Goal: Task Accomplishment & Management: Use online tool/utility

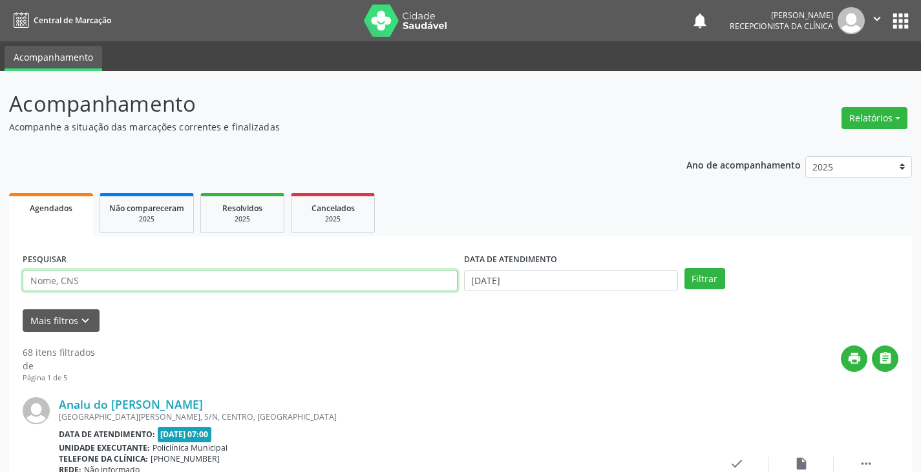
click at [408, 286] on input "text" at bounding box center [240, 281] width 435 height 22
type input "alex"
click at [684, 268] on button "Filtrar" at bounding box center [704, 279] width 41 height 22
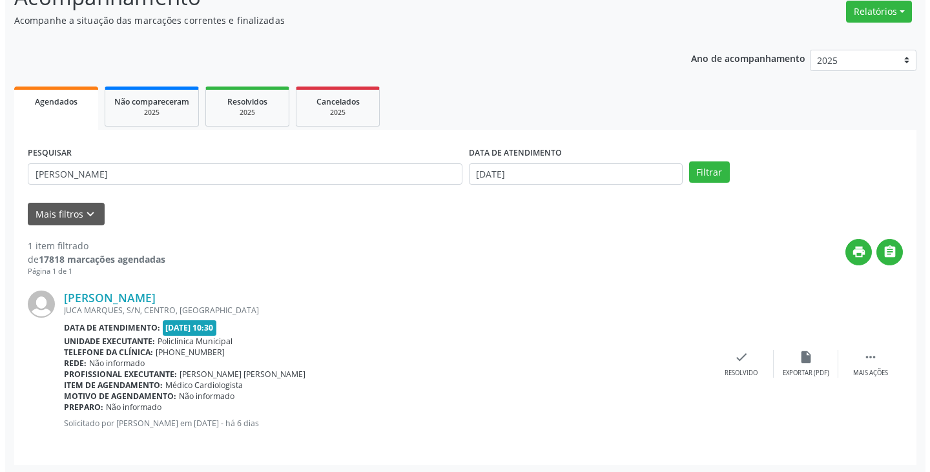
scroll to position [109, 0]
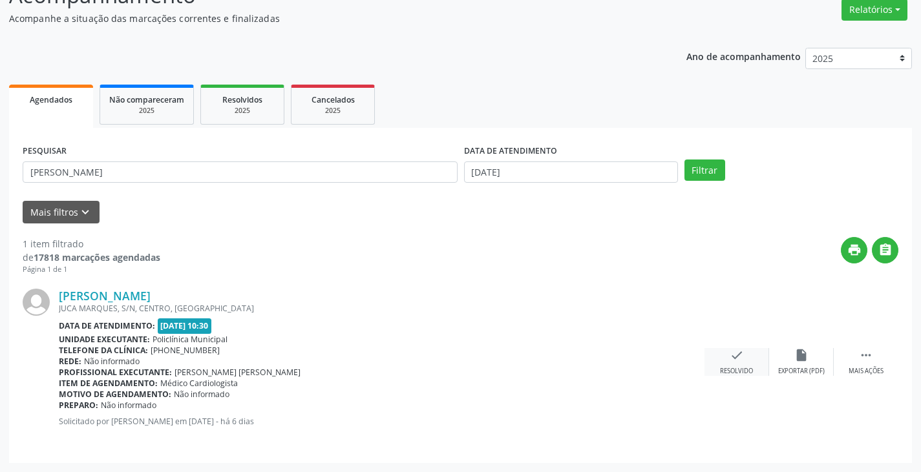
click at [733, 361] on icon "check" at bounding box center [736, 355] width 14 height 14
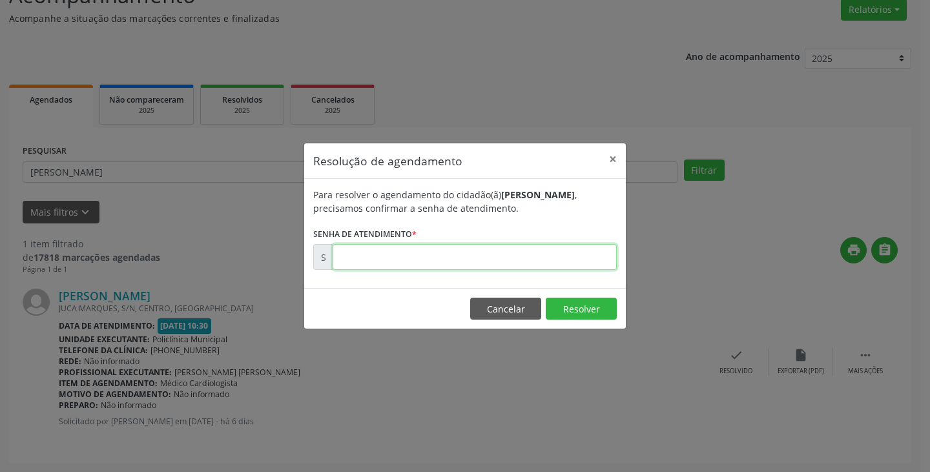
click at [565, 266] on input "text" at bounding box center [475, 257] width 284 height 26
type input "00172482"
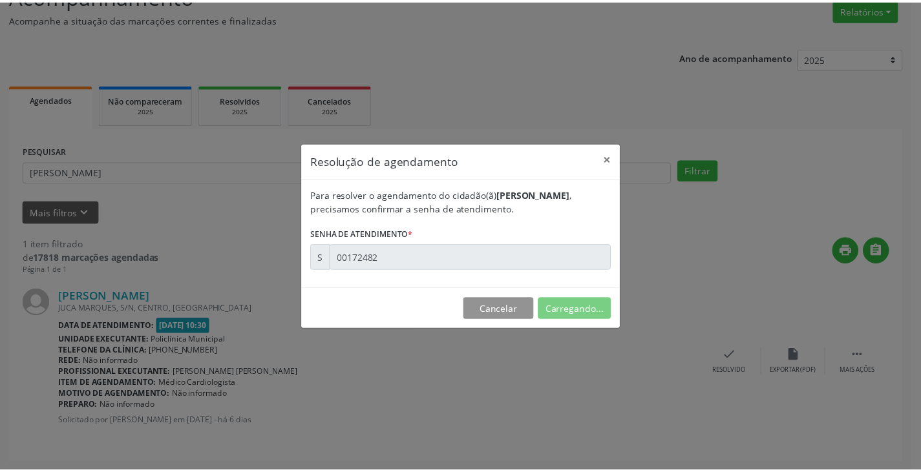
scroll to position [0, 0]
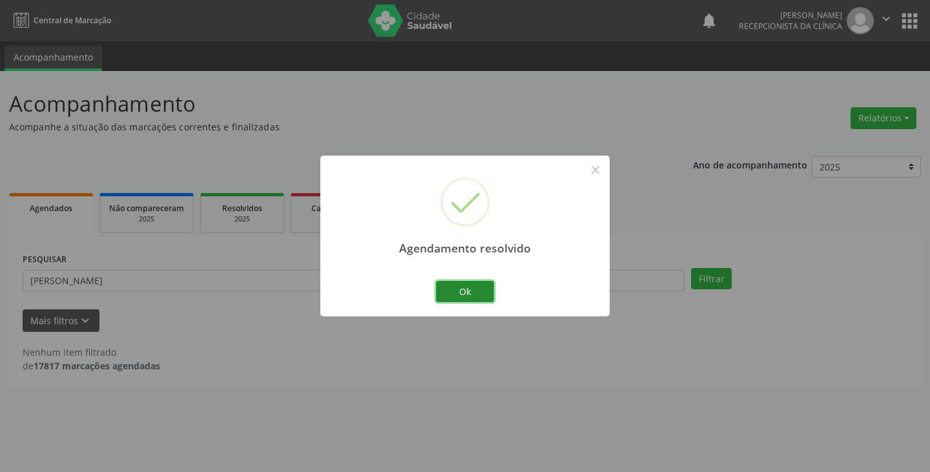
click at [461, 291] on button "Ok" at bounding box center [465, 292] width 58 height 22
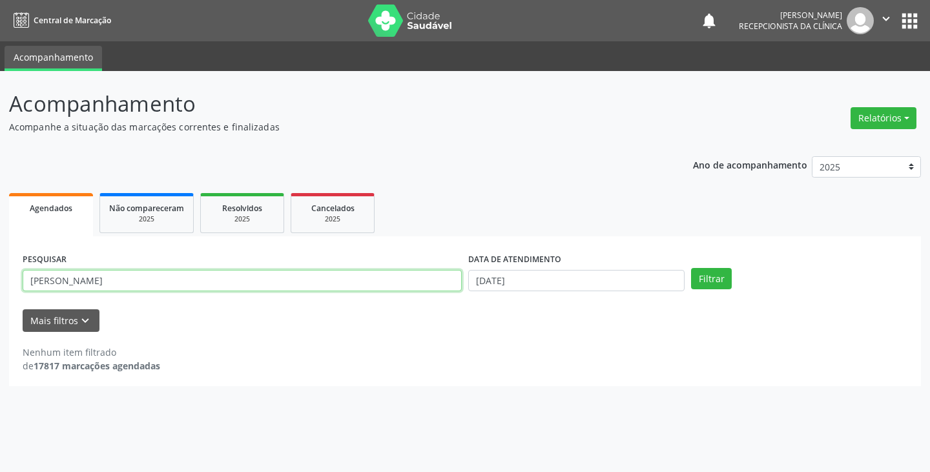
click at [410, 281] on input "alex" at bounding box center [242, 281] width 439 height 22
type input "a"
click at [393, 285] on input "a" at bounding box center [242, 281] width 439 height 22
click at [691, 268] on button "Filtrar" at bounding box center [711, 279] width 41 height 22
click at [450, 274] on input "deba" at bounding box center [242, 281] width 439 height 22
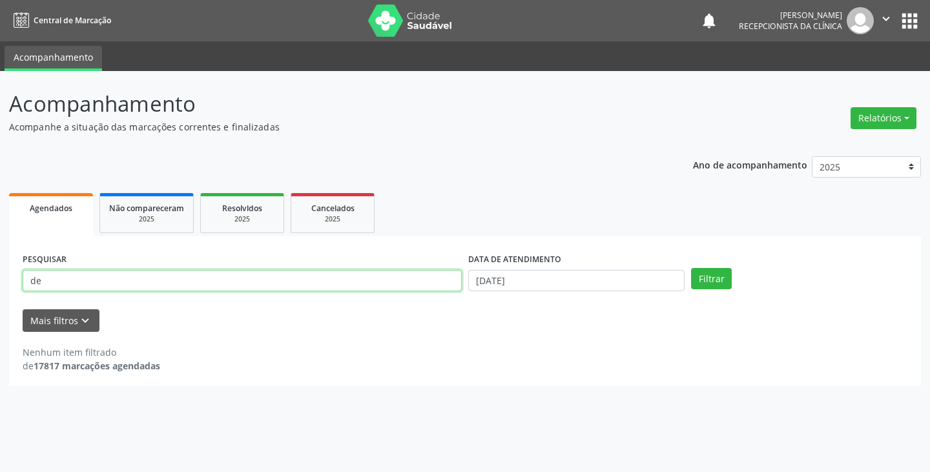
type input "d"
type input "seba"
click at [691, 268] on button "Filtrar" at bounding box center [711, 279] width 41 height 22
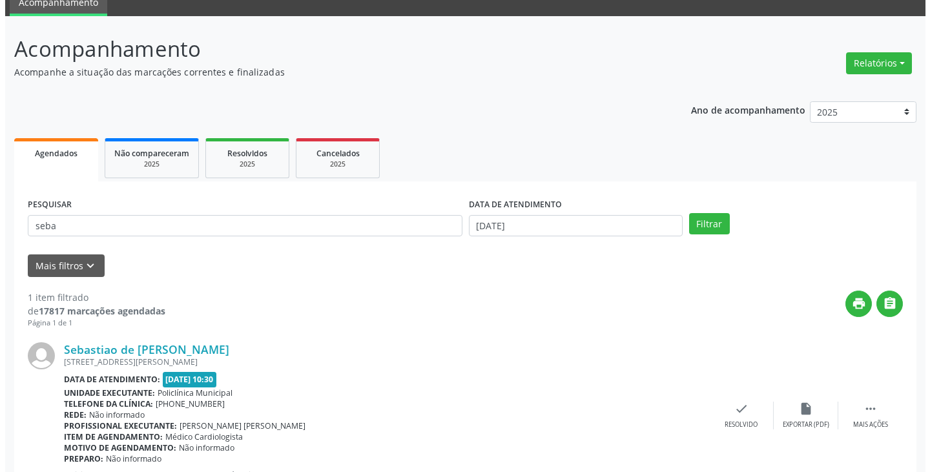
scroll to position [109, 0]
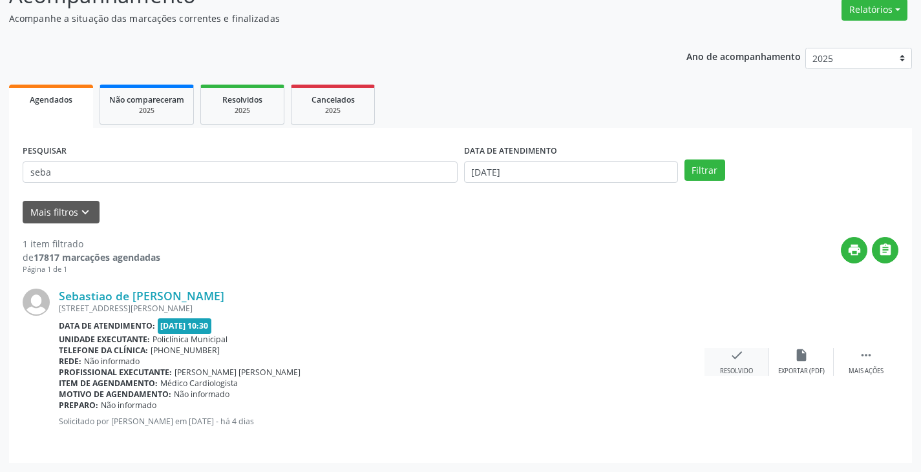
click at [729, 353] on icon "check" at bounding box center [736, 355] width 14 height 14
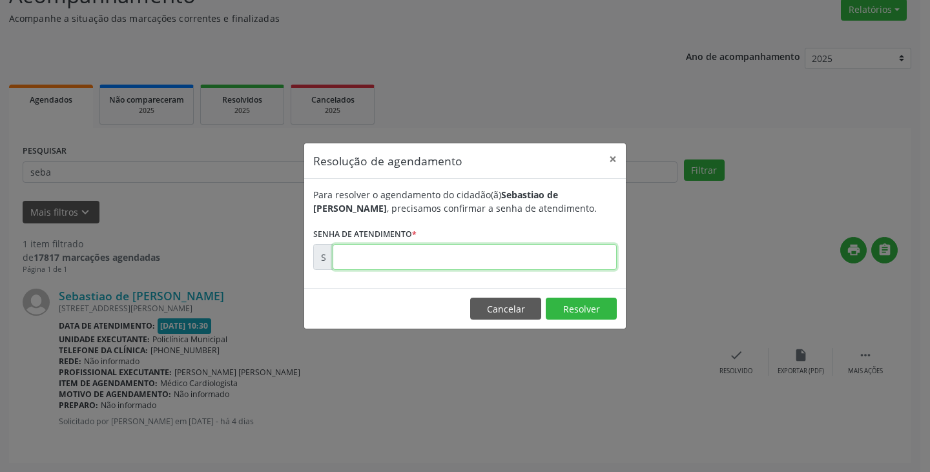
click at [576, 264] on input "text" at bounding box center [475, 257] width 284 height 26
type input "00173260"
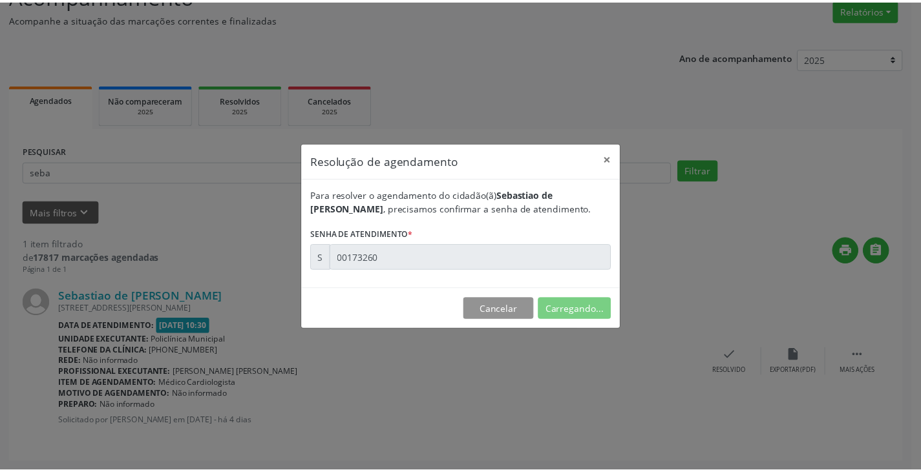
scroll to position [0, 0]
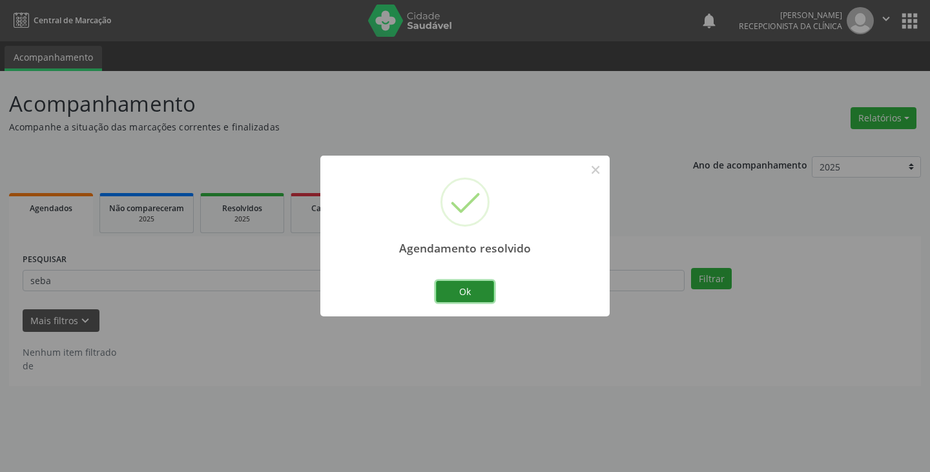
click at [440, 291] on button "Ok" at bounding box center [465, 292] width 58 height 22
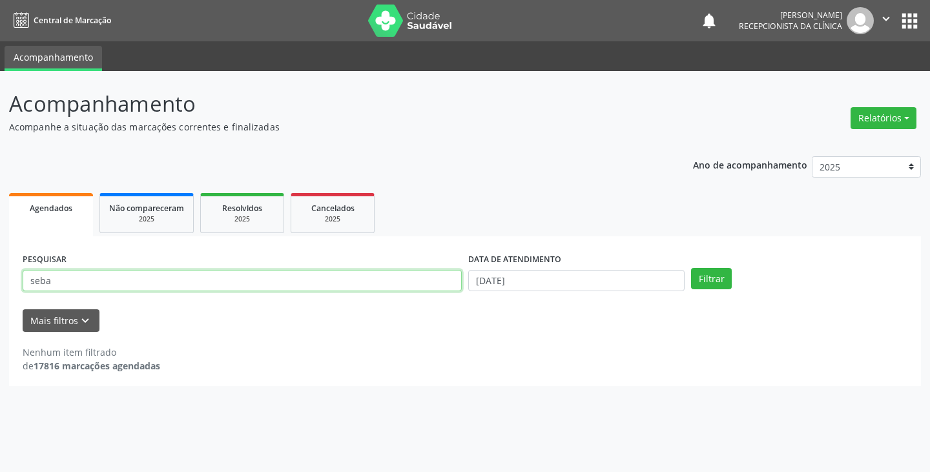
click at [410, 286] on input "seba" at bounding box center [242, 281] width 439 height 22
type input "s"
type input "josiv"
click at [691, 268] on button "Filtrar" at bounding box center [711, 279] width 41 height 22
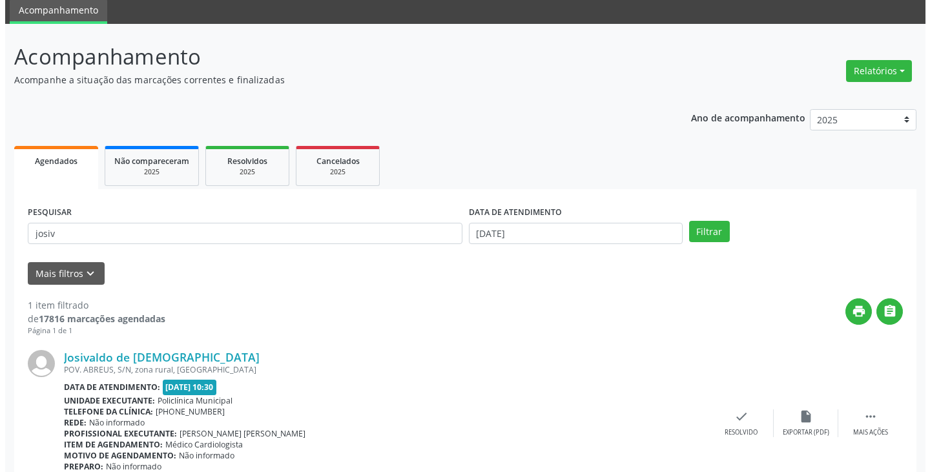
scroll to position [109, 0]
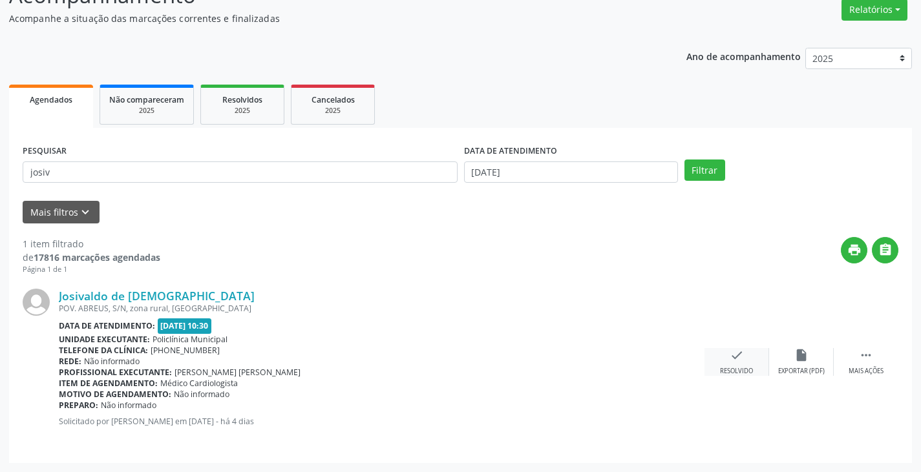
click at [727, 359] on div "check Resolvido" at bounding box center [736, 362] width 65 height 28
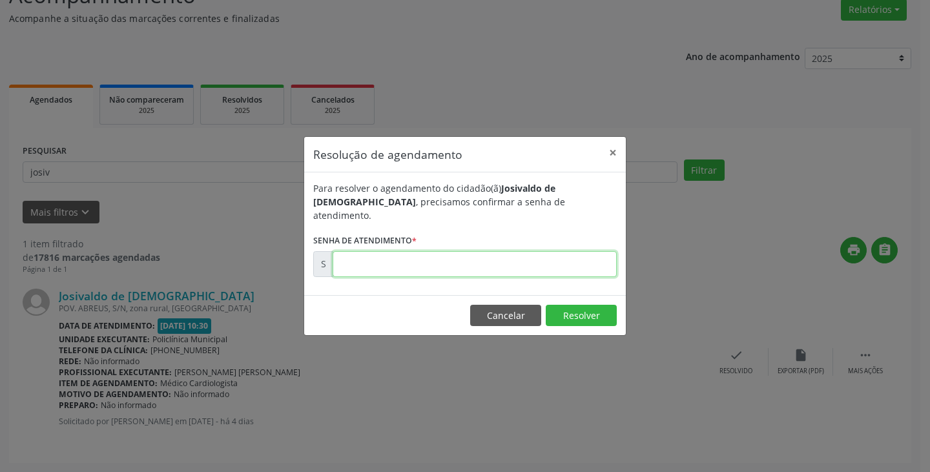
click at [566, 263] on input "text" at bounding box center [475, 264] width 284 height 26
type input "00173277"
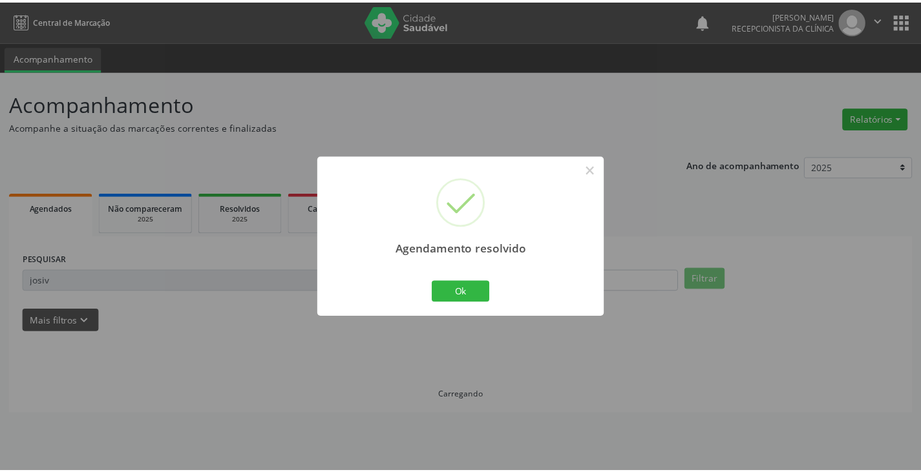
scroll to position [0, 0]
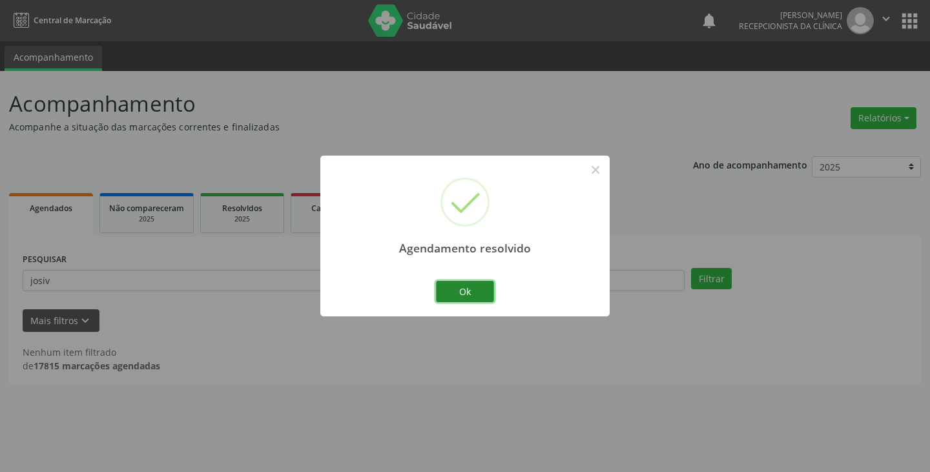
click at [459, 282] on button "Ok" at bounding box center [465, 292] width 58 height 22
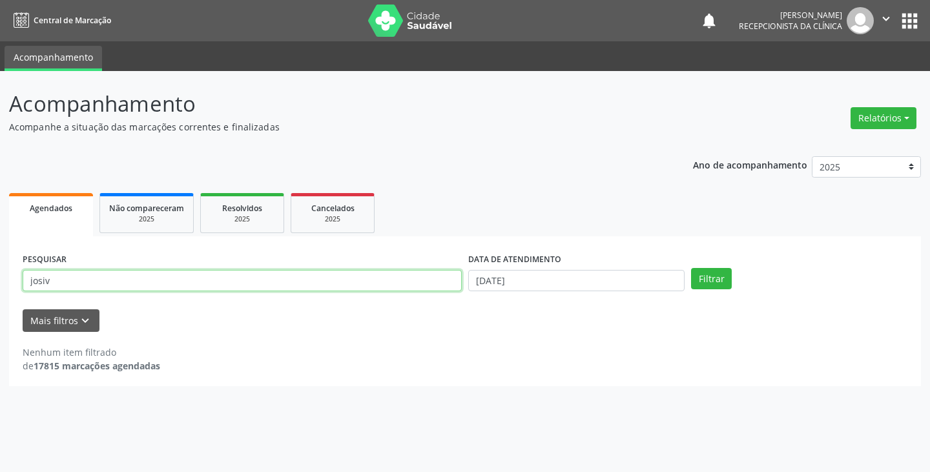
click at [447, 280] on input "josiv" at bounding box center [242, 281] width 439 height 22
type input "j"
type input "arth"
click at [691, 268] on button "Filtrar" at bounding box center [711, 279] width 41 height 22
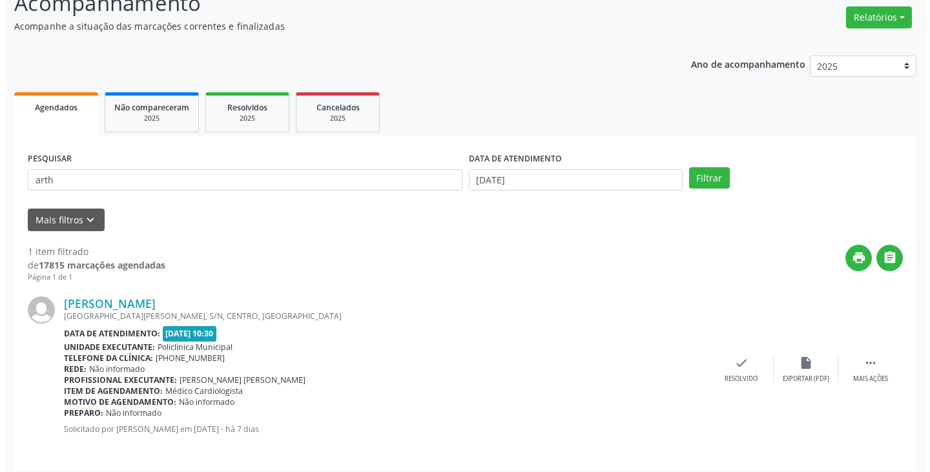
scroll to position [109, 0]
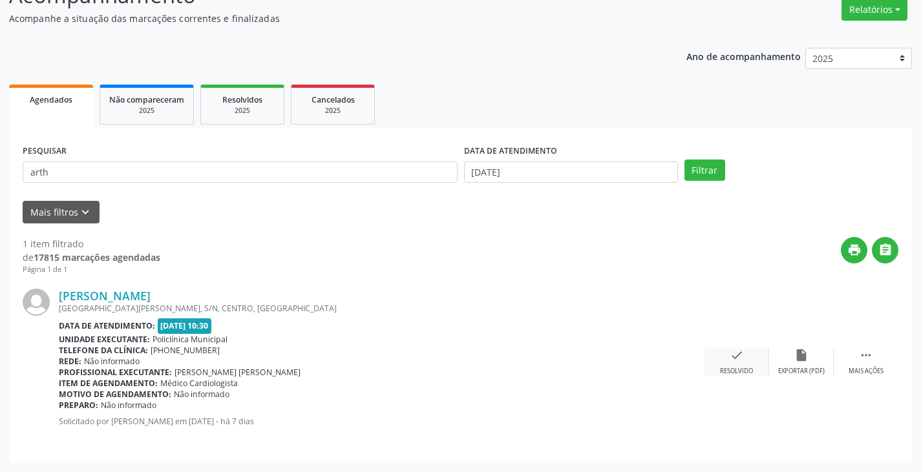
click at [740, 352] on icon "check" at bounding box center [736, 355] width 14 height 14
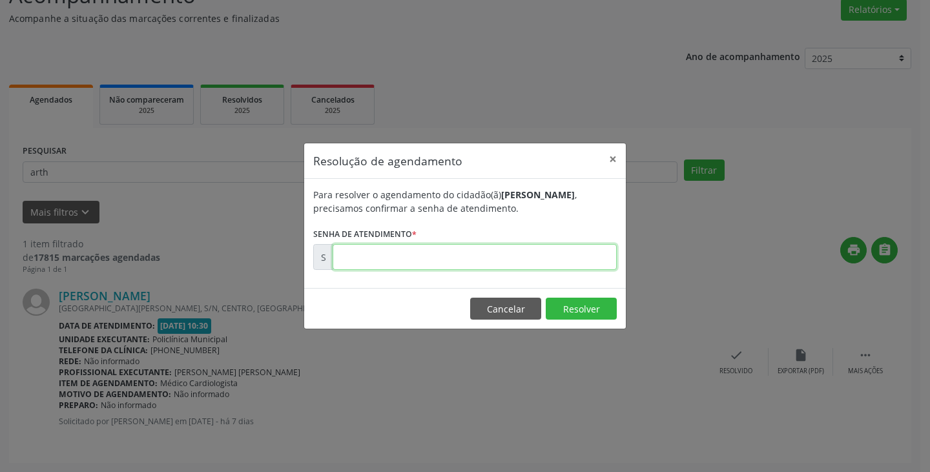
click at [567, 262] on input "text" at bounding box center [475, 257] width 284 height 26
type input "00172397"
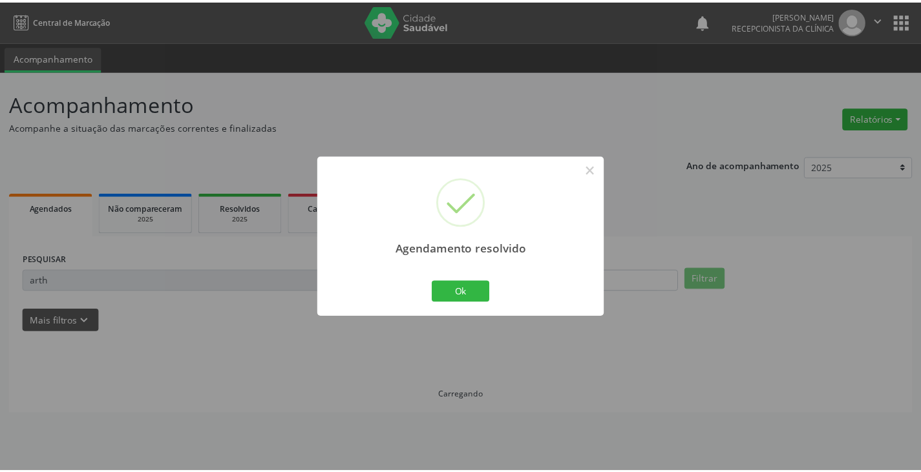
scroll to position [0, 0]
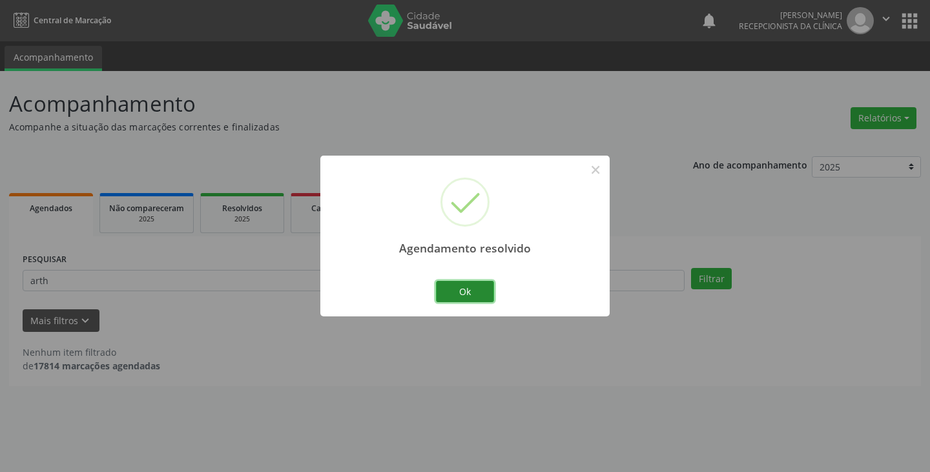
click at [472, 283] on button "Ok" at bounding box center [465, 292] width 58 height 22
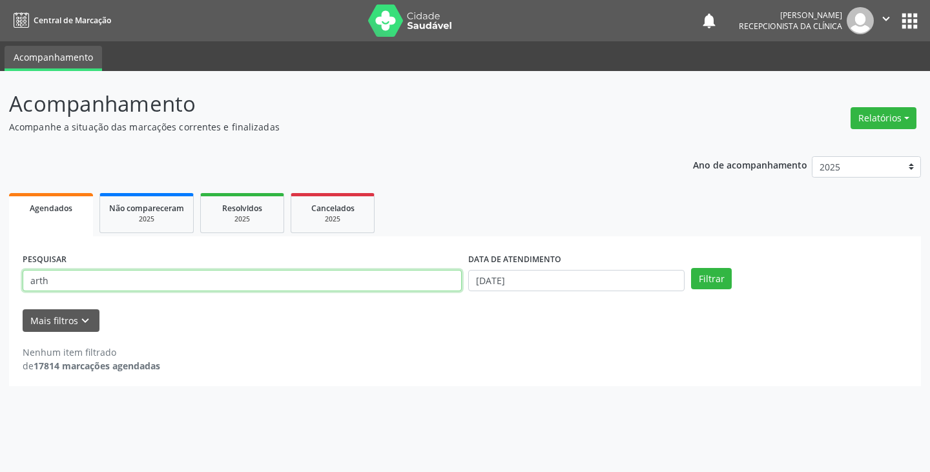
click at [440, 284] on input "arth" at bounding box center [242, 281] width 439 height 22
type input "a"
type input "clea"
click at [691, 268] on button "Filtrar" at bounding box center [711, 279] width 41 height 22
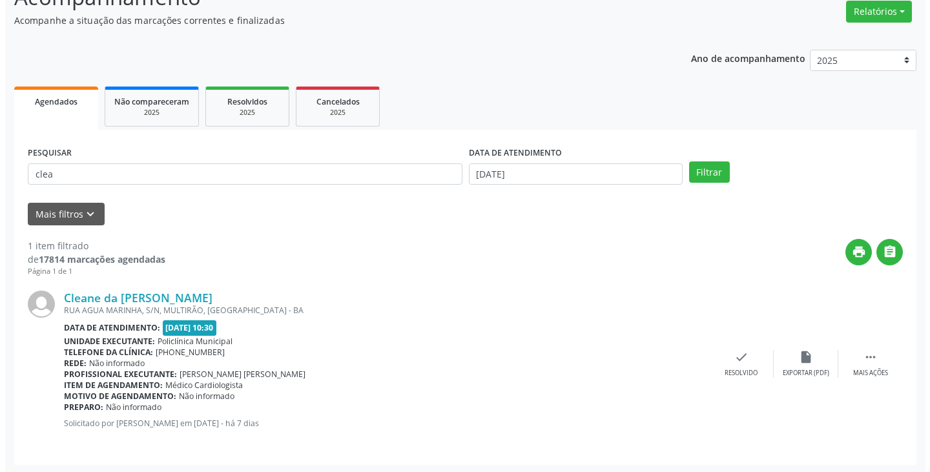
scroll to position [109, 0]
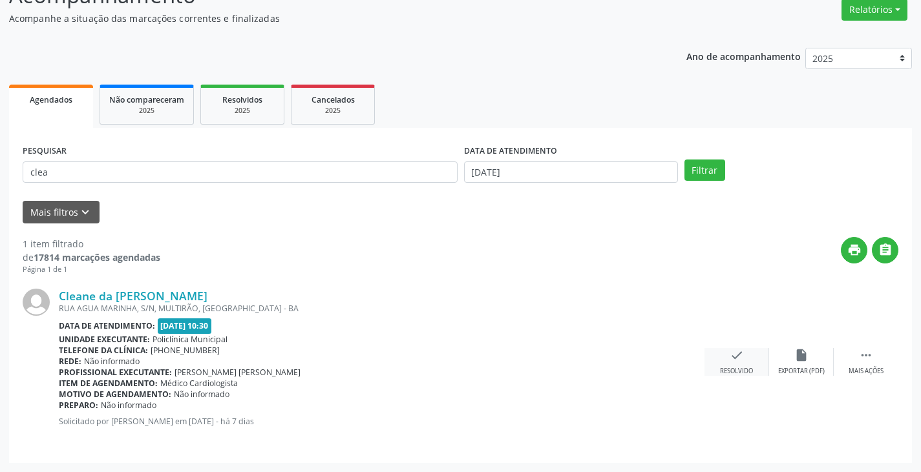
click at [741, 359] on icon "check" at bounding box center [736, 355] width 14 height 14
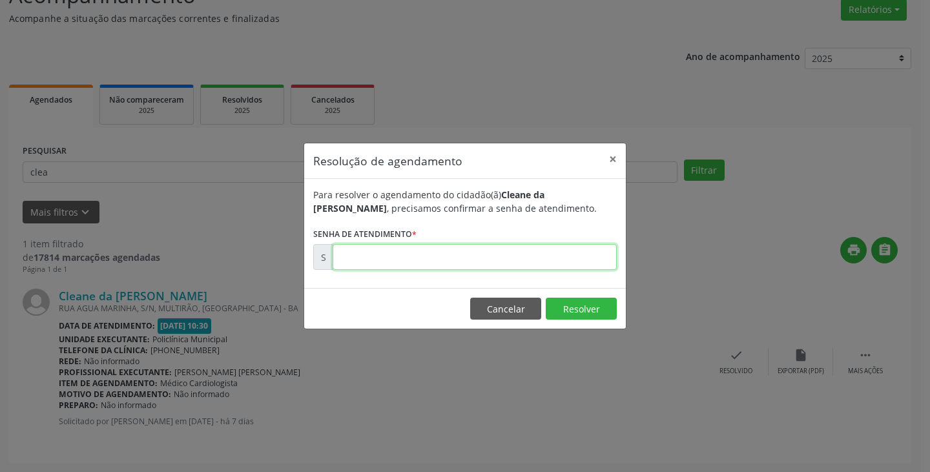
click at [578, 260] on input "text" at bounding box center [475, 257] width 284 height 26
type input "00172403"
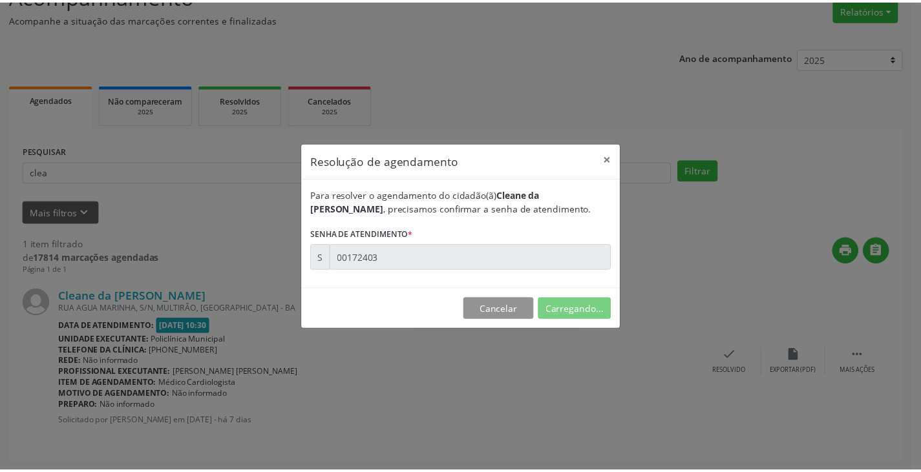
scroll to position [0, 0]
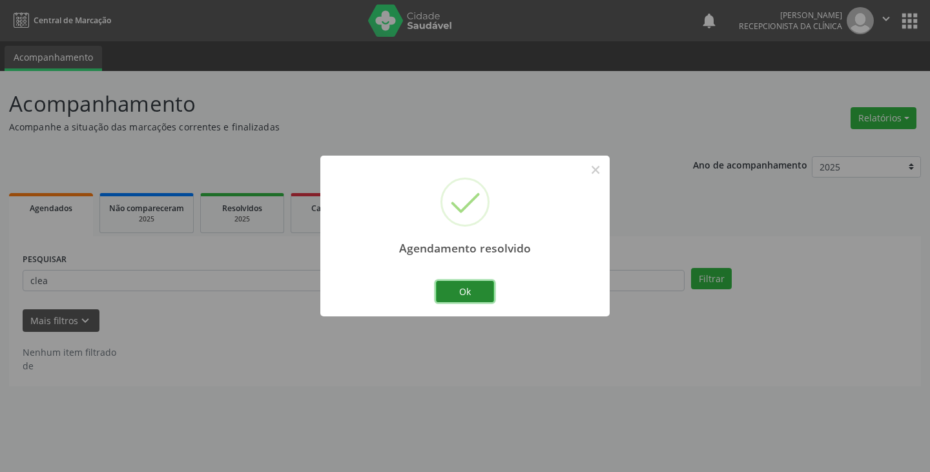
click at [454, 291] on button "Ok" at bounding box center [465, 292] width 58 height 22
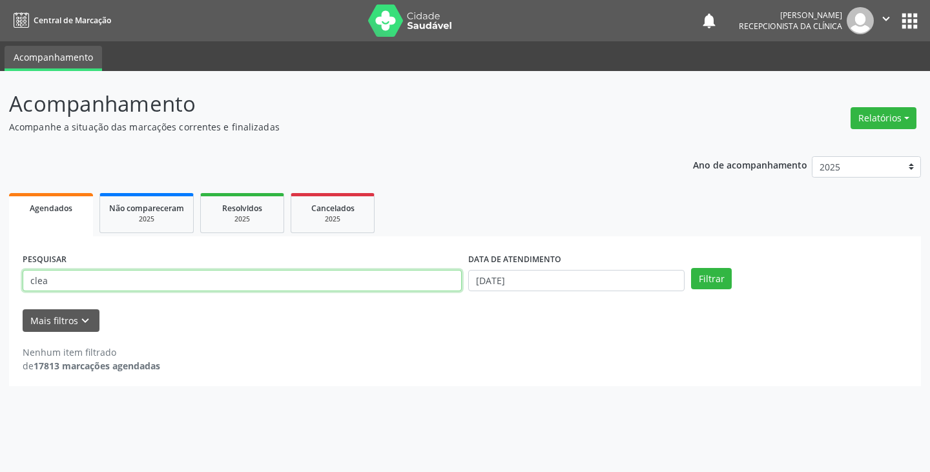
click at [434, 287] on input "clea" at bounding box center [242, 281] width 439 height 22
type input "c"
type input "marile"
click at [691, 268] on button "Filtrar" at bounding box center [711, 279] width 41 height 22
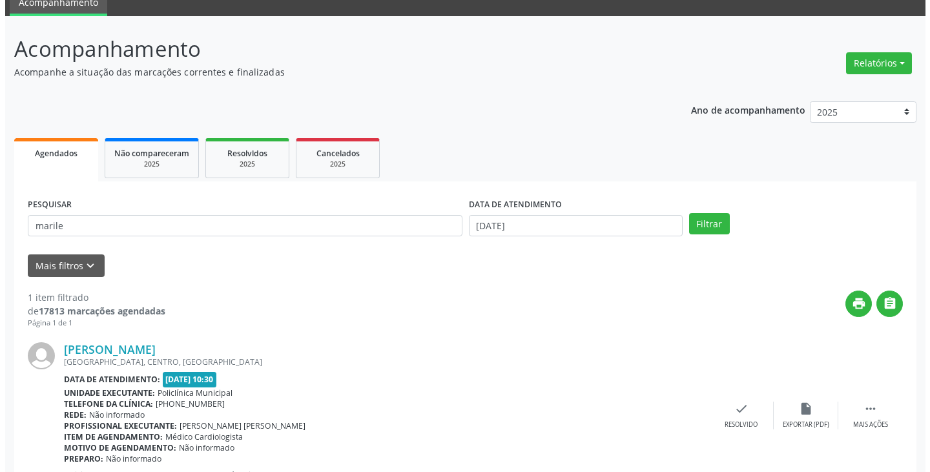
scroll to position [109, 0]
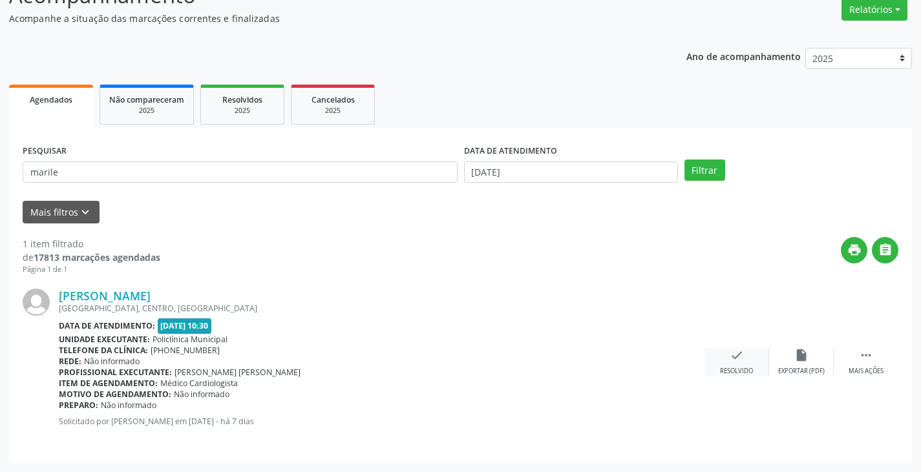
click at [738, 368] on div "Resolvido" at bounding box center [736, 371] width 33 height 9
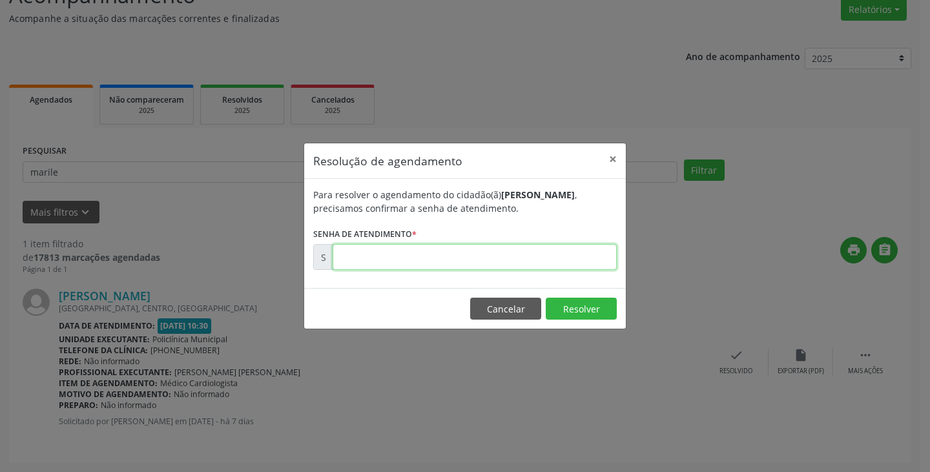
click at [561, 256] on input "text" at bounding box center [475, 257] width 284 height 26
type input "00172402"
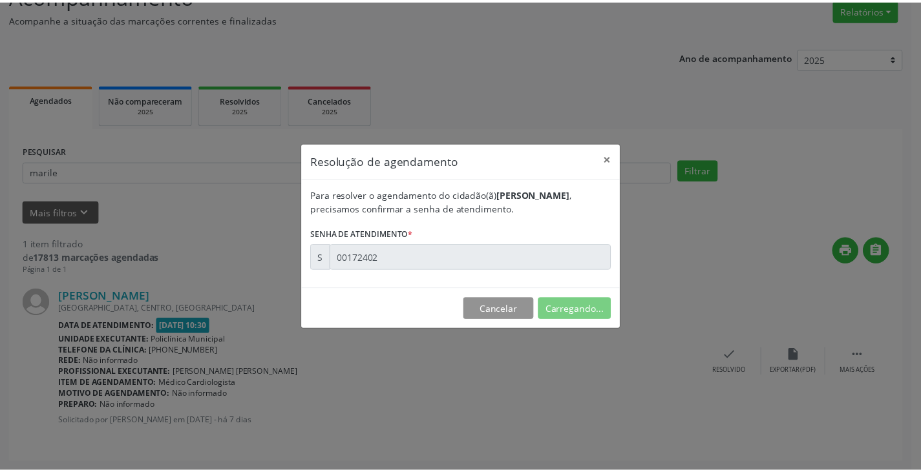
scroll to position [0, 0]
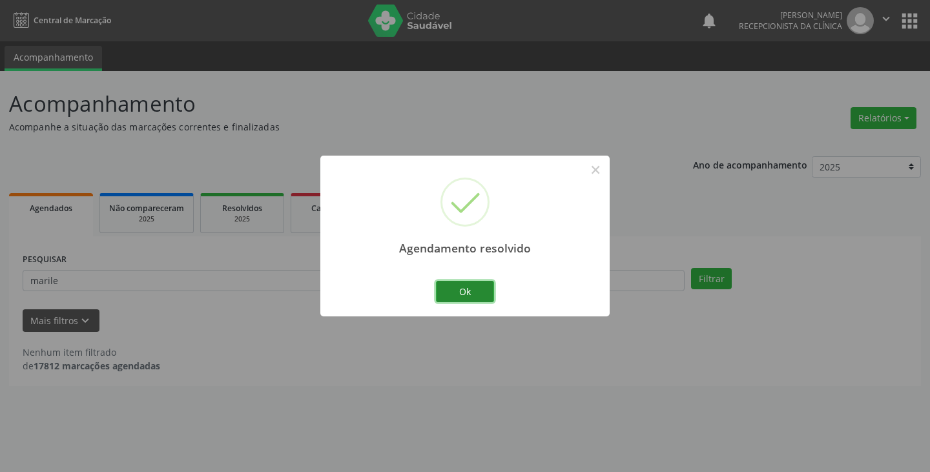
click at [452, 290] on button "Ok" at bounding box center [465, 292] width 58 height 22
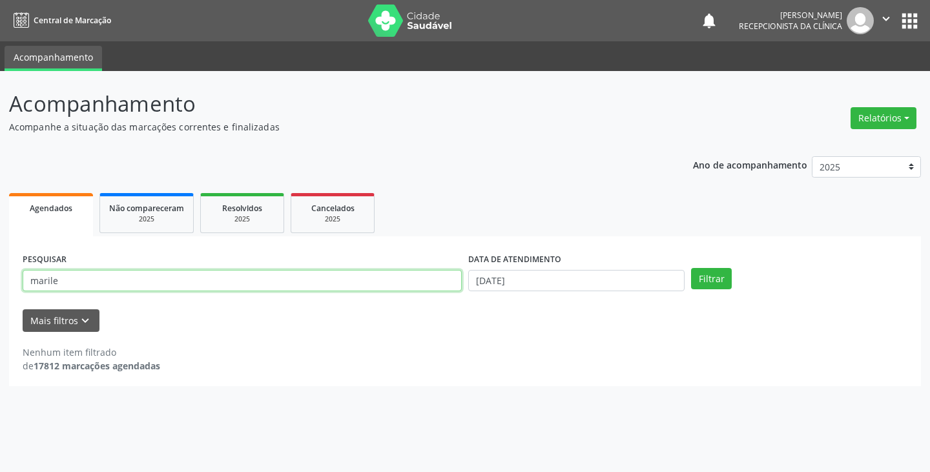
click at [452, 290] on input "marile" at bounding box center [242, 281] width 439 height 22
click at [428, 287] on input "marile" at bounding box center [242, 281] width 439 height 22
type input "m"
type input "vicent"
click at [691, 268] on button "Filtrar" at bounding box center [711, 279] width 41 height 22
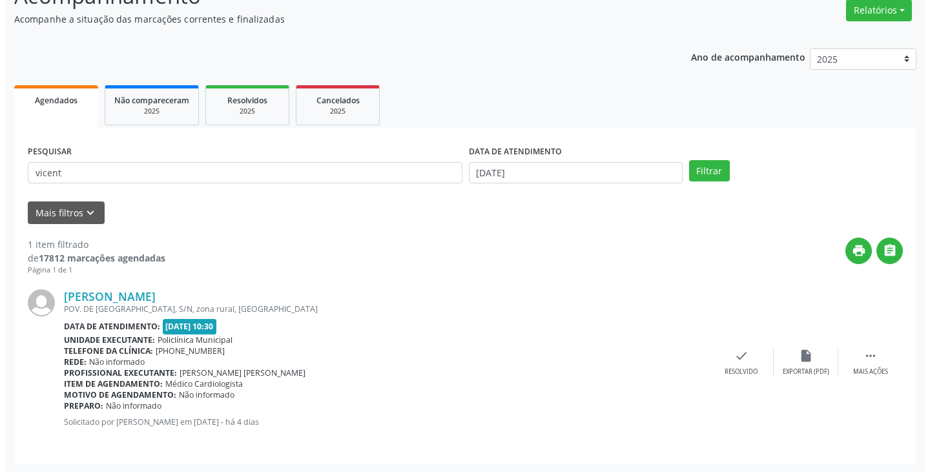
scroll to position [109, 0]
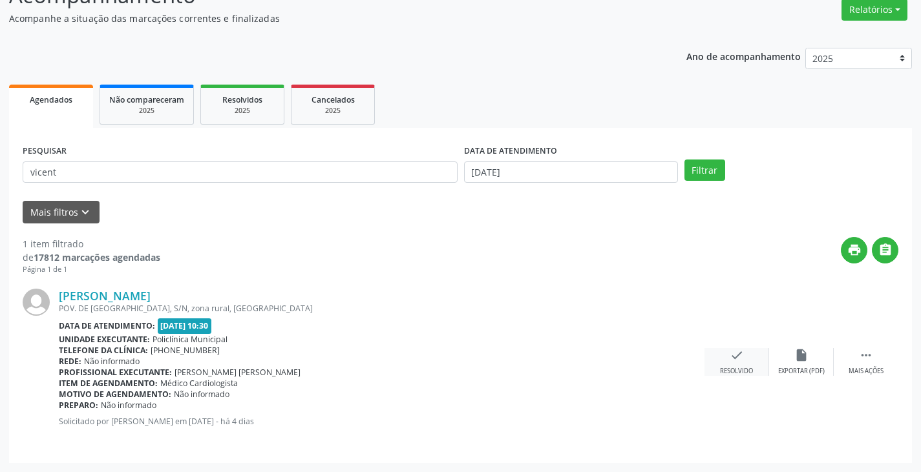
click at [729, 355] on icon "check" at bounding box center [736, 355] width 14 height 14
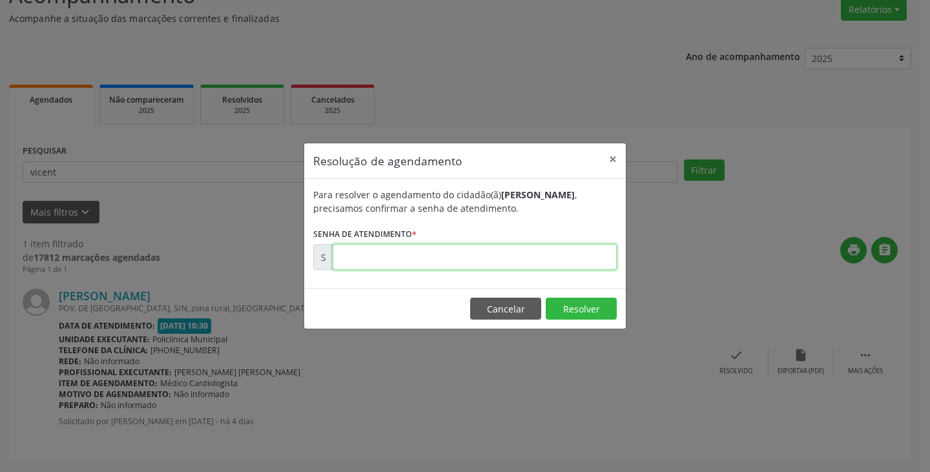
click at [556, 258] on input "text" at bounding box center [475, 257] width 284 height 26
type input "00173107"
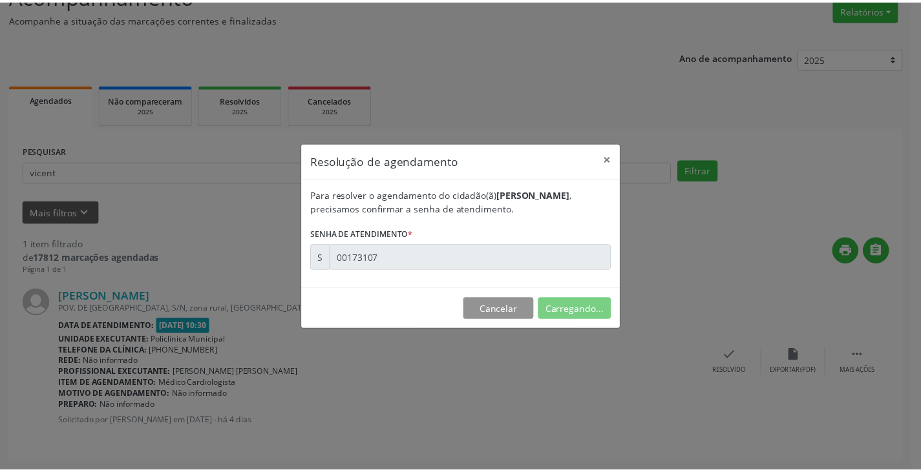
scroll to position [0, 0]
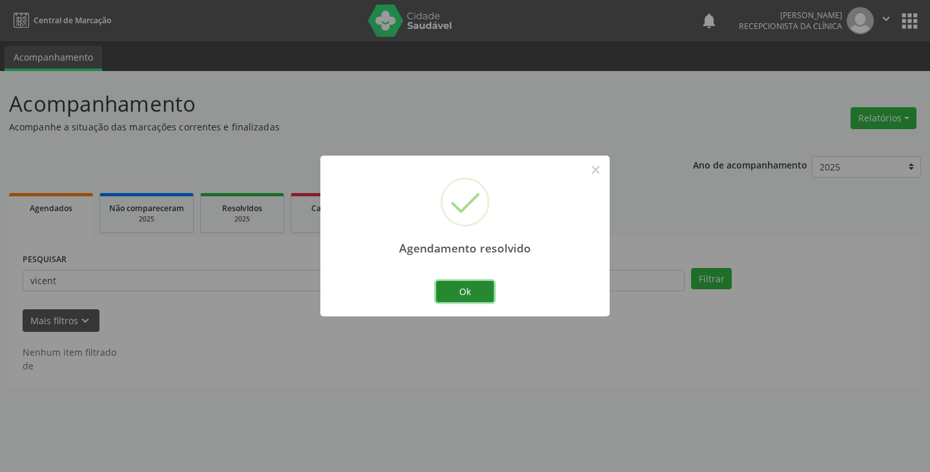
click at [466, 287] on button "Ok" at bounding box center [465, 292] width 58 height 22
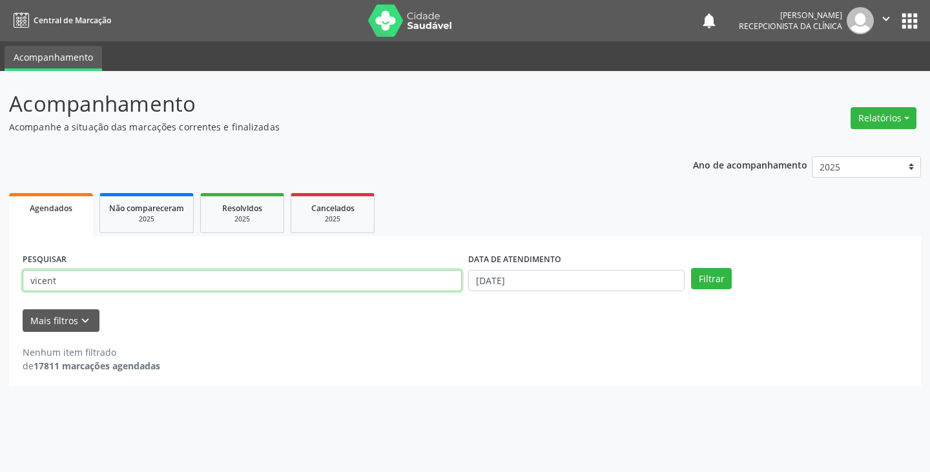
click at [421, 287] on input "vicent" at bounding box center [242, 281] width 439 height 22
type input "v"
type input "jose f"
click at [691, 268] on button "Filtrar" at bounding box center [711, 279] width 41 height 22
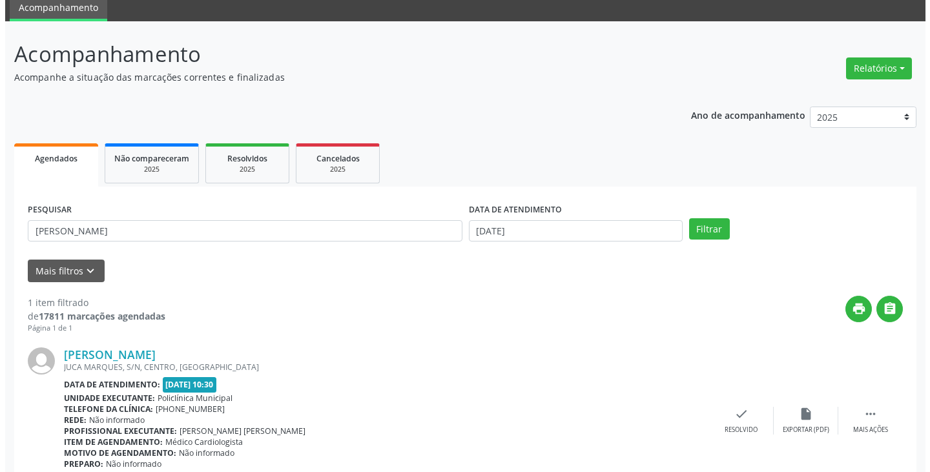
scroll to position [109, 0]
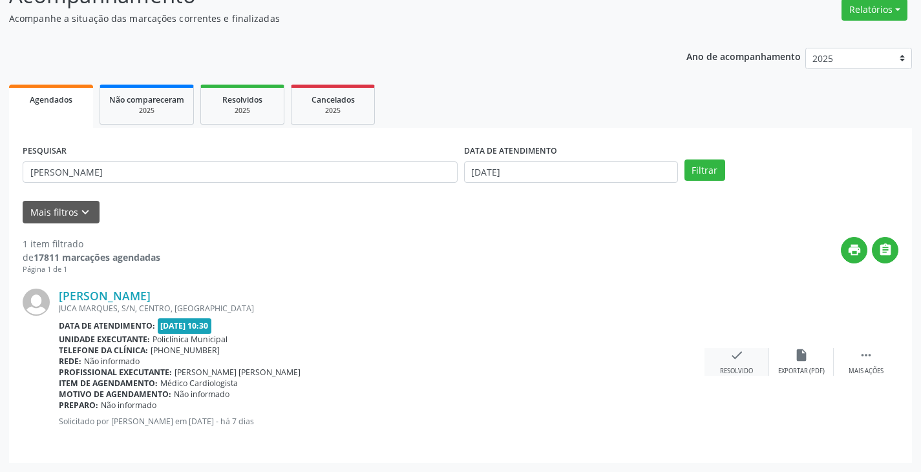
click at [732, 362] on icon "check" at bounding box center [736, 355] width 14 height 14
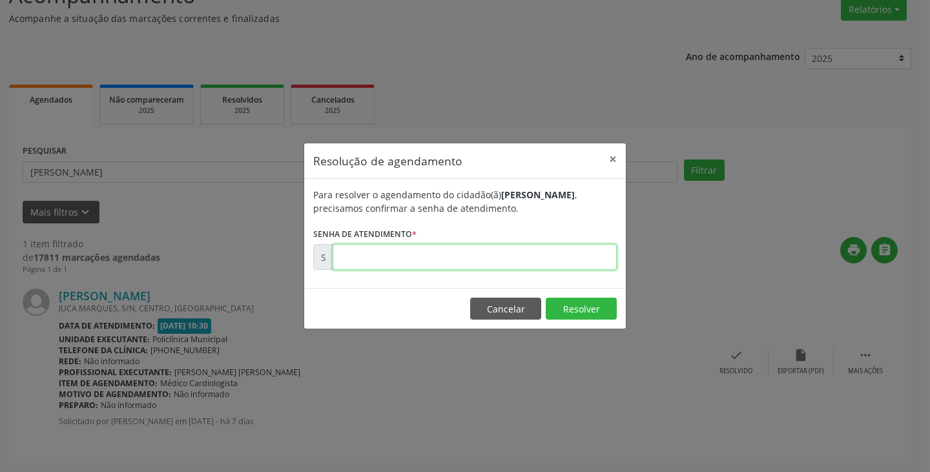
click at [517, 263] on input "text" at bounding box center [475, 257] width 284 height 26
type input "00172393"
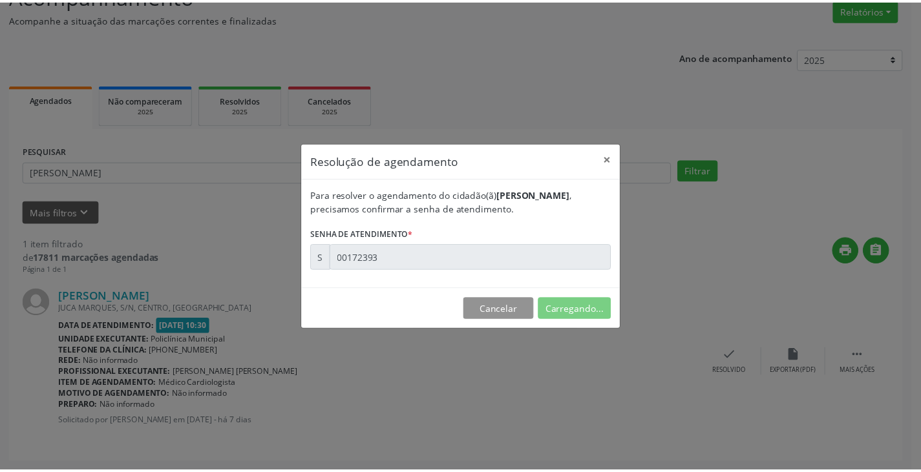
scroll to position [0, 0]
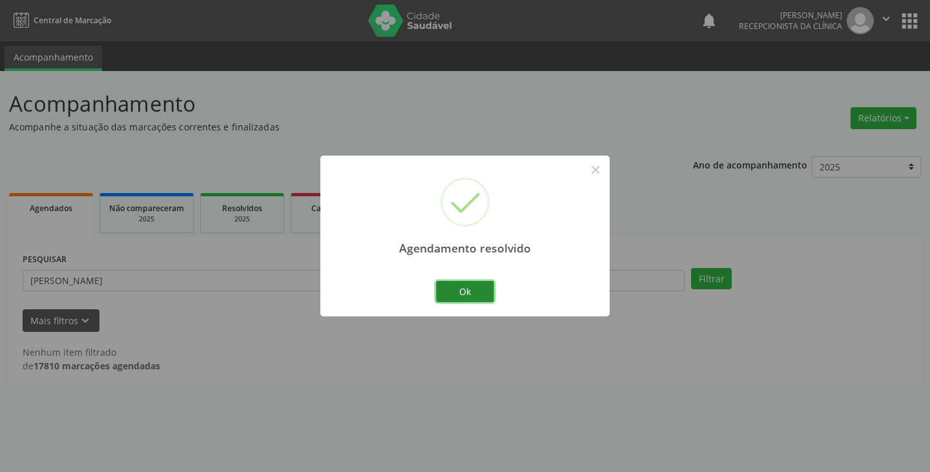
click at [472, 283] on button "Ok" at bounding box center [465, 292] width 58 height 22
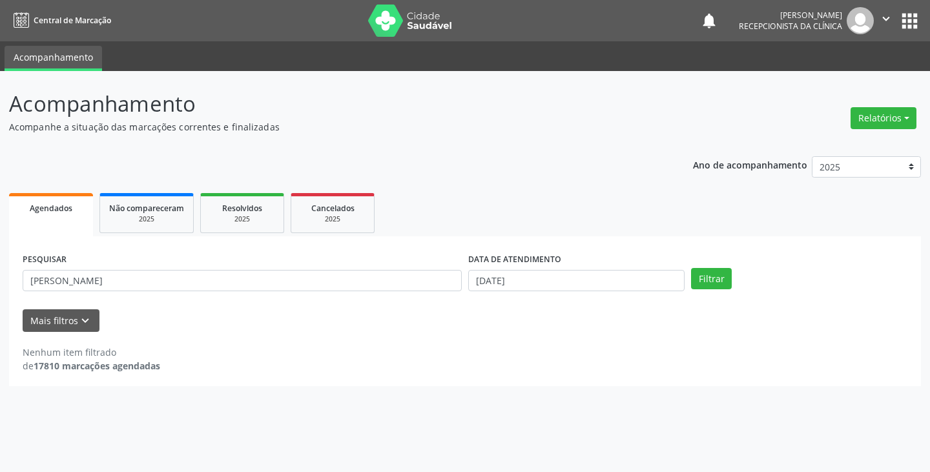
click at [408, 293] on div "PESQUISAR jose f" at bounding box center [242, 275] width 446 height 50
drag, startPoint x: 406, startPoint y: 291, endPoint x: 414, endPoint y: 287, distance: 8.7
click at [414, 287] on input "jose f" at bounding box center [242, 281] width 439 height 22
type input "j"
type input "isab"
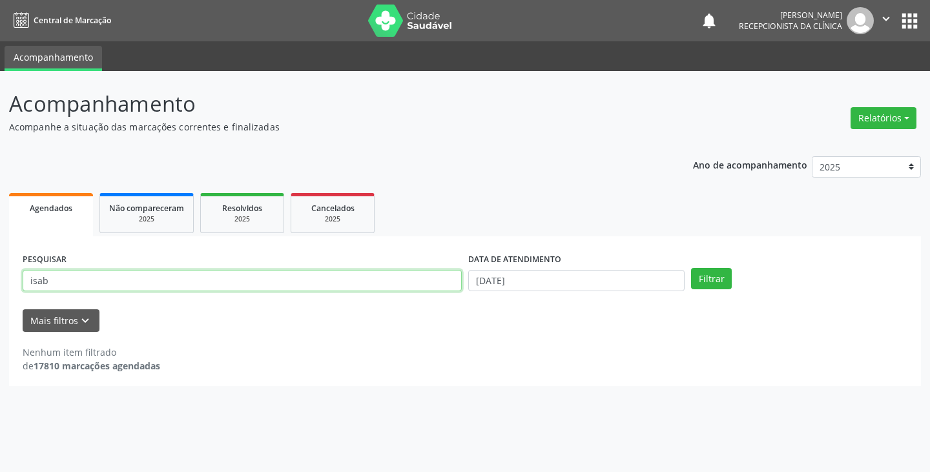
click at [691, 268] on button "Filtrar" at bounding box center [711, 279] width 41 height 22
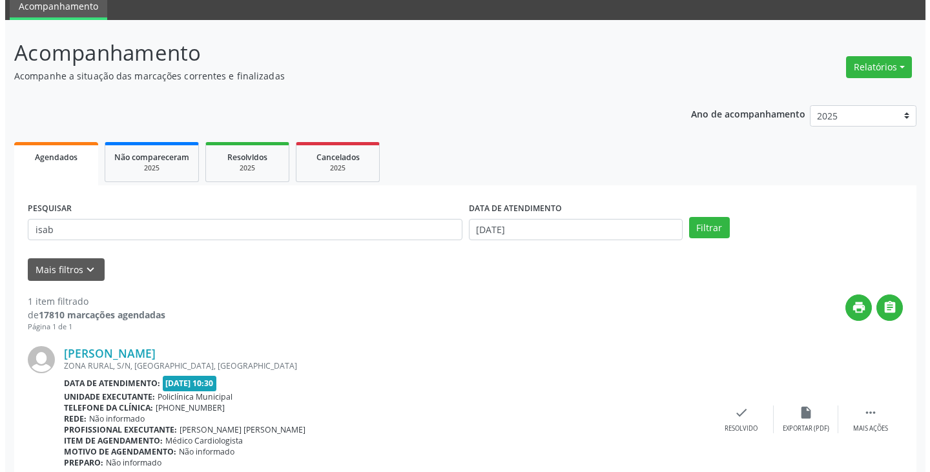
scroll to position [109, 0]
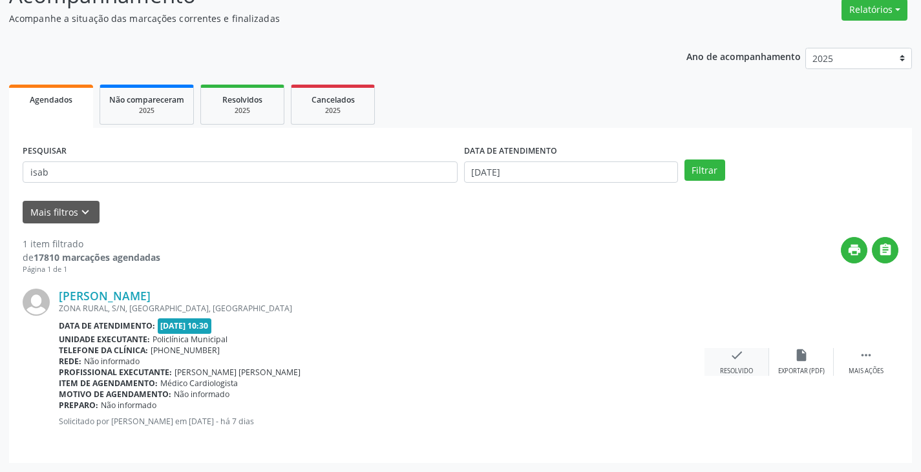
click at [736, 357] on icon "check" at bounding box center [736, 355] width 14 height 14
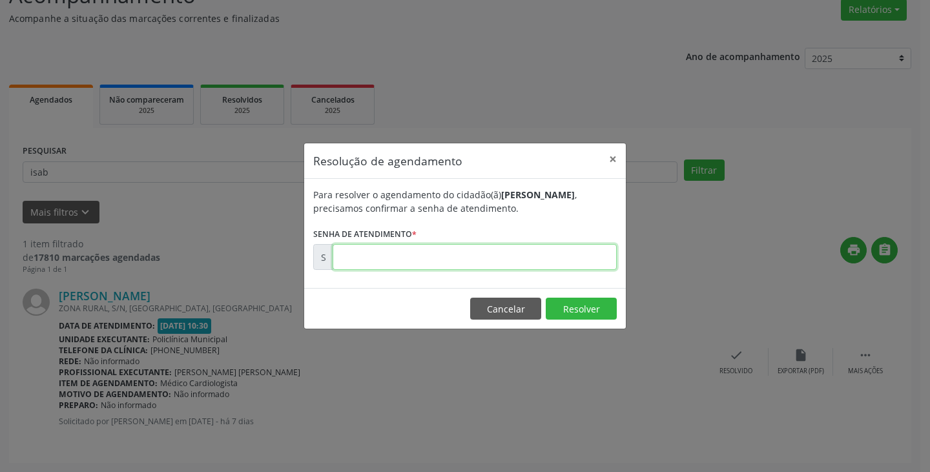
click at [562, 261] on input "text" at bounding box center [475, 257] width 284 height 26
type input "00172401"
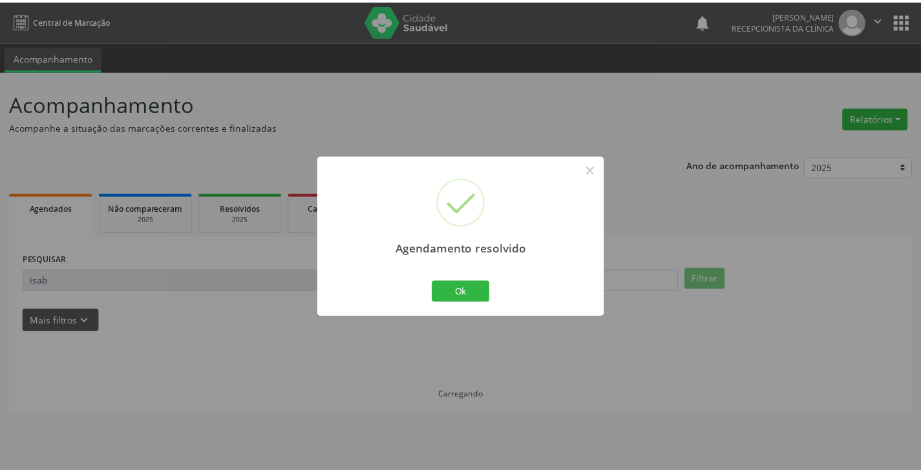
scroll to position [0, 0]
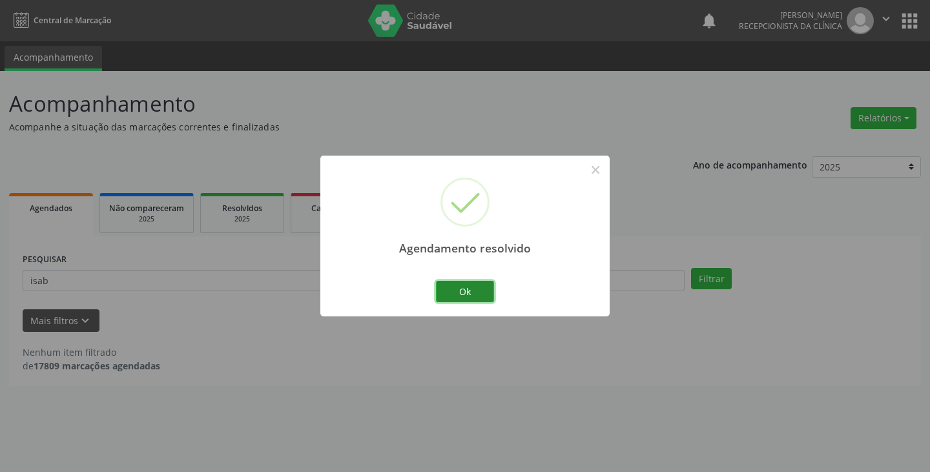
drag, startPoint x: 473, startPoint y: 294, endPoint x: 444, endPoint y: 294, distance: 29.1
click at [472, 295] on button "Ok" at bounding box center [465, 292] width 58 height 22
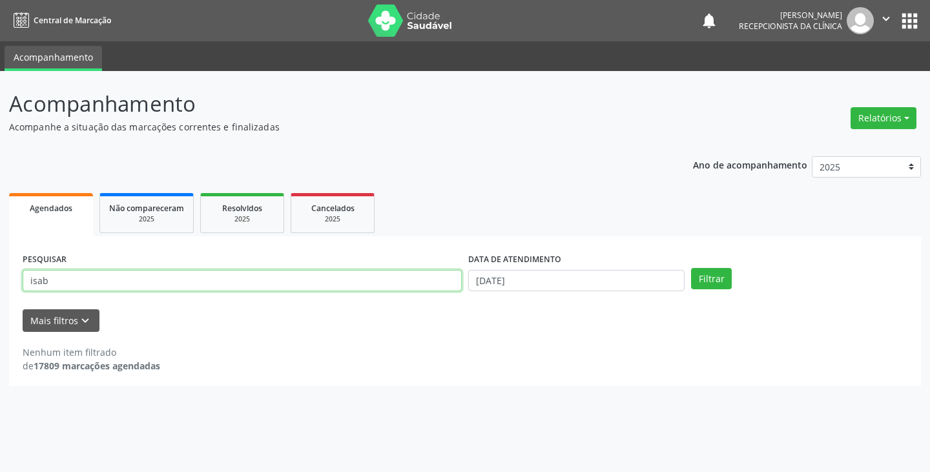
click at [428, 286] on input "isab" at bounding box center [242, 281] width 439 height 22
type input "i"
type input "josefa"
click at [691, 268] on button "Filtrar" at bounding box center [711, 279] width 41 height 22
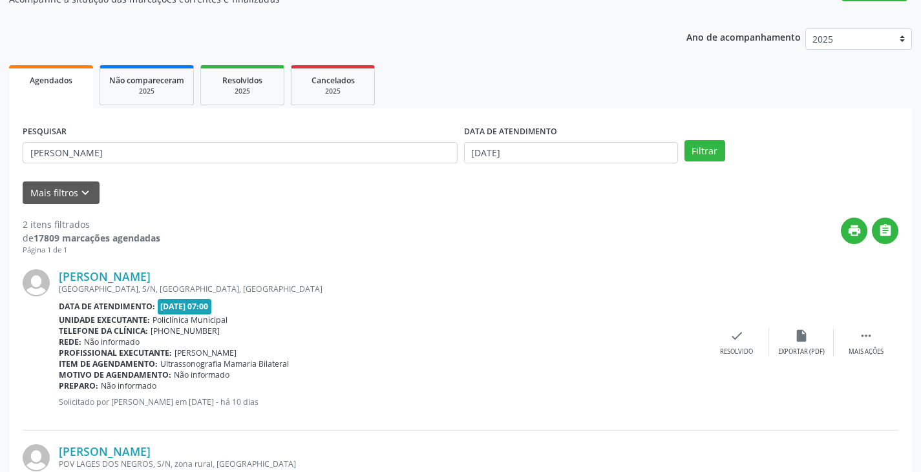
scroll to position [129, 0]
click at [743, 334] on div "check Resolvido" at bounding box center [736, 342] width 65 height 28
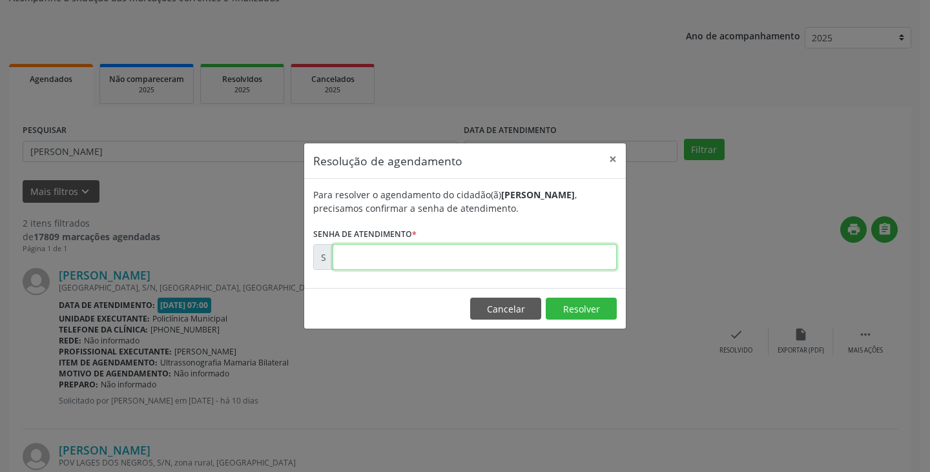
click at [541, 265] on input "text" at bounding box center [475, 257] width 284 height 26
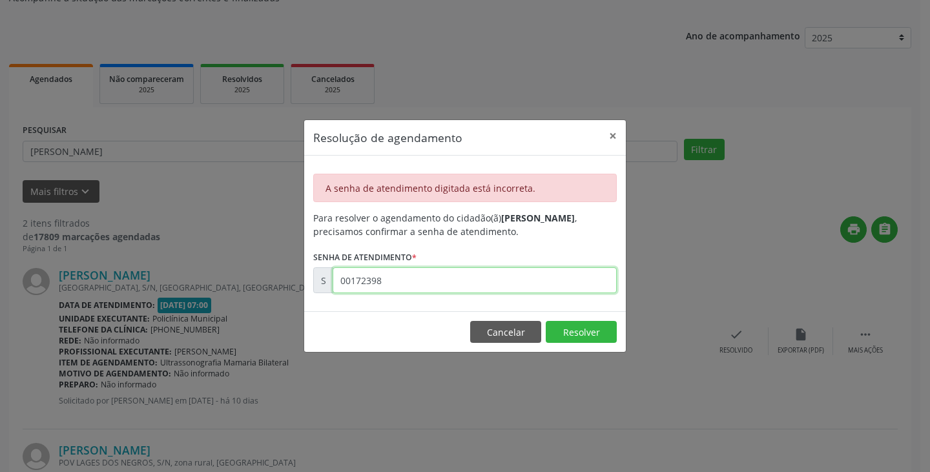
click at [538, 283] on input "00172398" at bounding box center [475, 280] width 284 height 26
type input "0"
click at [493, 275] on input "00172398" at bounding box center [475, 280] width 284 height 26
type input "0"
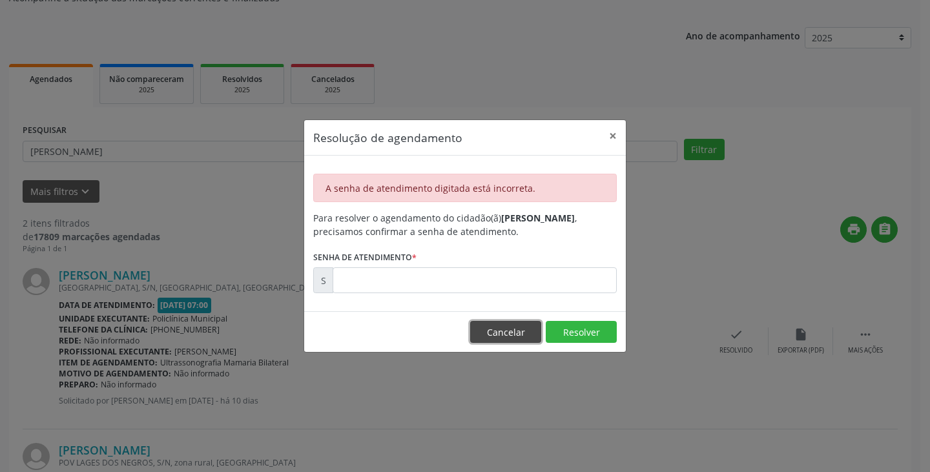
click at [508, 335] on button "Cancelar" at bounding box center [505, 332] width 71 height 22
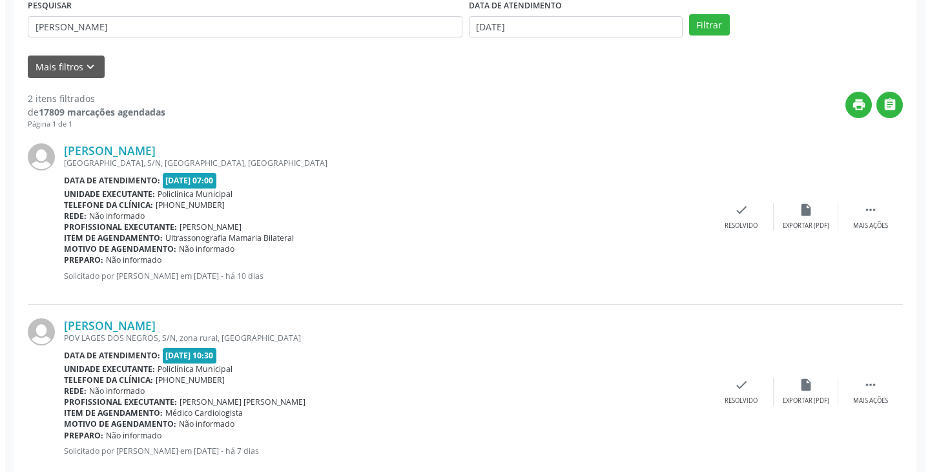
scroll to position [258, 0]
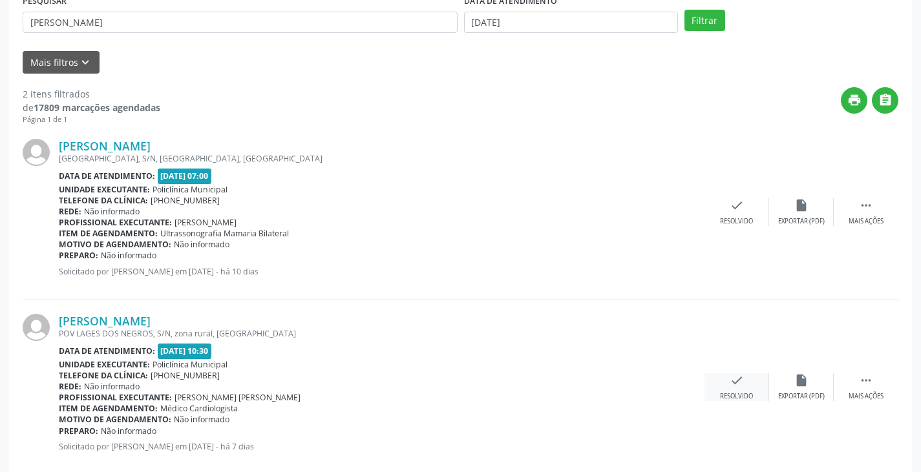
drag, startPoint x: 739, startPoint y: 387, endPoint x: 733, endPoint y: 384, distance: 6.7
click at [733, 384] on icon "check" at bounding box center [736, 380] width 14 height 14
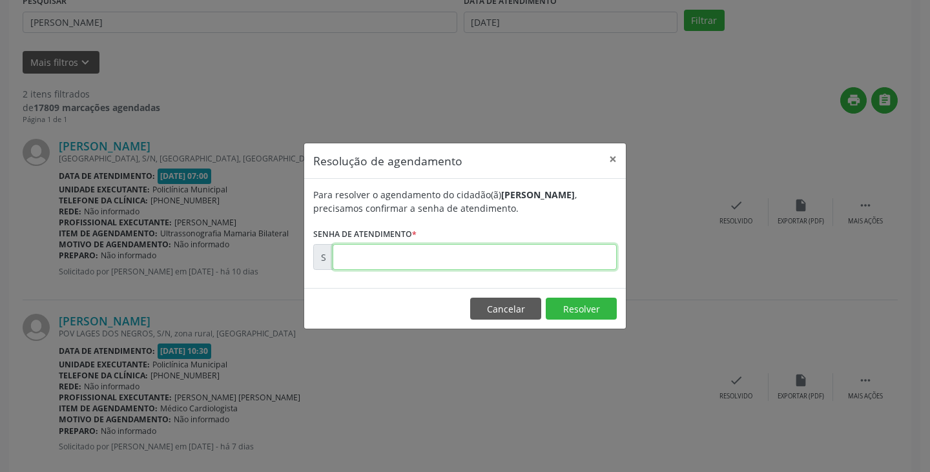
click at [537, 258] on input "text" at bounding box center [475, 257] width 284 height 26
type input "00172398"
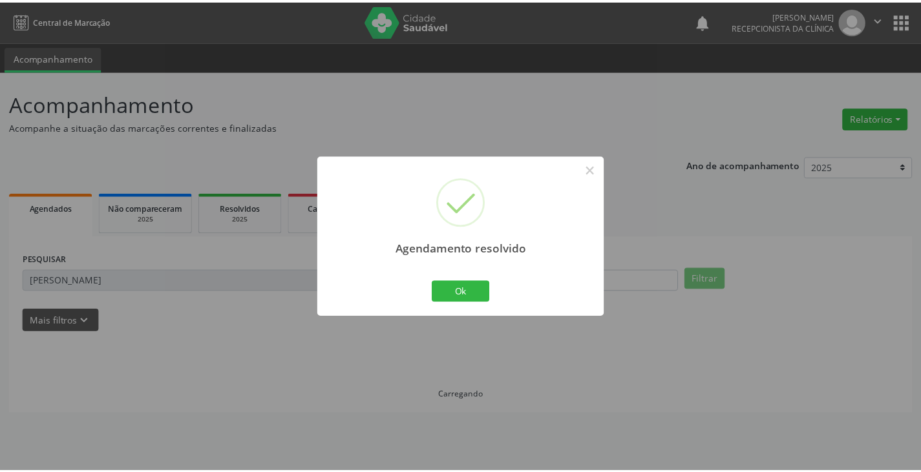
scroll to position [0, 0]
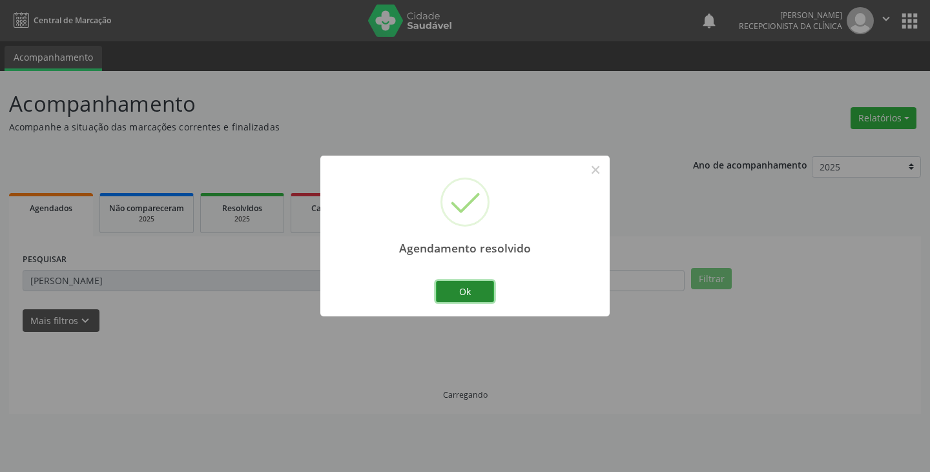
click at [490, 291] on button "Ok" at bounding box center [465, 292] width 58 height 22
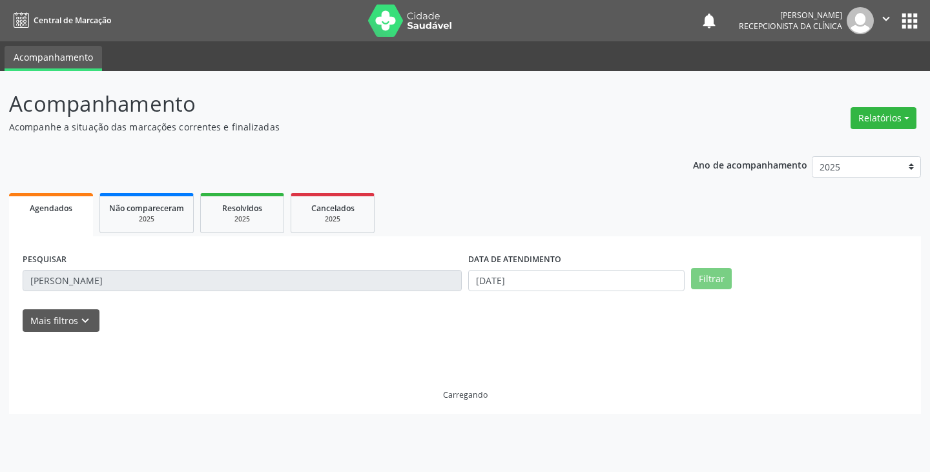
click at [412, 291] on input "josefa" at bounding box center [242, 281] width 439 height 22
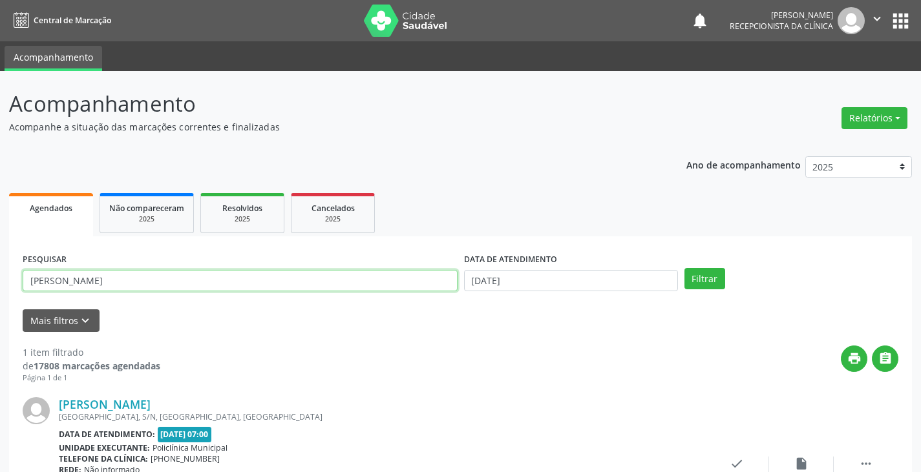
click at [411, 287] on input "josefa" at bounding box center [240, 281] width 435 height 22
type input "j"
type input "[PERSON_NAME]"
click at [684, 268] on button "Filtrar" at bounding box center [704, 279] width 41 height 22
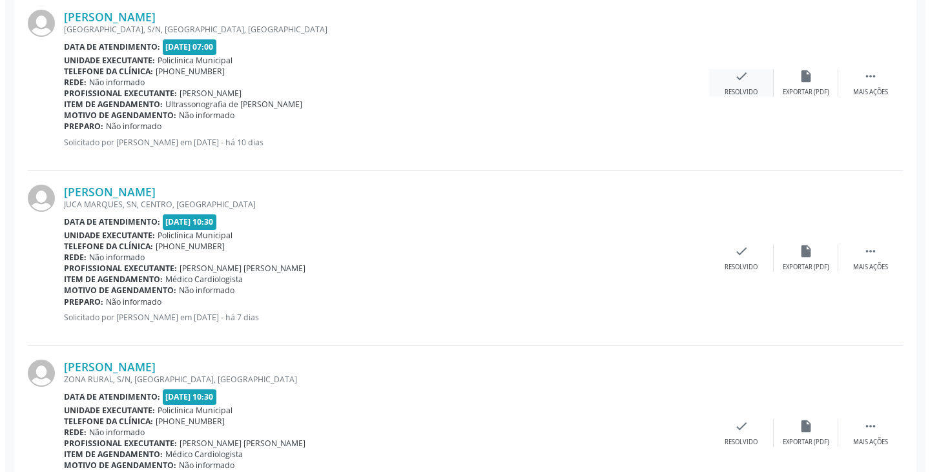
scroll to position [452, 0]
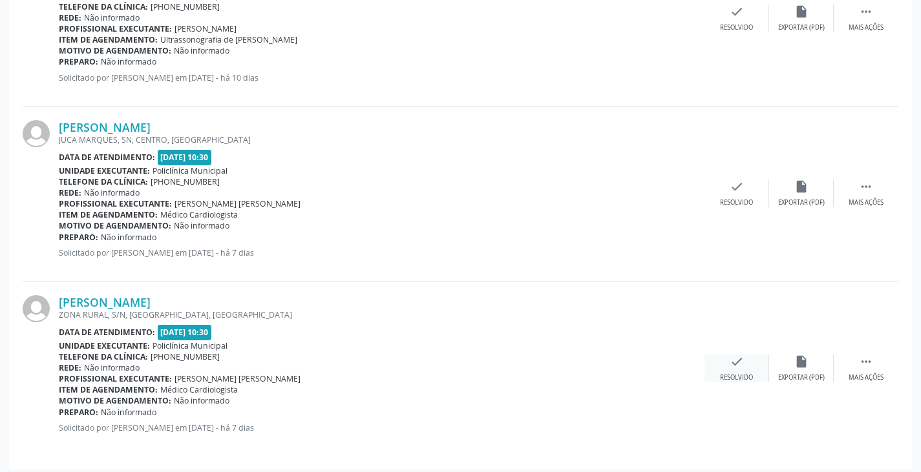
click at [737, 359] on icon "check" at bounding box center [736, 362] width 14 height 14
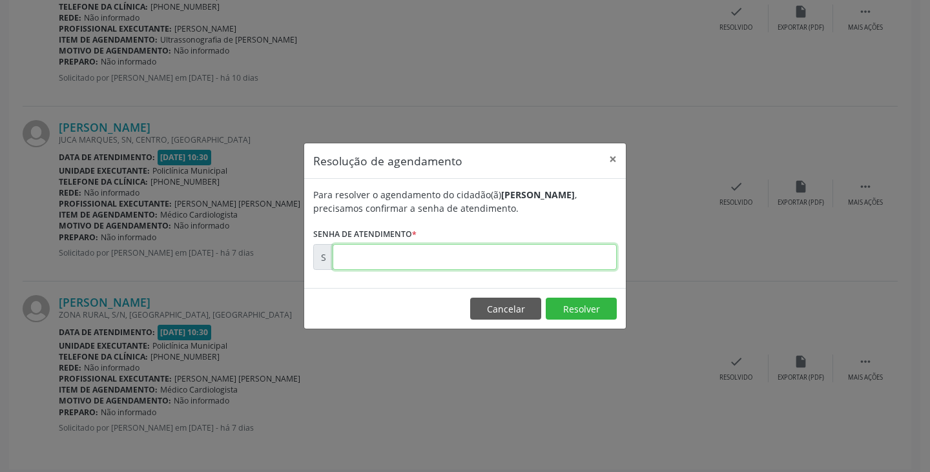
click at [567, 260] on input "text" at bounding box center [475, 257] width 284 height 26
type input "00172404"
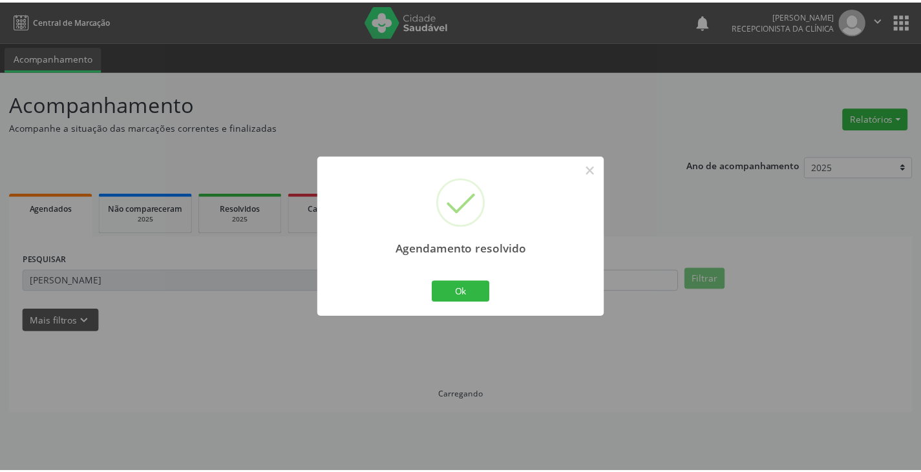
scroll to position [0, 0]
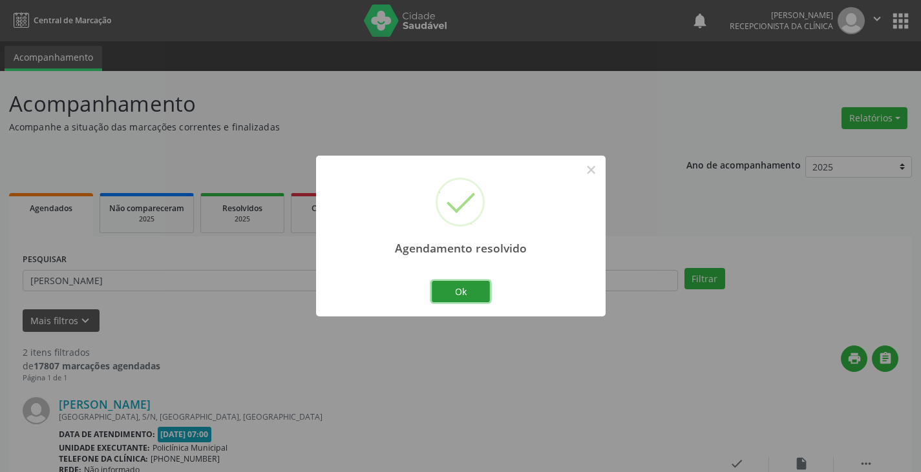
drag, startPoint x: 462, startPoint y: 291, endPoint x: 422, endPoint y: 289, distance: 39.5
click at [461, 293] on button "Ok" at bounding box center [461, 292] width 58 height 22
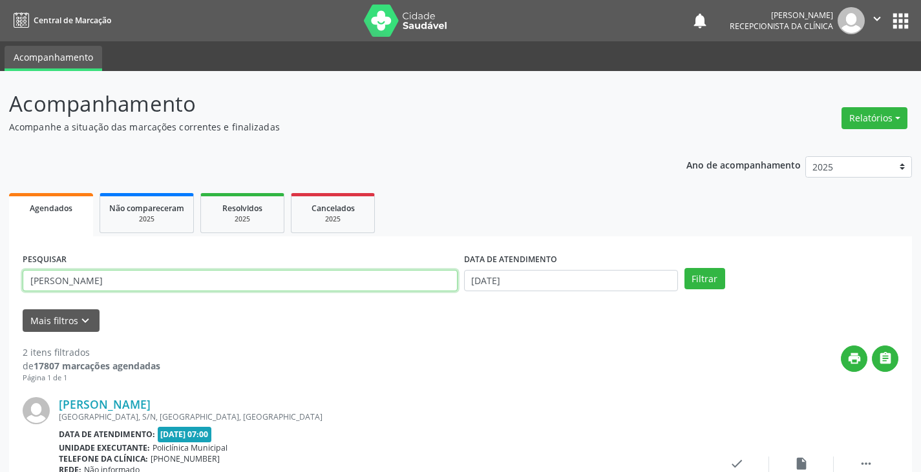
click at [418, 282] on input "[PERSON_NAME]" at bounding box center [240, 281] width 435 height 22
type input "m"
type input "alon"
click at [684, 268] on button "Filtrar" at bounding box center [704, 279] width 41 height 22
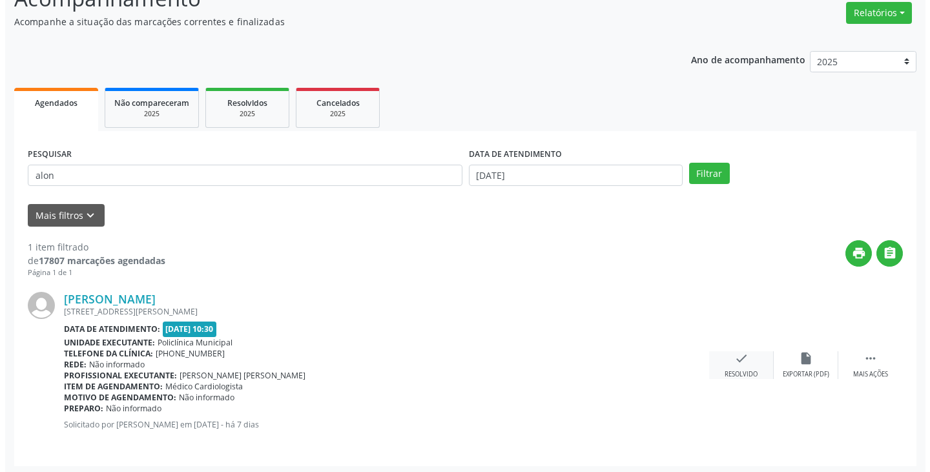
scroll to position [109, 0]
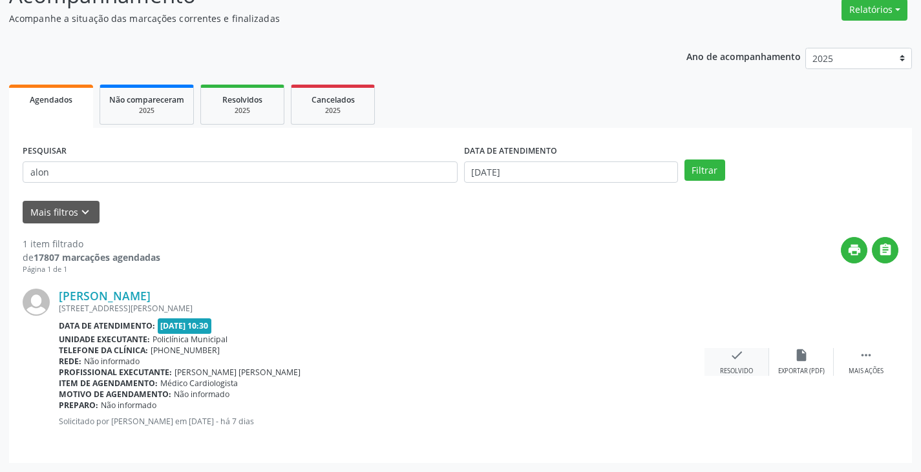
click at [733, 355] on icon "check" at bounding box center [736, 355] width 14 height 14
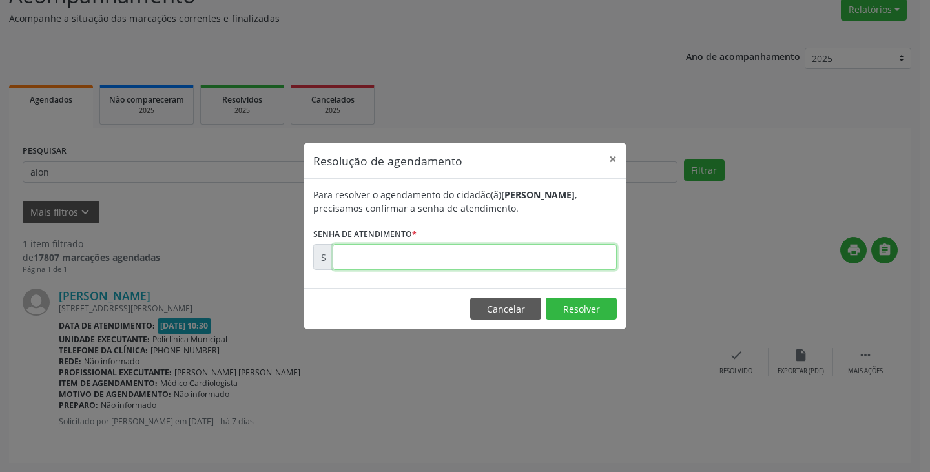
click at [563, 262] on input "text" at bounding box center [475, 257] width 284 height 26
type input "00172390"
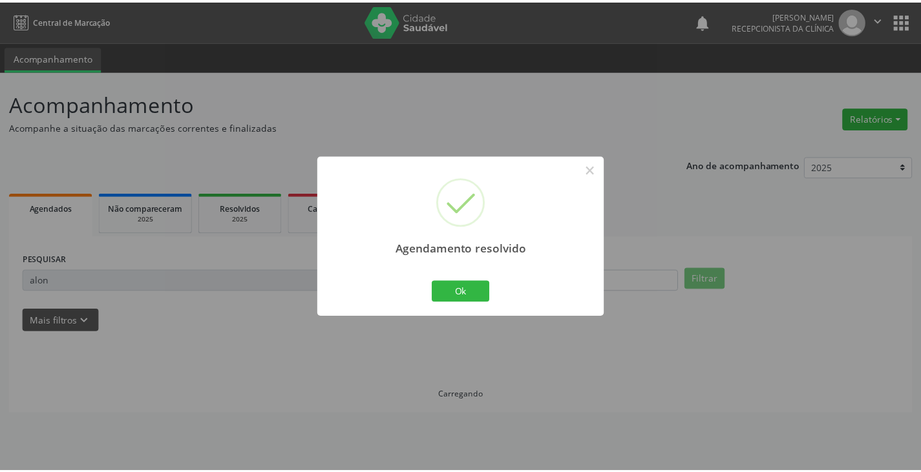
scroll to position [0, 0]
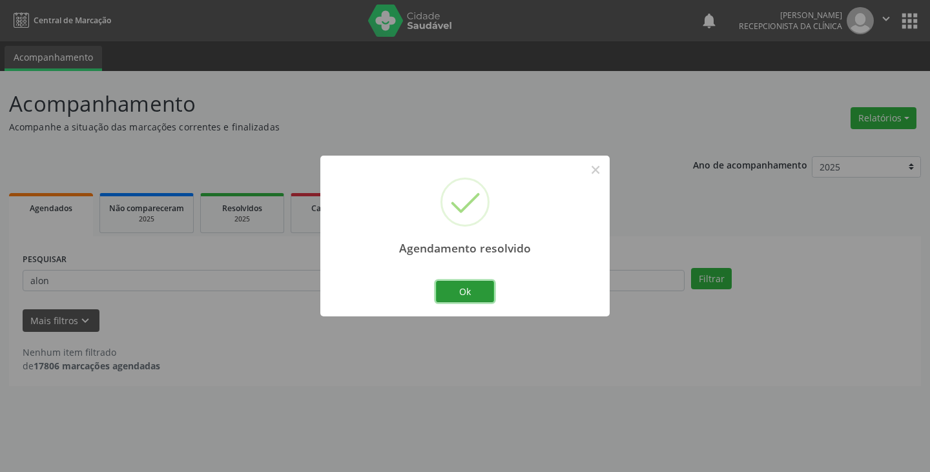
drag, startPoint x: 480, startPoint y: 293, endPoint x: 400, endPoint y: 293, distance: 80.1
click at [469, 293] on button "Ok" at bounding box center [465, 292] width 58 height 22
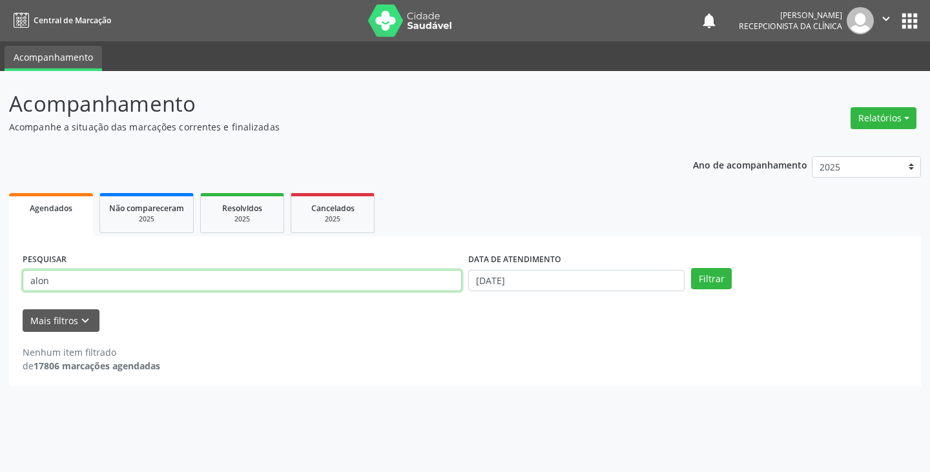
click at [391, 283] on input "alon" at bounding box center [242, 281] width 439 height 22
type input "a"
click at [691, 268] on button "Filtrar" at bounding box center [711, 279] width 41 height 22
click at [411, 282] on input "antinia" at bounding box center [242, 281] width 439 height 22
type input "anton"
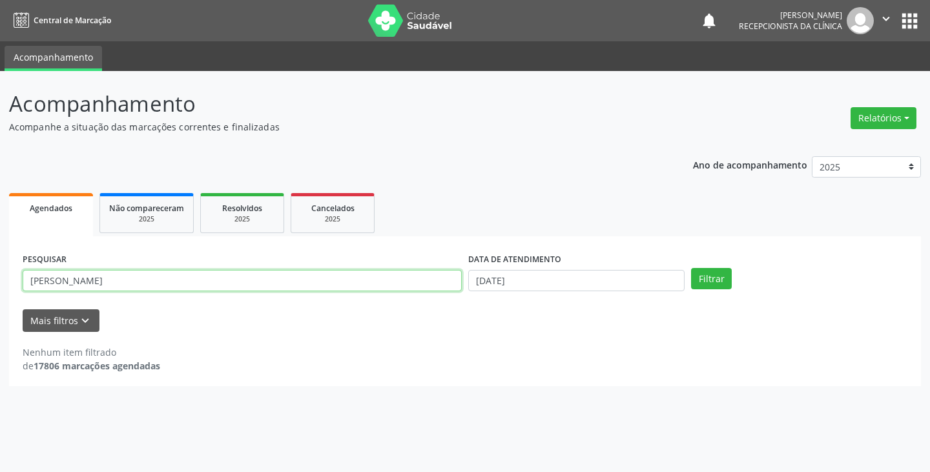
click at [691, 268] on button "Filtrar" at bounding box center [711, 279] width 41 height 22
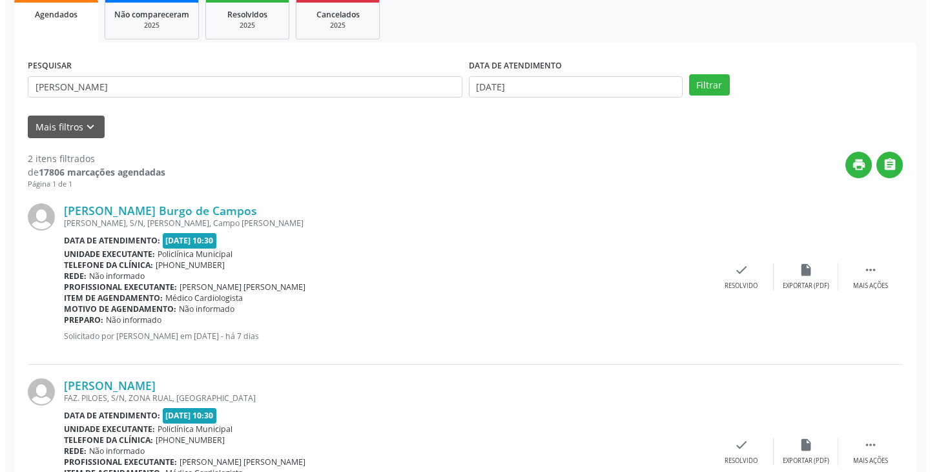
scroll to position [258, 0]
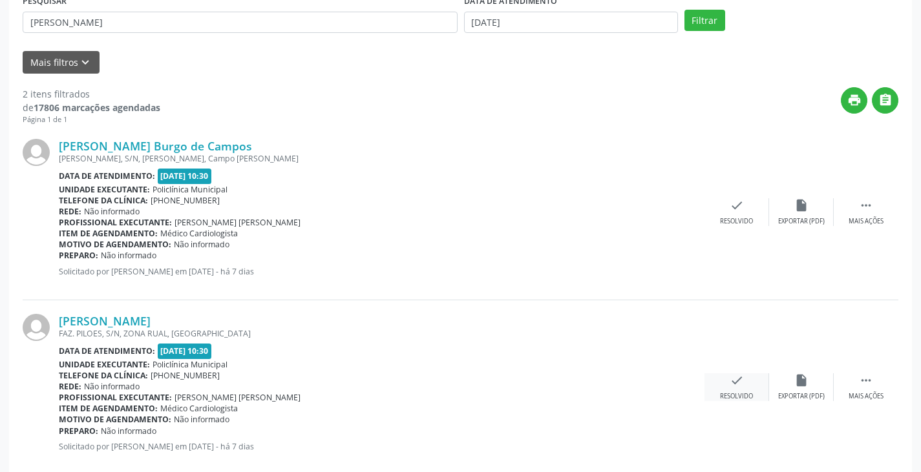
click at [739, 383] on icon "check" at bounding box center [736, 380] width 14 height 14
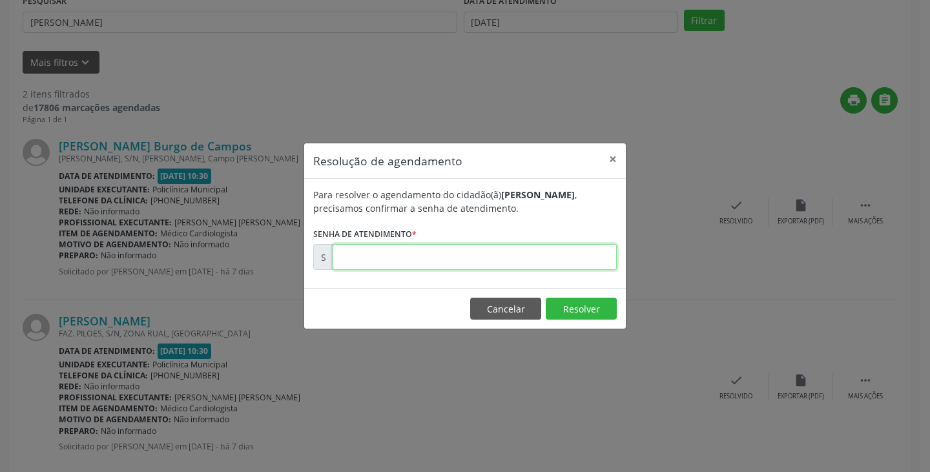
click at [543, 258] on input "text" at bounding box center [475, 257] width 284 height 26
type input "00172399"
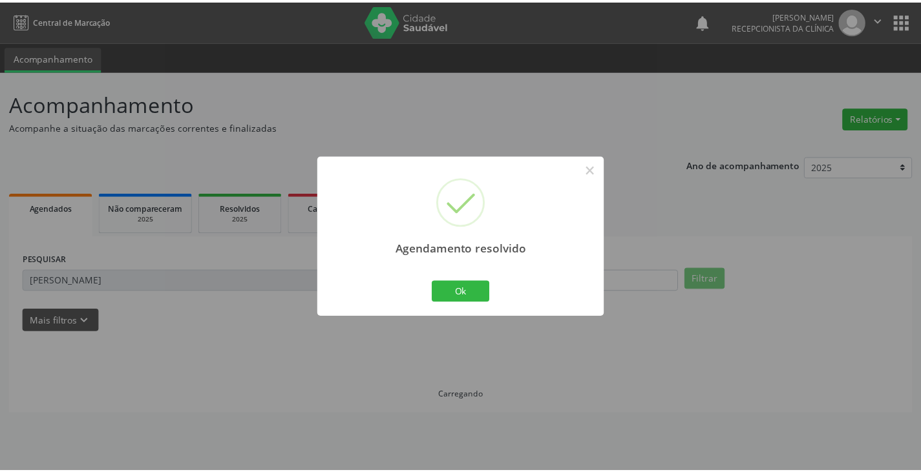
scroll to position [0, 0]
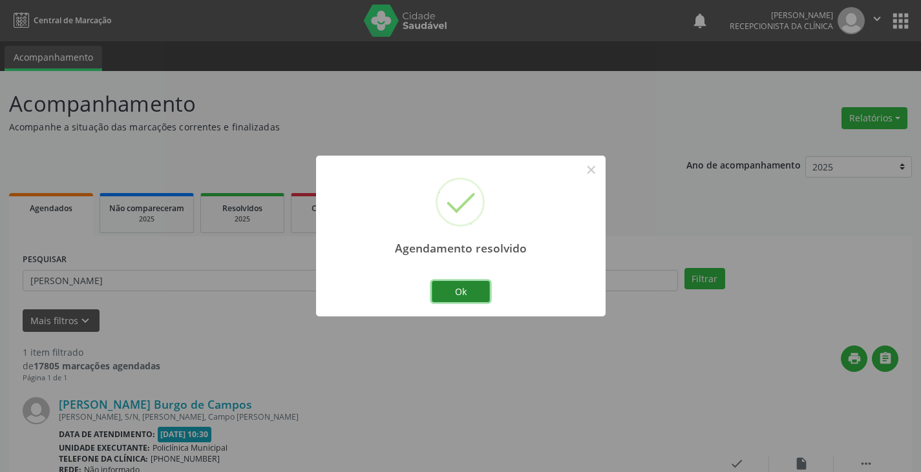
click at [455, 298] on button "Ok" at bounding box center [461, 292] width 58 height 22
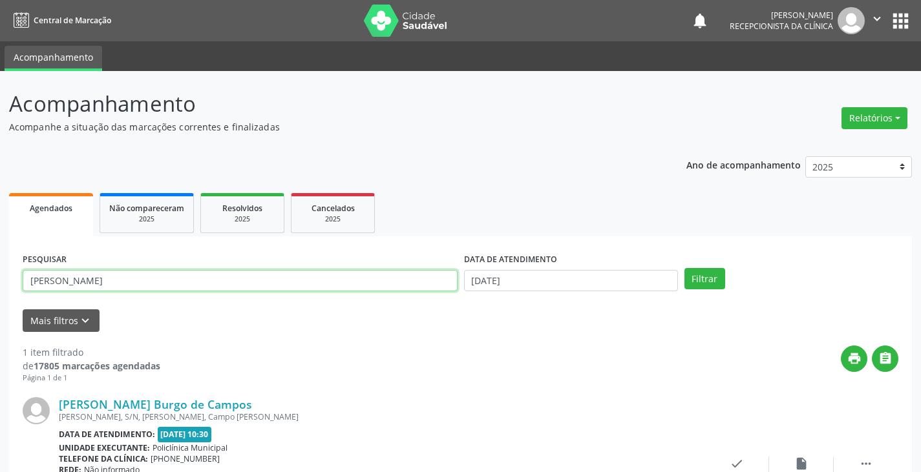
click at [405, 289] on input "anton" at bounding box center [240, 281] width 435 height 22
type input "a"
type input "demo"
click at [684, 268] on button "Filtrar" at bounding box center [704, 279] width 41 height 22
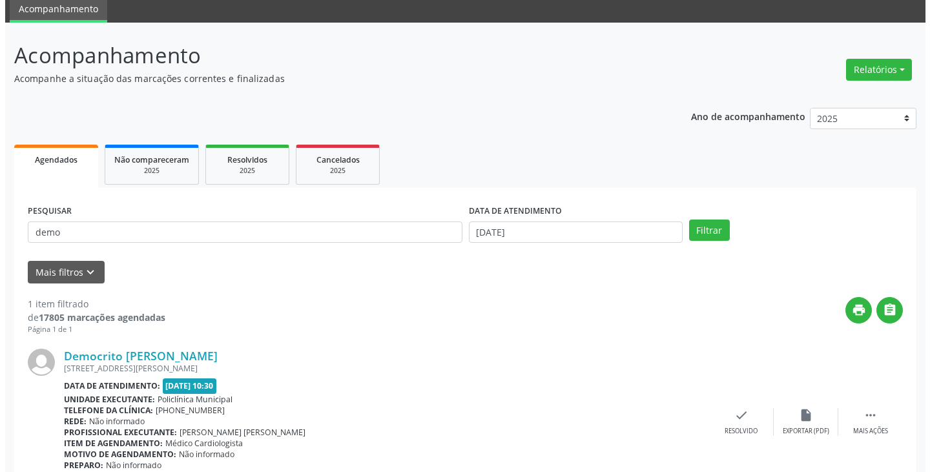
scroll to position [109, 0]
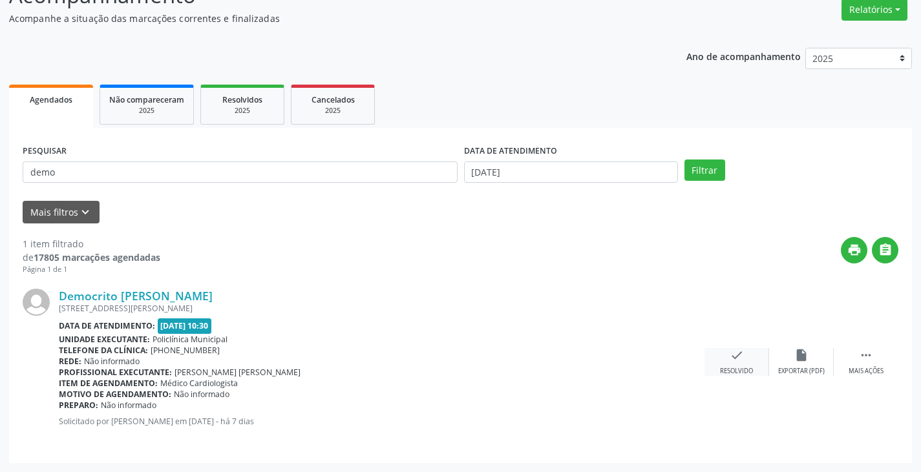
click at [734, 368] on div "Resolvido" at bounding box center [736, 371] width 33 height 9
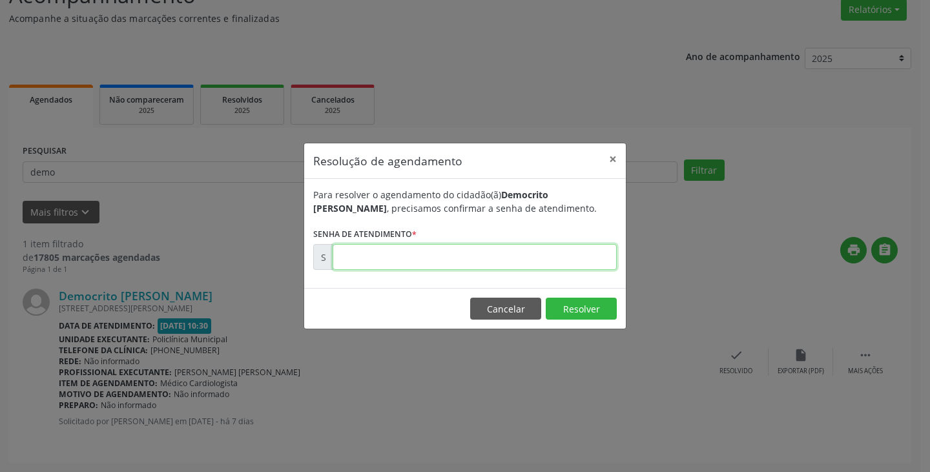
click at [541, 265] on input "text" at bounding box center [475, 257] width 284 height 26
type input "00172387"
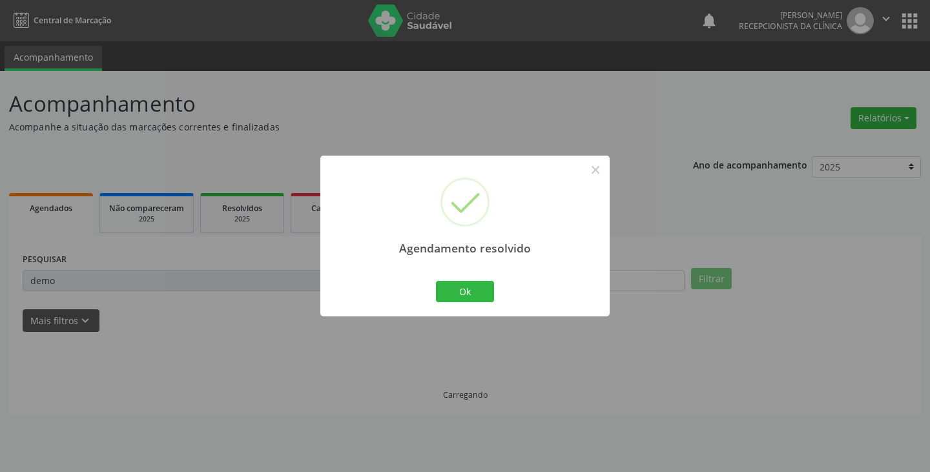
scroll to position [0, 0]
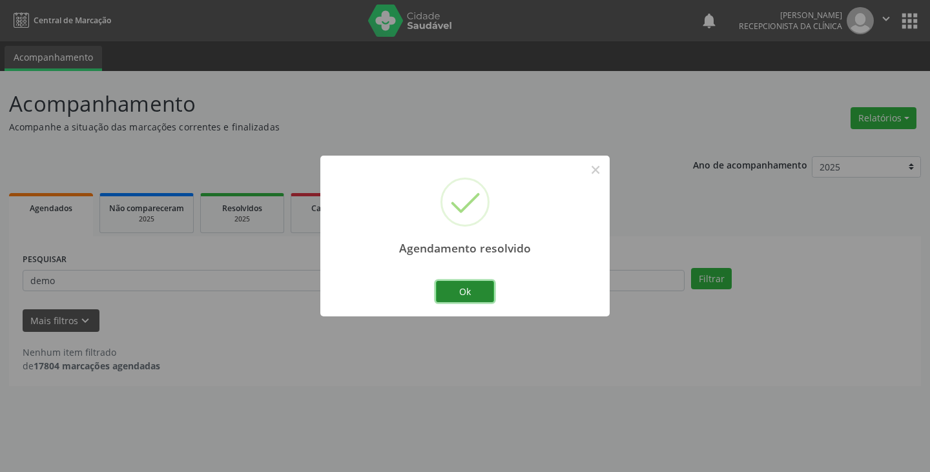
drag, startPoint x: 481, startPoint y: 290, endPoint x: 459, endPoint y: 306, distance: 27.4
click at [477, 293] on button "Ok" at bounding box center [465, 292] width 58 height 22
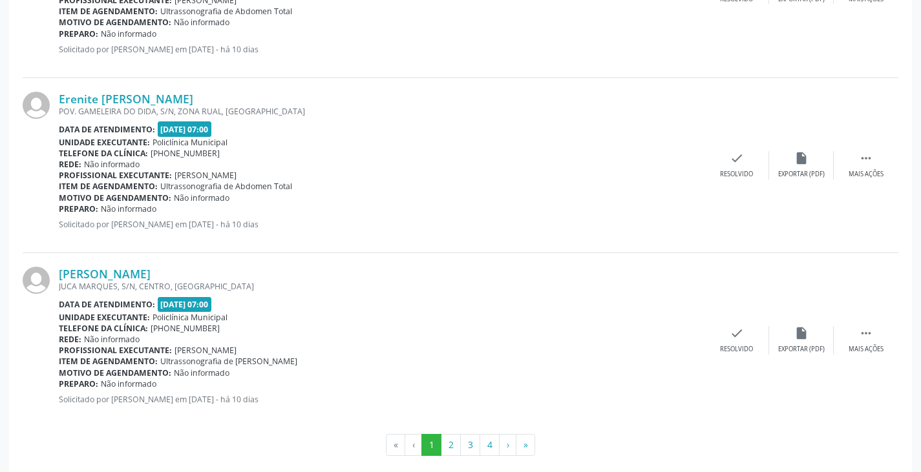
scroll to position [2597, 0]
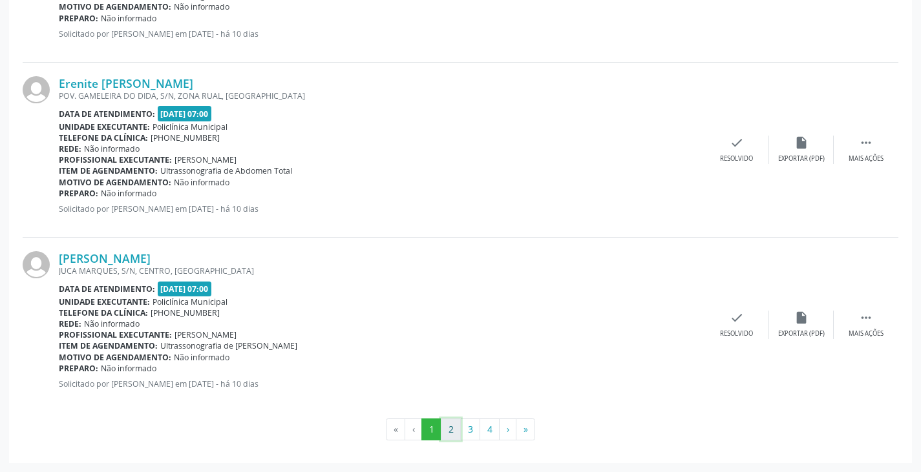
click at [451, 433] on button "2" at bounding box center [451, 430] width 20 height 22
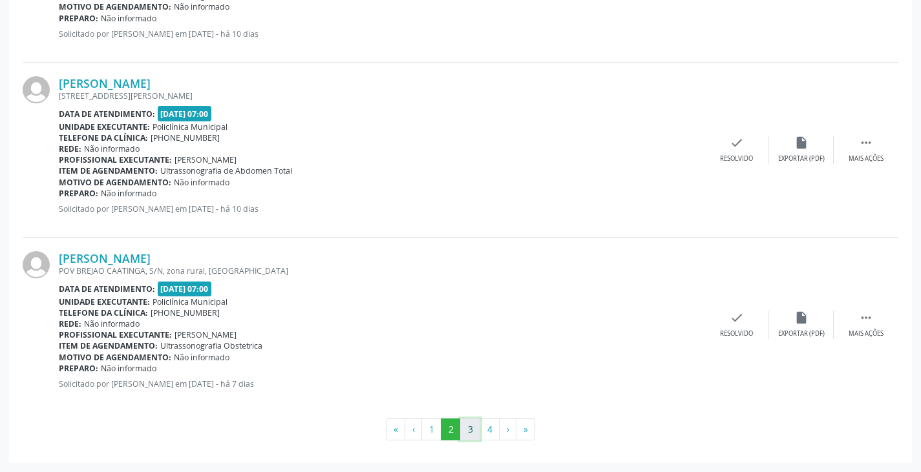
click at [470, 431] on button "3" at bounding box center [470, 430] width 20 height 22
click at [492, 433] on button "4" at bounding box center [489, 430] width 20 height 22
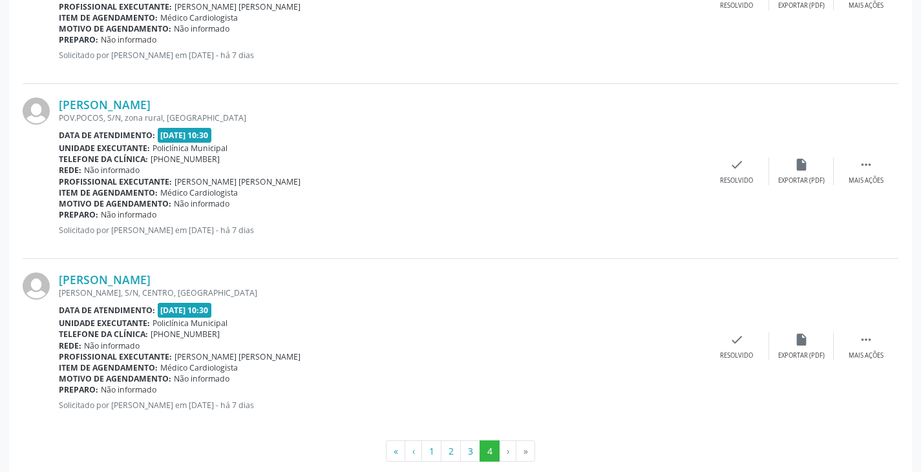
scroll to position [1546, 0]
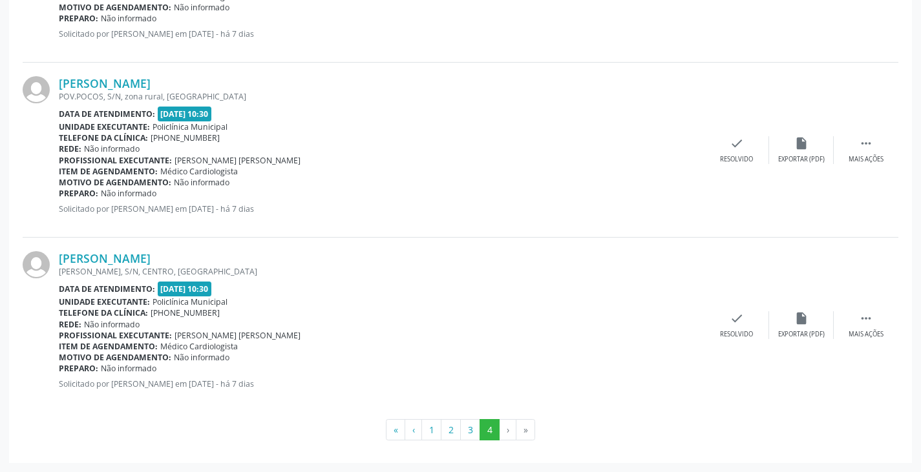
click at [510, 433] on li "›" at bounding box center [507, 430] width 17 height 22
click at [509, 432] on li "›" at bounding box center [507, 430] width 17 height 22
click at [508, 431] on li "›" at bounding box center [507, 430] width 17 height 22
click at [505, 435] on li "›" at bounding box center [507, 430] width 17 height 22
click at [508, 427] on li "›" at bounding box center [507, 430] width 17 height 22
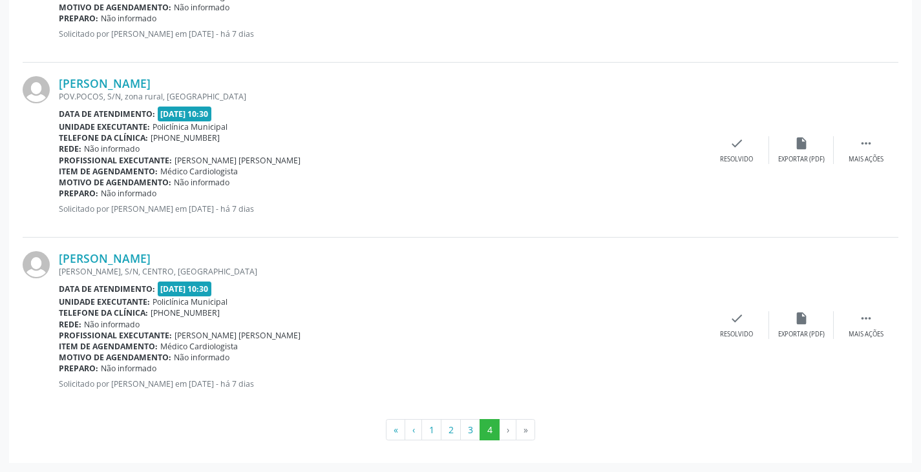
click at [525, 433] on li "»" at bounding box center [525, 430] width 19 height 22
click at [501, 428] on li "›" at bounding box center [507, 430] width 17 height 22
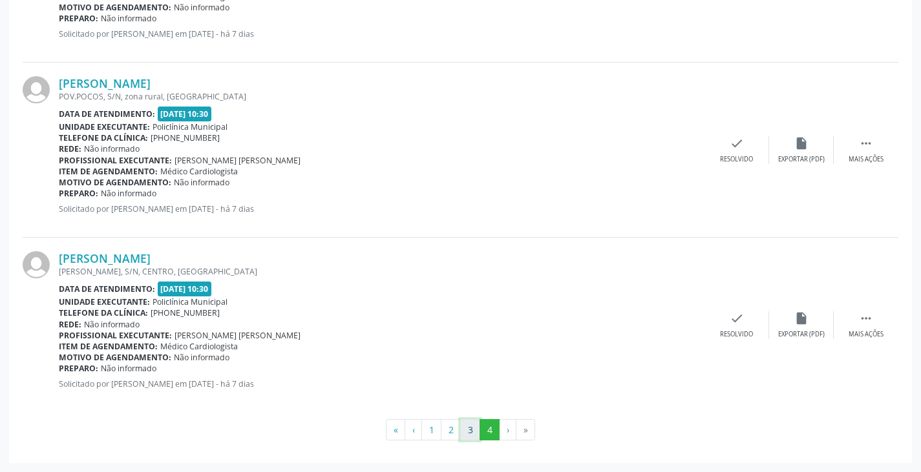
click at [466, 426] on button "3" at bounding box center [470, 430] width 20 height 22
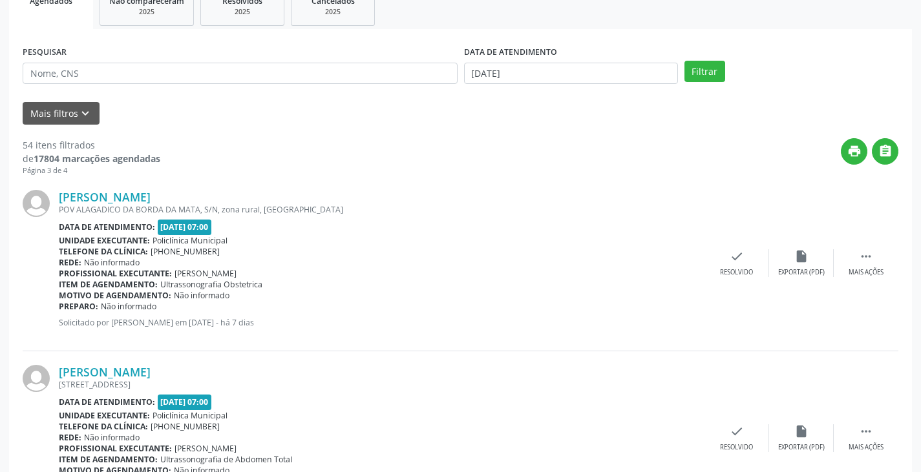
scroll to position [0, 0]
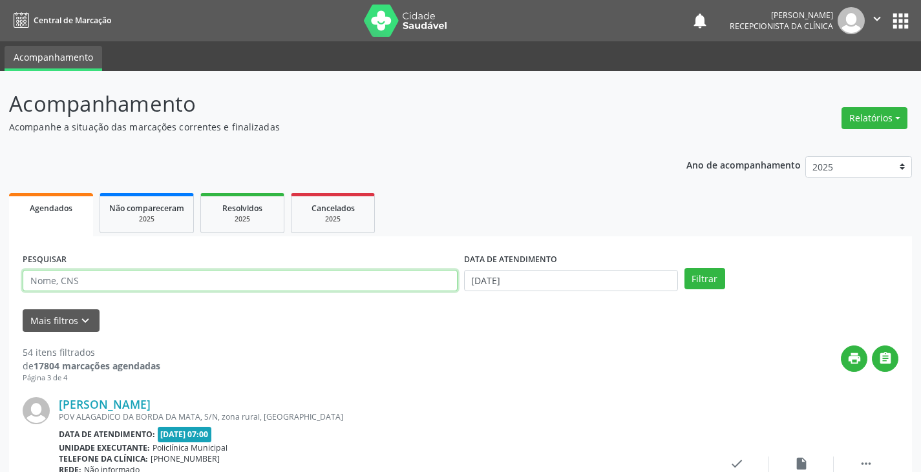
click at [275, 279] on input "text" at bounding box center [240, 281] width 435 height 22
click at [684, 268] on button "Filtrar" at bounding box center [704, 279] width 41 height 22
click at [281, 280] on input "vitor" at bounding box center [240, 281] width 435 height 22
type input "v"
type input "joao"
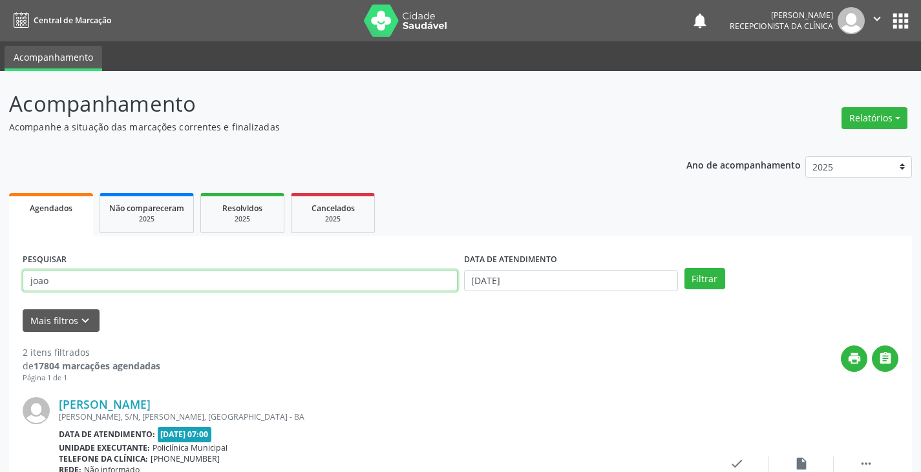
click at [684, 268] on button "Filtrar" at bounding box center [704, 279] width 41 height 22
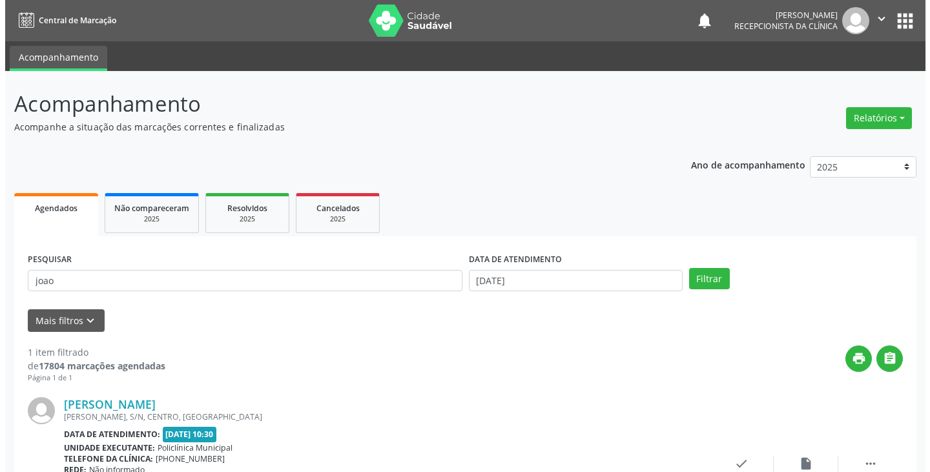
scroll to position [109, 0]
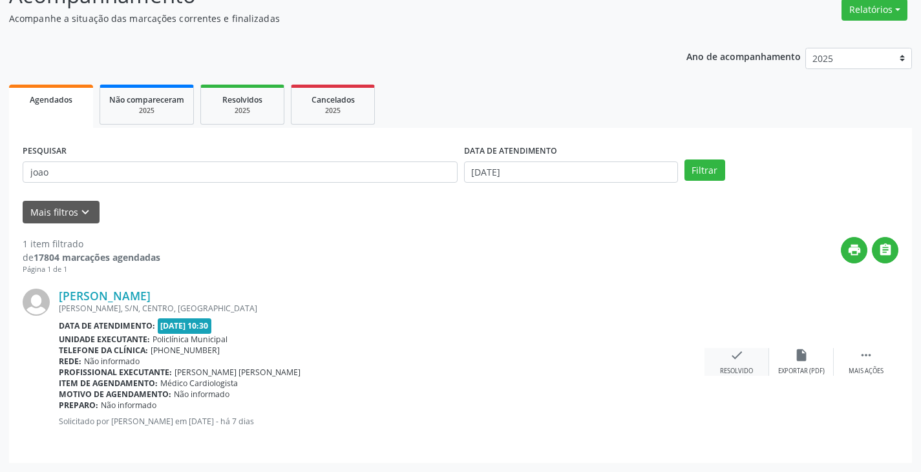
click at [734, 357] on icon "check" at bounding box center [736, 355] width 14 height 14
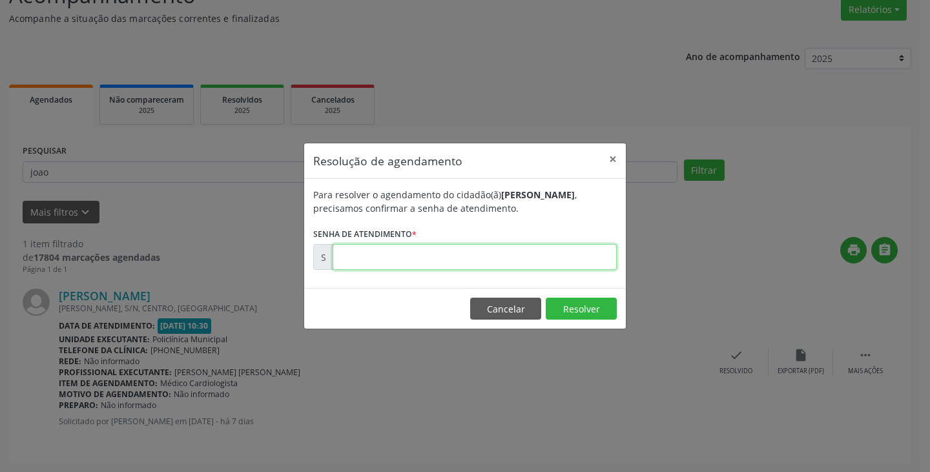
click at [533, 260] on input "text" at bounding box center [475, 257] width 284 height 26
type input "00172400"
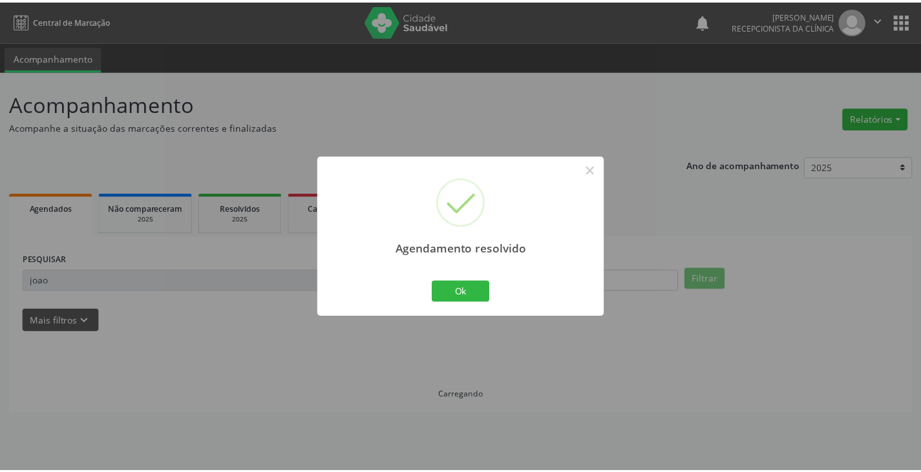
scroll to position [0, 0]
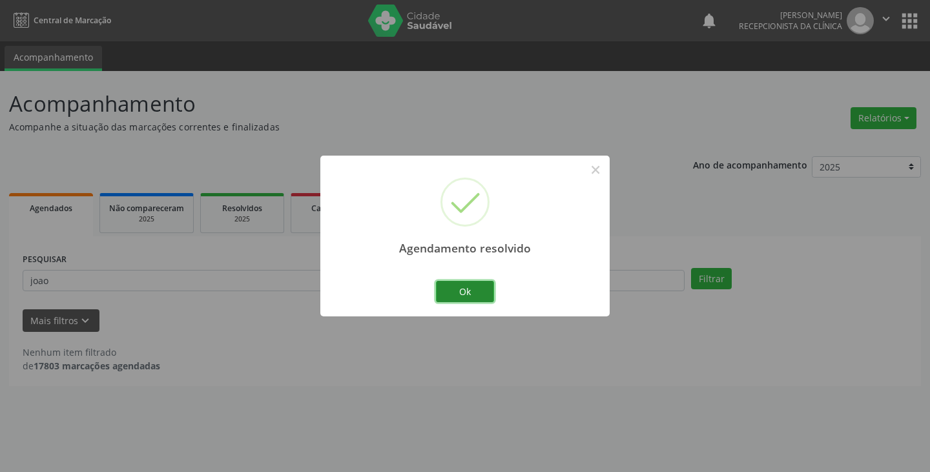
click at [474, 284] on button "Ok" at bounding box center [465, 292] width 58 height 22
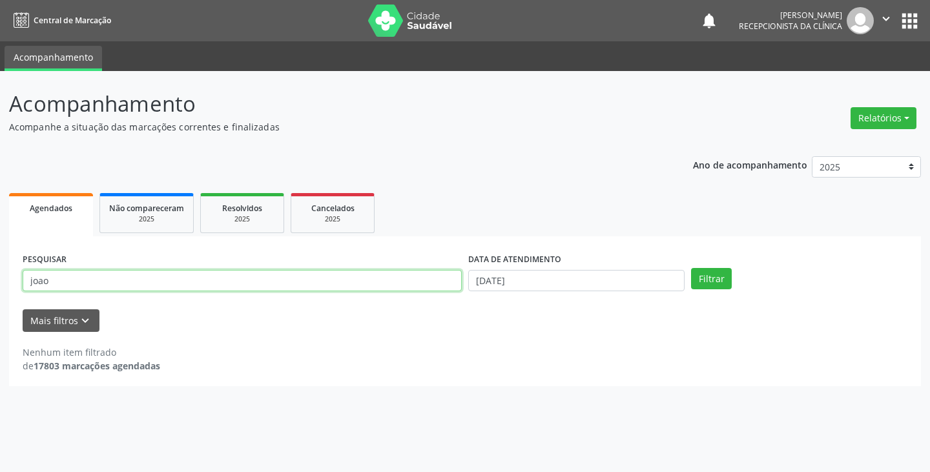
click at [360, 285] on input "joao" at bounding box center [242, 281] width 439 height 22
type input "j"
type input "[PERSON_NAME]"
click at [691, 268] on button "Filtrar" at bounding box center [711, 279] width 41 height 22
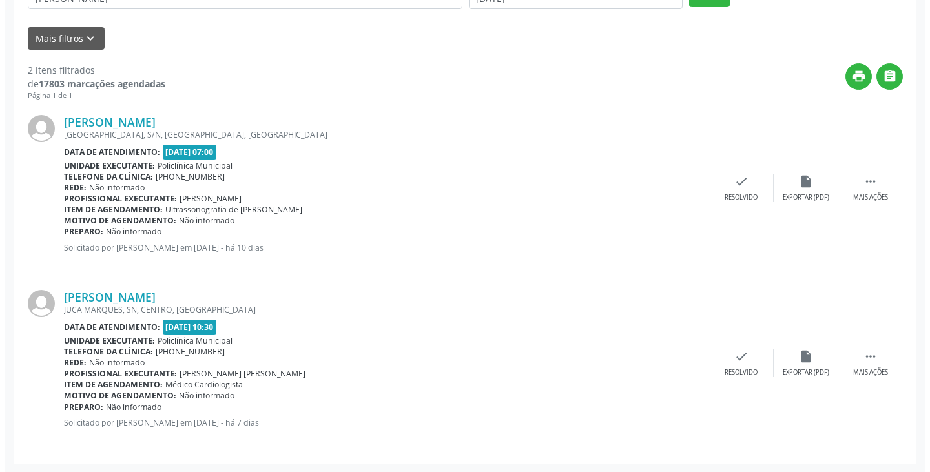
scroll to position [284, 0]
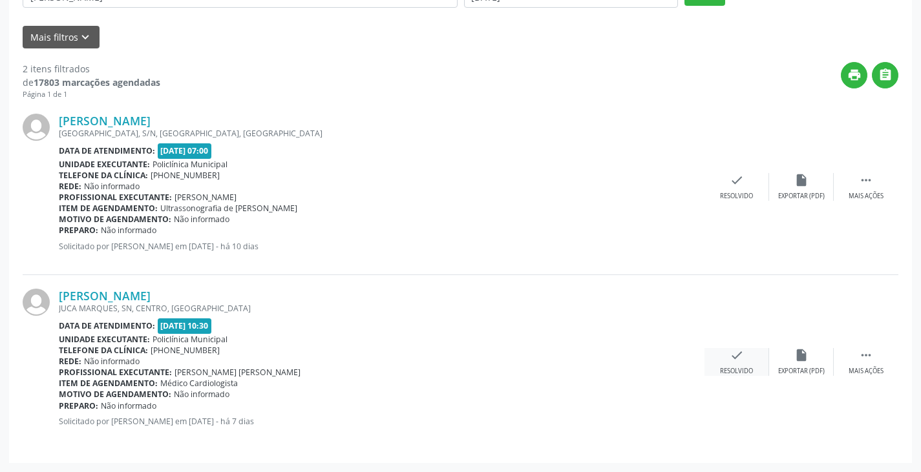
drag, startPoint x: 733, startPoint y: 359, endPoint x: 726, endPoint y: 357, distance: 6.7
click at [726, 357] on div "check Resolvido" at bounding box center [736, 362] width 65 height 28
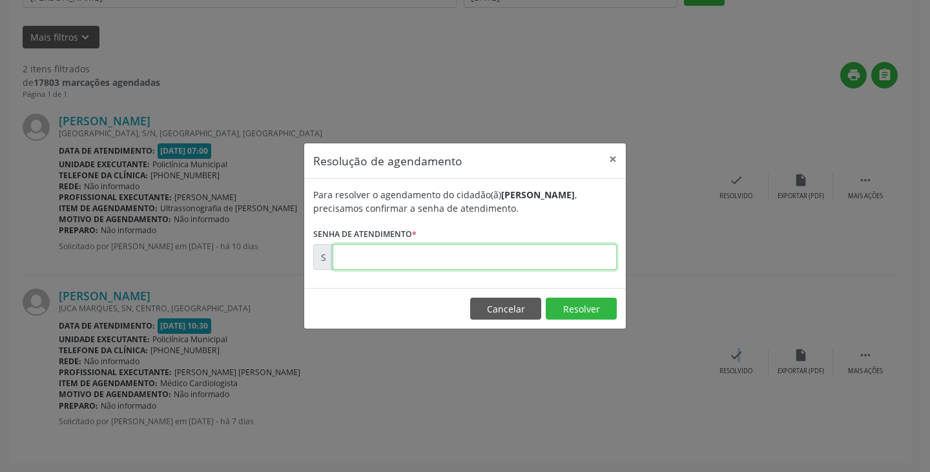
click at [538, 262] on input "text" at bounding box center [475, 257] width 284 height 26
type input "00172389"
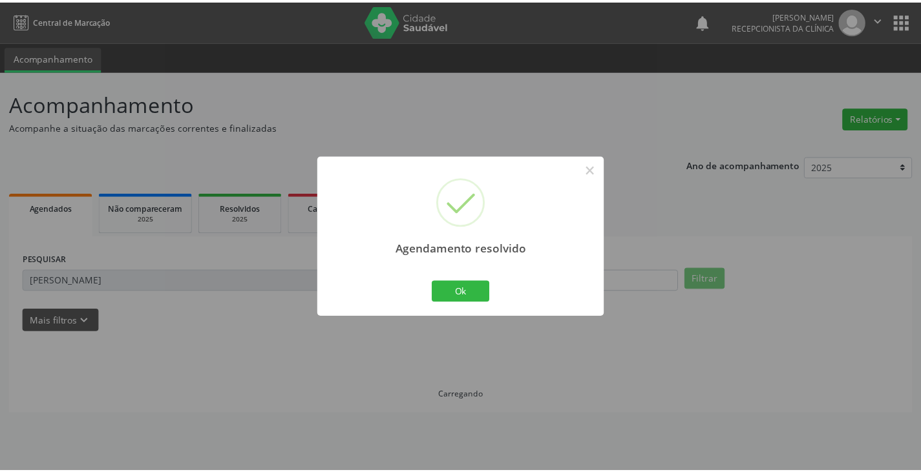
scroll to position [0, 0]
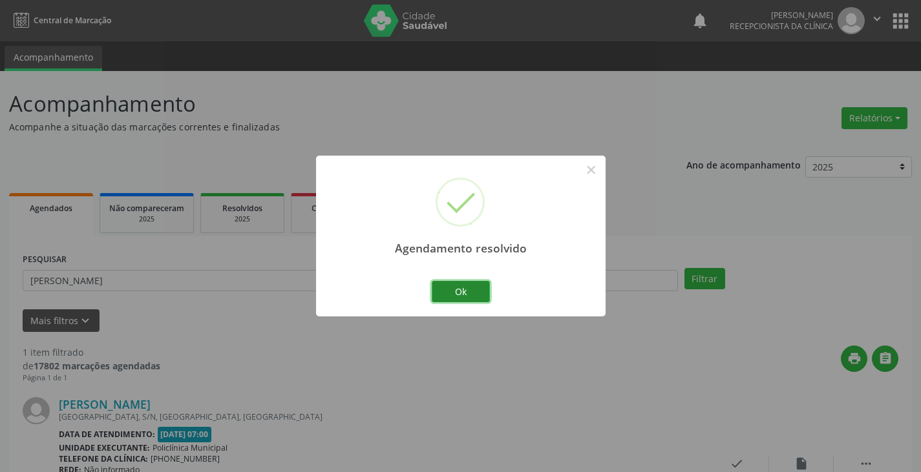
click at [474, 285] on button "Ok" at bounding box center [461, 292] width 58 height 22
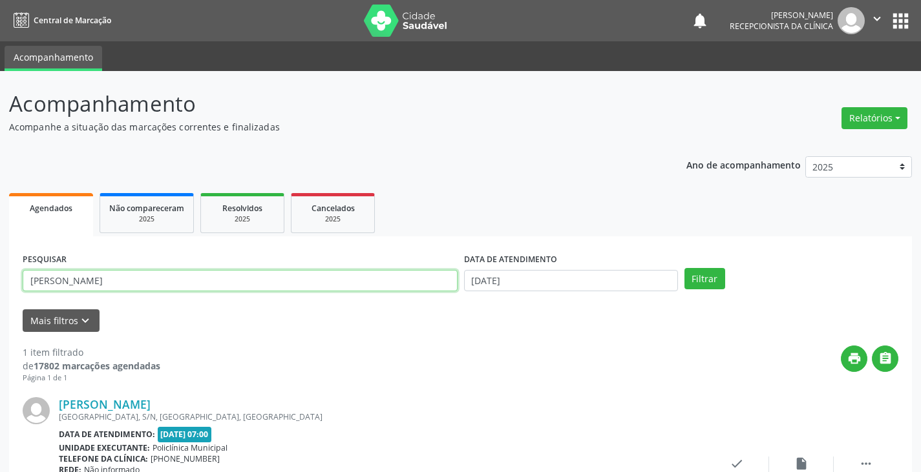
click at [307, 278] on input "[PERSON_NAME]" at bounding box center [240, 281] width 435 height 22
type input "m"
click at [405, 282] on input "text" at bounding box center [240, 281] width 435 height 22
click at [684, 268] on button "Filtrar" at bounding box center [704, 279] width 41 height 22
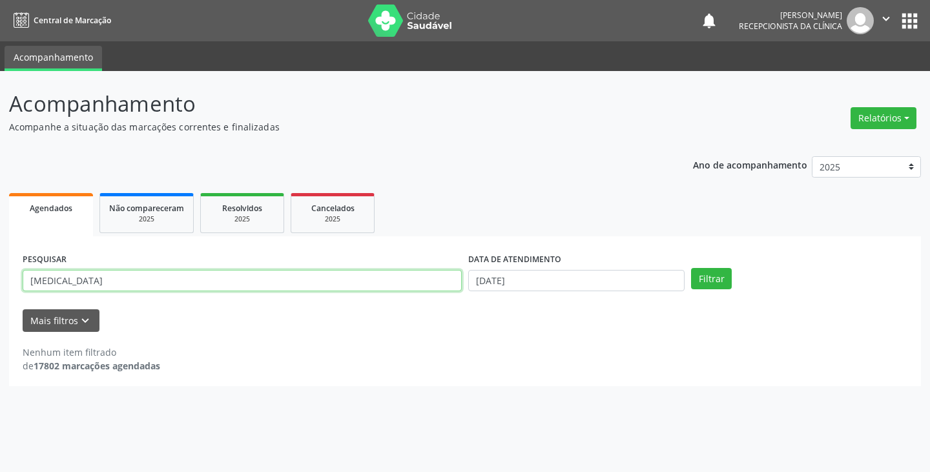
click at [406, 282] on input "[MEDICAL_DATA]" at bounding box center [242, 281] width 439 height 22
type input "y"
click at [691, 268] on button "Filtrar" at bounding box center [711, 279] width 41 height 22
click at [379, 280] on input "yas" at bounding box center [242, 281] width 439 height 22
type input "y"
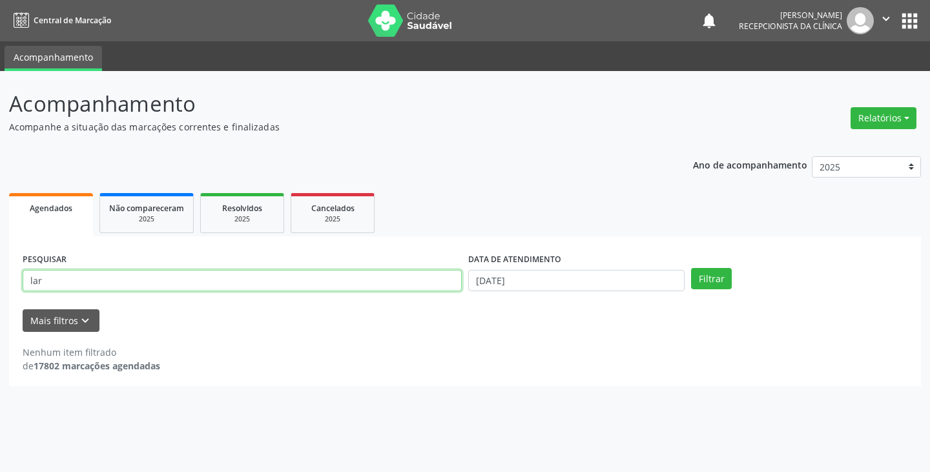
type input "lar"
click at [691, 268] on button "Filtrar" at bounding box center [711, 279] width 41 height 22
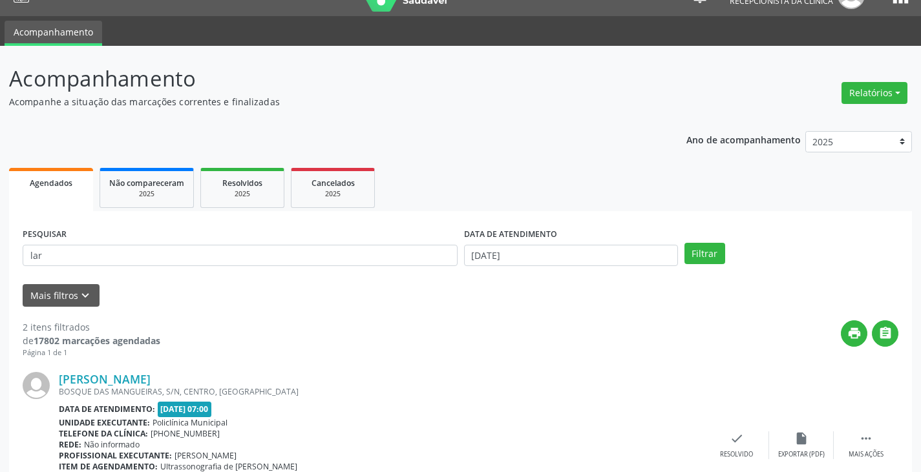
scroll to position [8, 0]
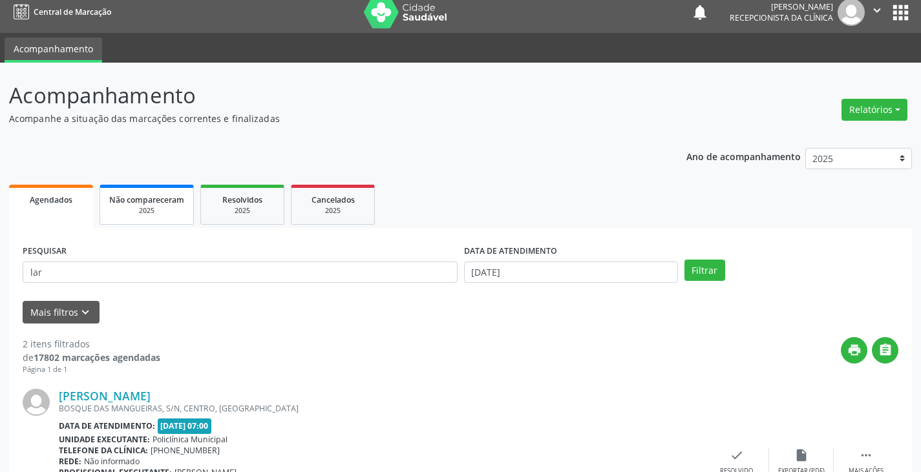
drag, startPoint x: 146, startPoint y: 213, endPoint x: 152, endPoint y: 214, distance: 6.5
click at [146, 213] on link "Não compareceram 2025" at bounding box center [146, 205] width 94 height 40
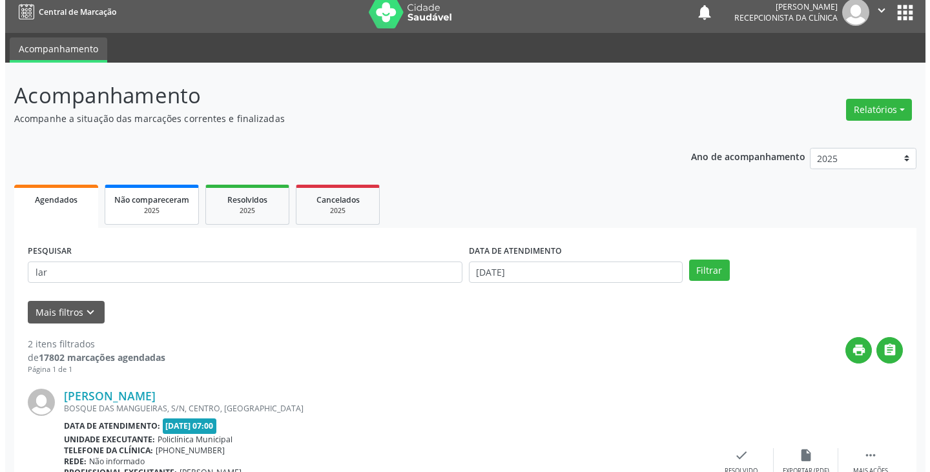
scroll to position [0, 0]
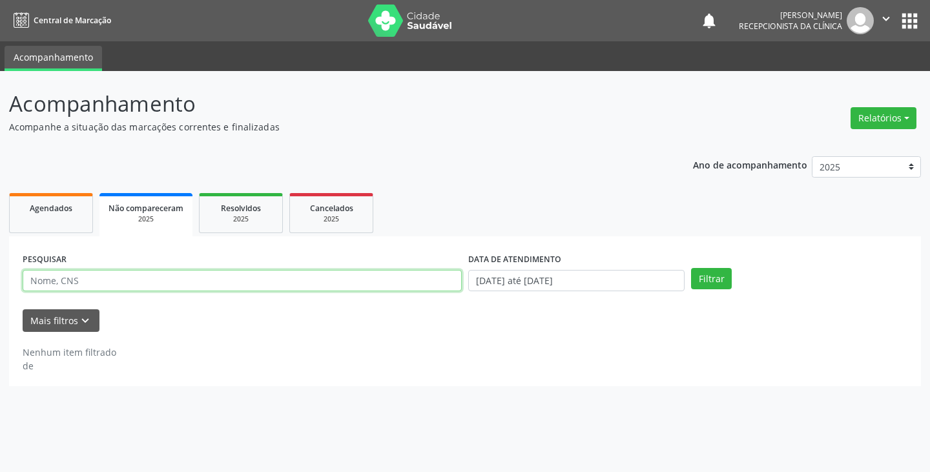
click at [197, 290] on input "text" at bounding box center [242, 281] width 439 height 22
click at [691, 268] on button "Filtrar" at bounding box center [711, 279] width 41 height 22
click at [286, 282] on input "laris" at bounding box center [242, 281] width 439 height 22
type input "l"
click at [302, 278] on input "text" at bounding box center [242, 281] width 439 height 22
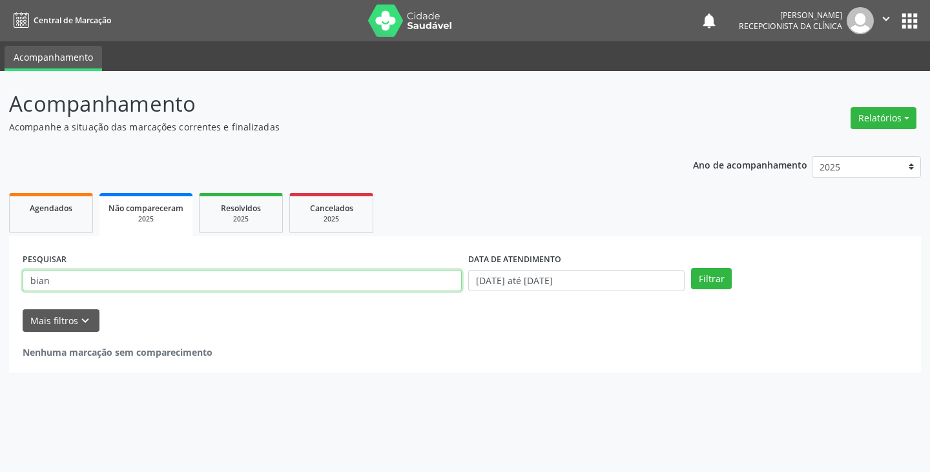
click at [691, 268] on button "Filtrar" at bounding box center [711, 279] width 41 height 22
click at [302, 278] on input "bian" at bounding box center [242, 281] width 439 height 22
type input "b"
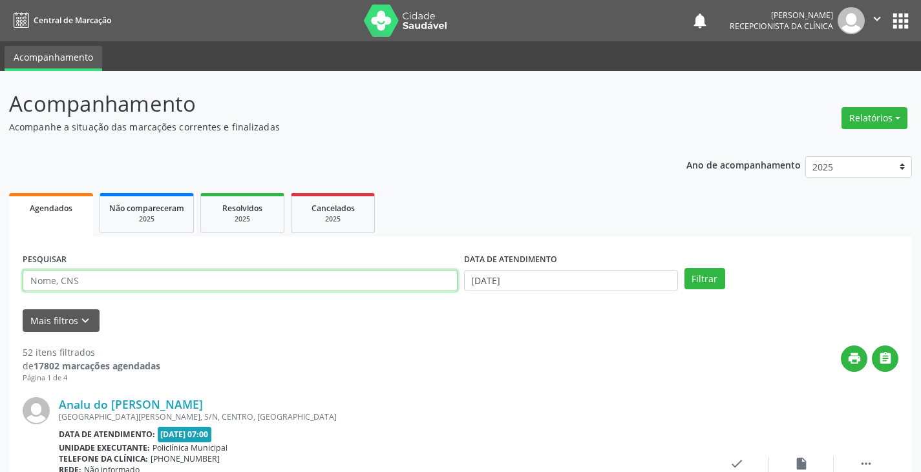
click at [293, 280] on input "text" at bounding box center [240, 281] width 435 height 22
type input "bianca"
click at [684, 268] on button "Filtrar" at bounding box center [704, 279] width 41 height 22
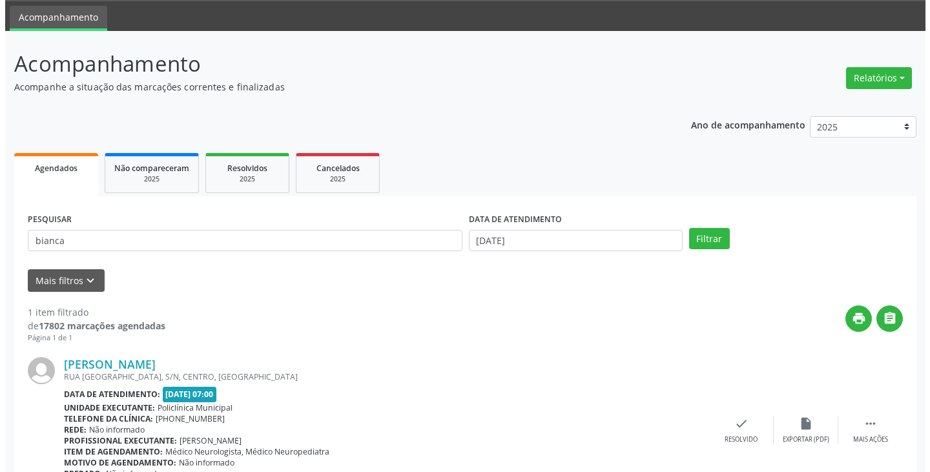
scroll to position [109, 0]
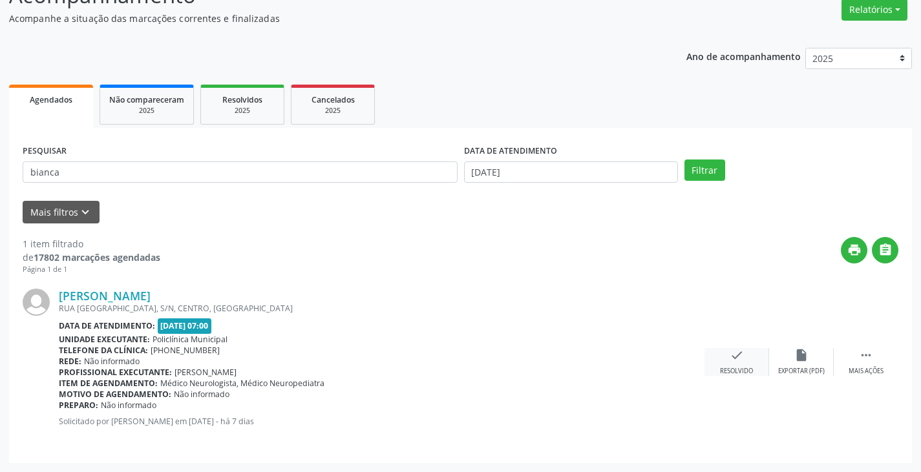
click at [739, 359] on icon "check" at bounding box center [736, 355] width 14 height 14
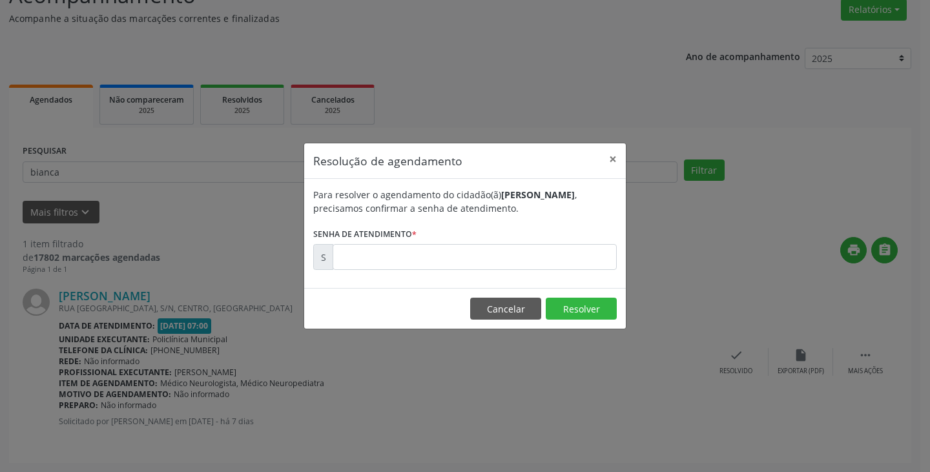
click at [443, 353] on div "Resolução de agendamento × Para resolver o agendamento do cidadão(ã) Bianca Pei…" at bounding box center [465, 236] width 930 height 472
click at [447, 257] on input "text" at bounding box center [475, 257] width 284 height 26
type input "00172405"
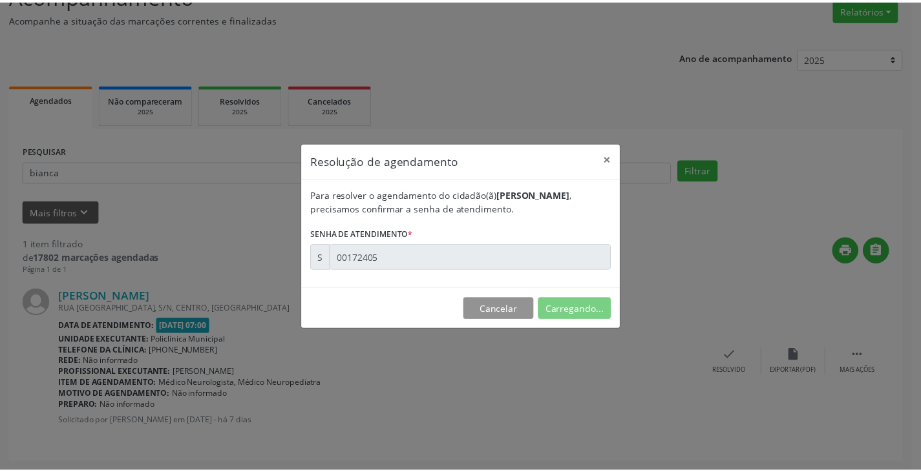
scroll to position [0, 0]
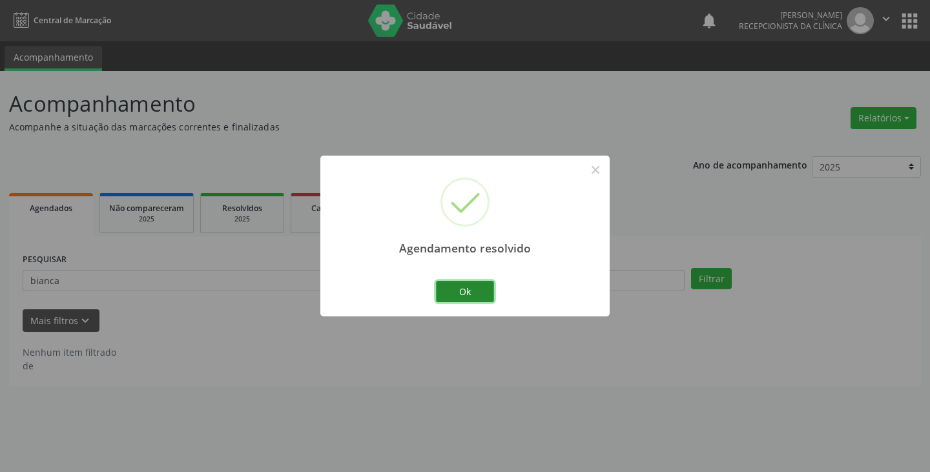
click at [442, 289] on button "Ok" at bounding box center [465, 292] width 58 height 22
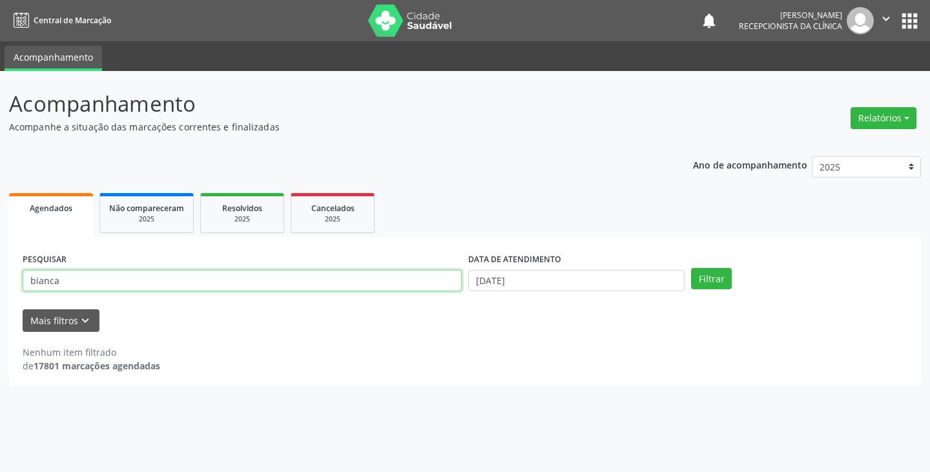
click at [423, 286] on input "bianca" at bounding box center [242, 281] width 439 height 22
type input "b"
type input "andre"
click at [691, 268] on button "Filtrar" at bounding box center [711, 279] width 41 height 22
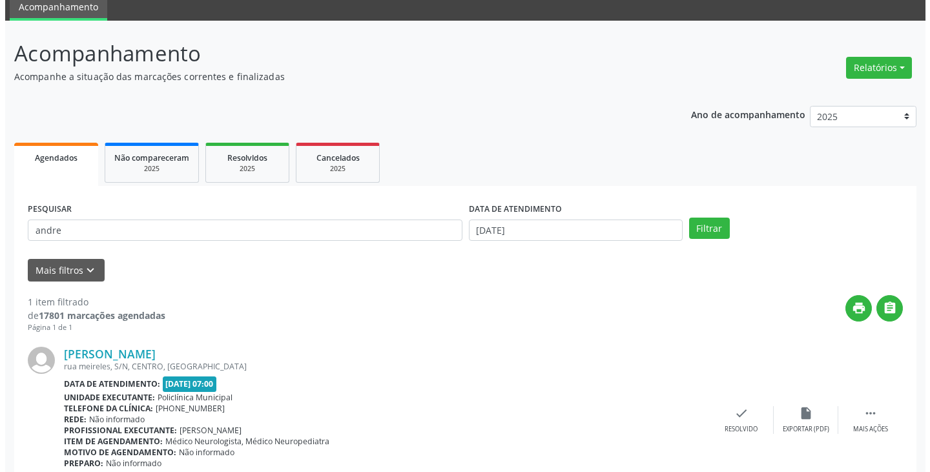
scroll to position [109, 0]
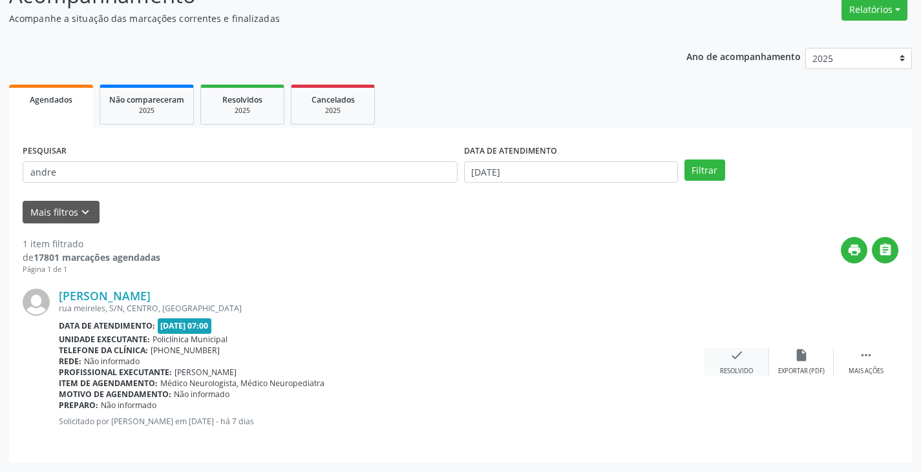
click at [736, 357] on icon "check" at bounding box center [736, 355] width 14 height 14
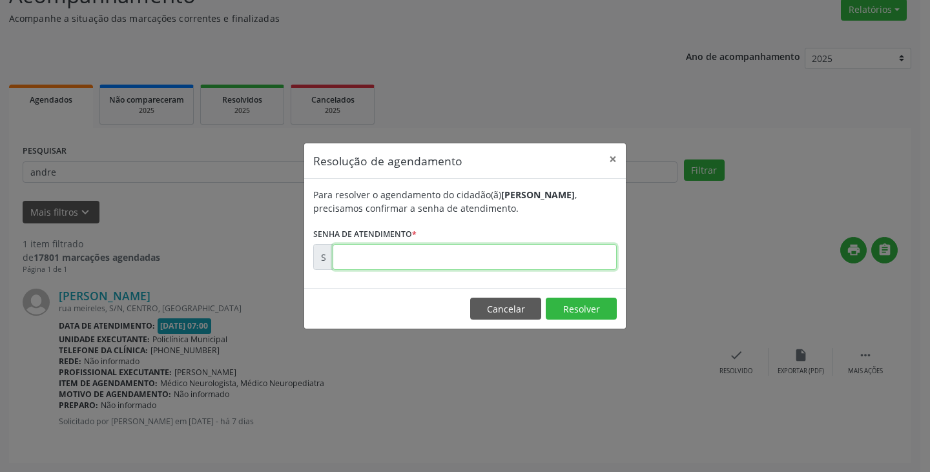
click at [576, 259] on input "text" at bounding box center [475, 257] width 284 height 26
type input "00172406"
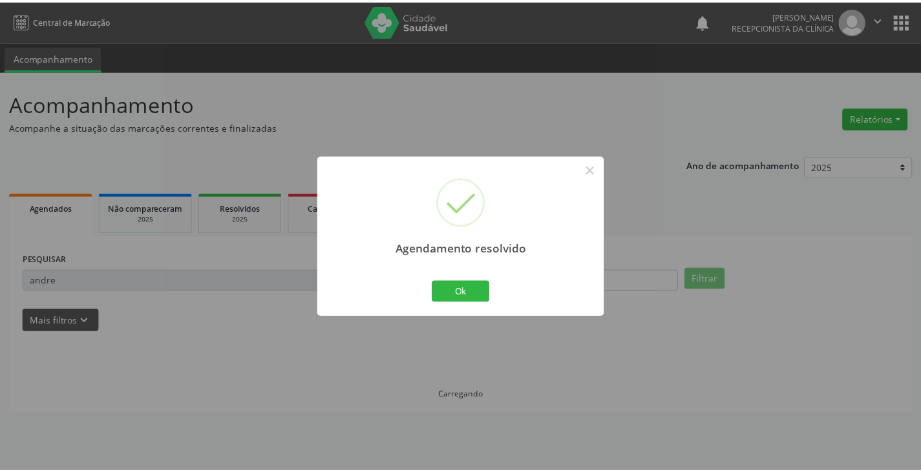
scroll to position [0, 0]
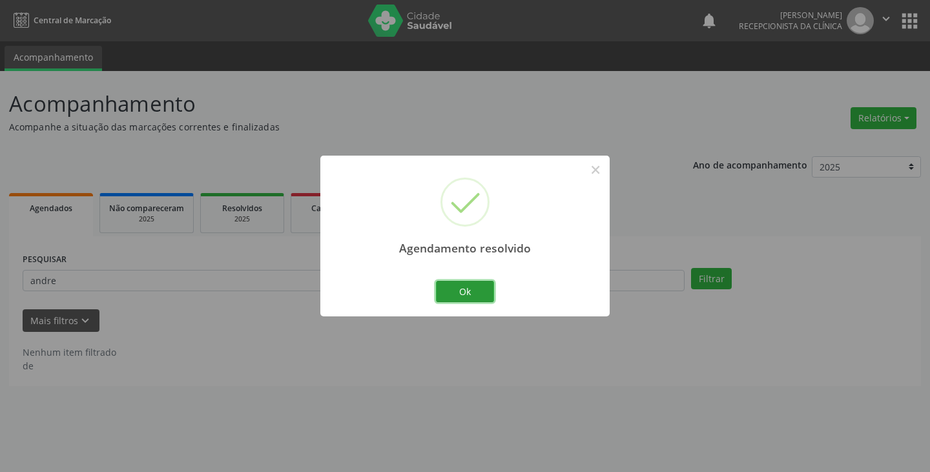
drag, startPoint x: 468, startPoint y: 298, endPoint x: 459, endPoint y: 296, distance: 8.8
click at [466, 298] on button "Ok" at bounding box center [465, 292] width 58 height 22
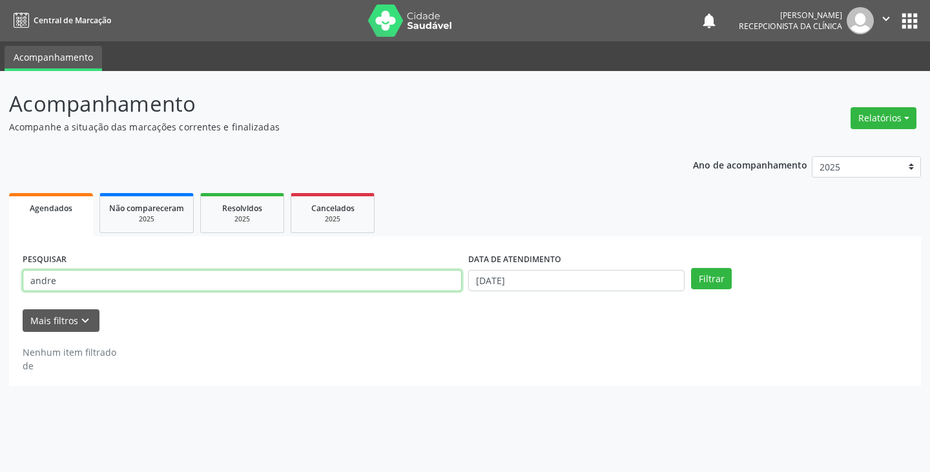
click at [417, 284] on input "andre" at bounding box center [242, 281] width 439 height 22
type input "a"
type input "josel"
click at [691, 268] on button "Filtrar" at bounding box center [711, 279] width 41 height 22
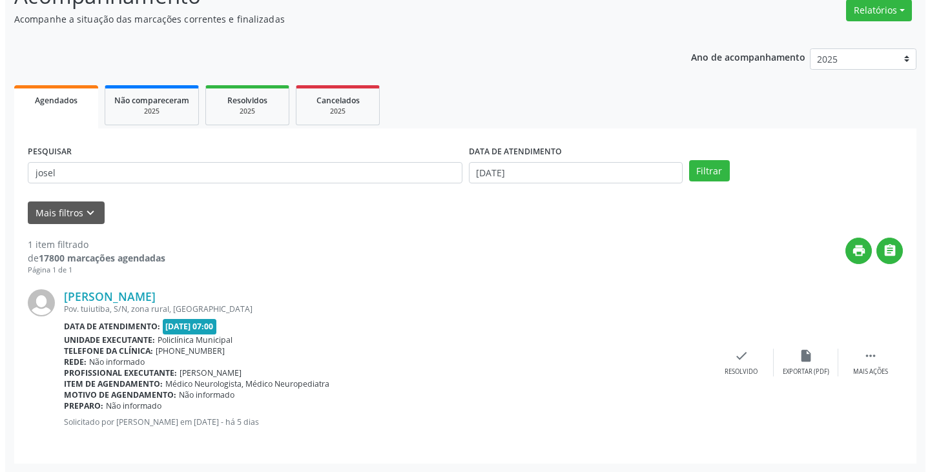
scroll to position [109, 0]
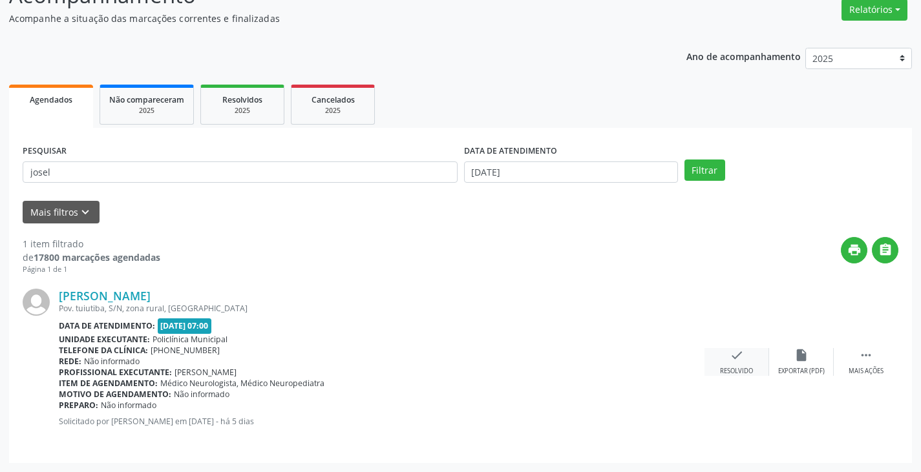
drag, startPoint x: 732, startPoint y: 357, endPoint x: 723, endPoint y: 353, distance: 9.5
click at [723, 353] on div "check Resolvido" at bounding box center [736, 362] width 65 height 28
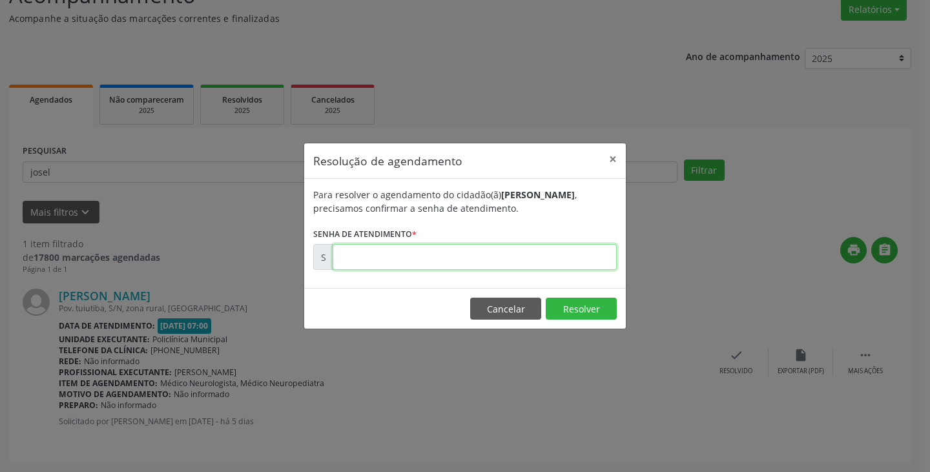
click at [548, 265] on input "text" at bounding box center [475, 257] width 284 height 26
type input "00172702"
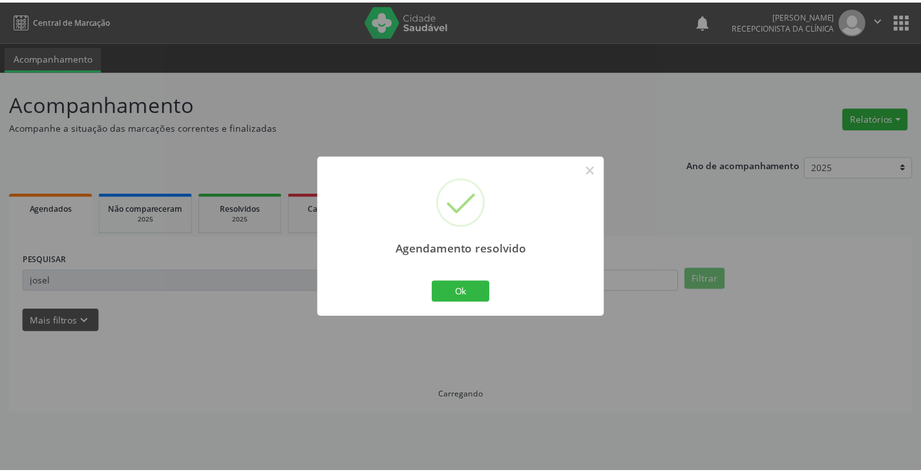
scroll to position [0, 0]
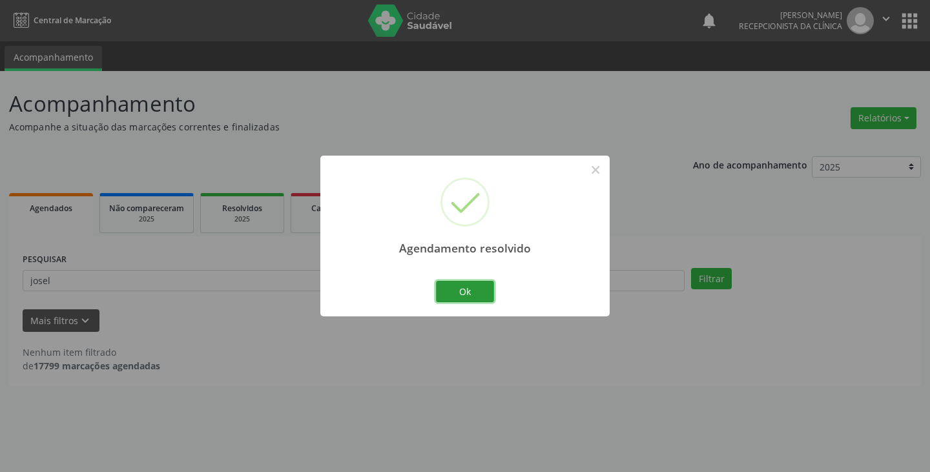
drag, startPoint x: 475, startPoint y: 294, endPoint x: 439, endPoint y: 294, distance: 35.5
click at [474, 294] on button "Ok" at bounding box center [465, 292] width 58 height 22
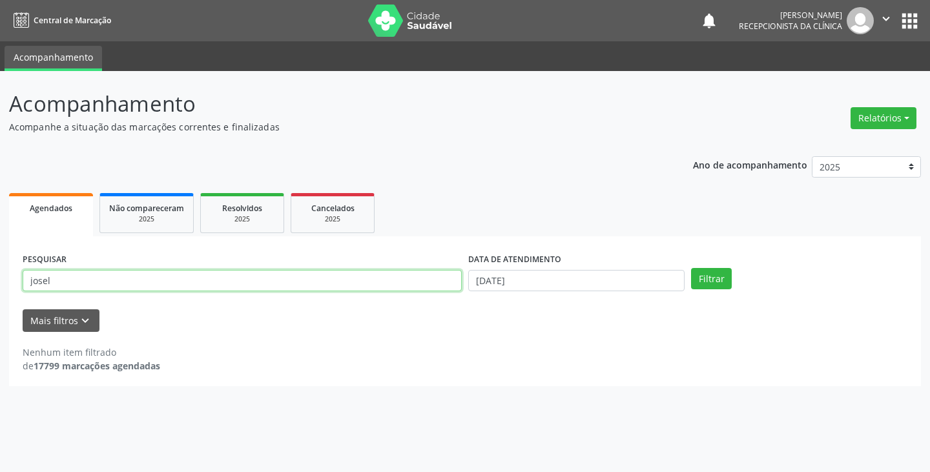
click at [433, 286] on input "josel" at bounding box center [242, 281] width 439 height 22
type input "j"
type input "renild"
click at [691, 268] on button "Filtrar" at bounding box center [711, 279] width 41 height 22
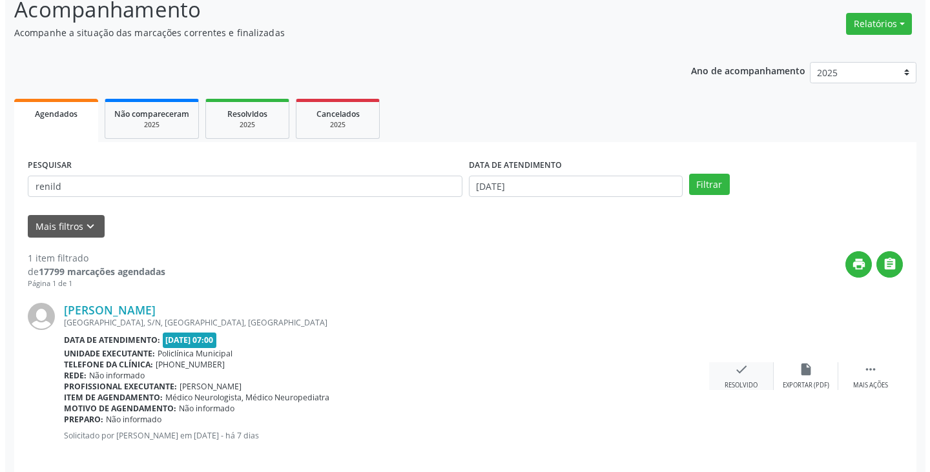
scroll to position [109, 0]
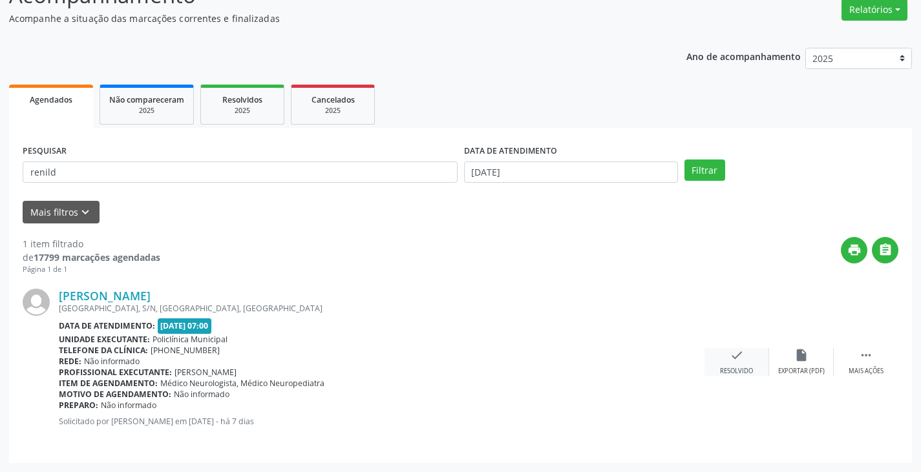
click at [736, 363] on div "check Resolvido" at bounding box center [736, 362] width 65 height 28
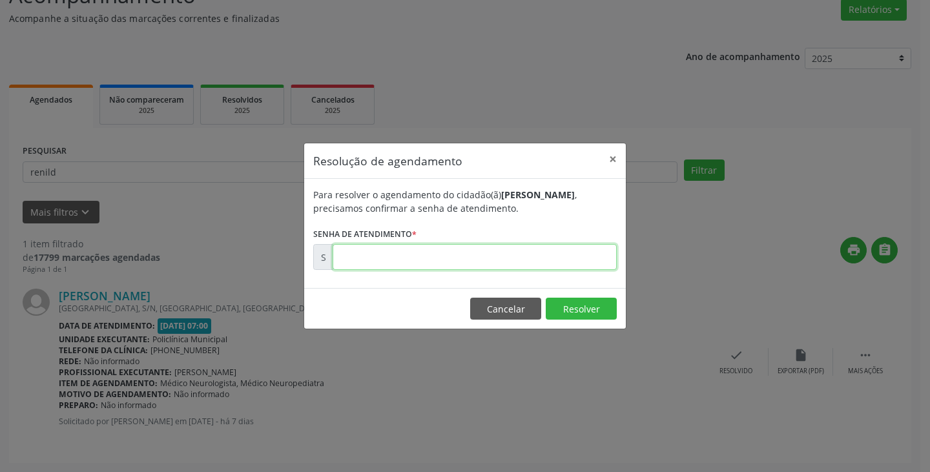
click at [539, 260] on input "text" at bounding box center [475, 257] width 284 height 26
type input "00172410"
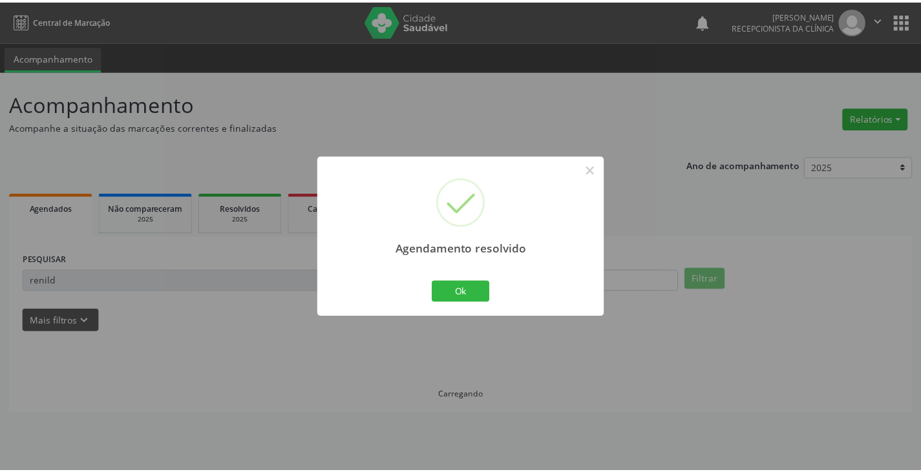
scroll to position [0, 0]
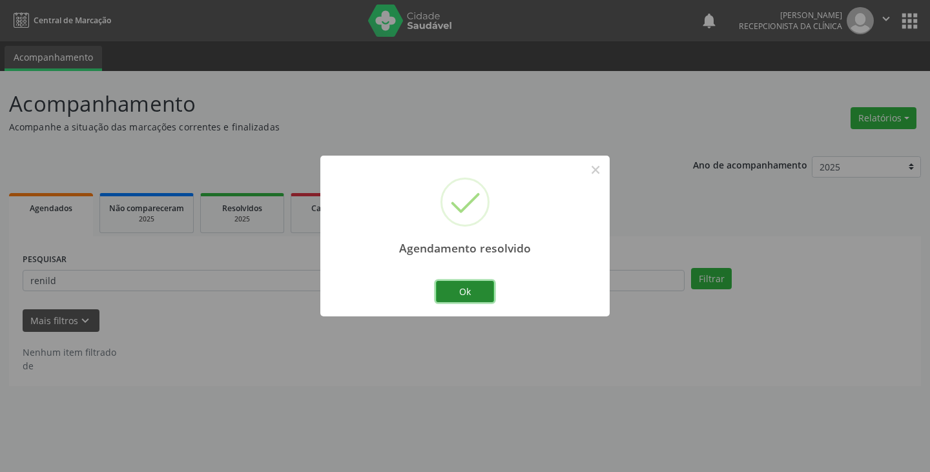
click at [474, 296] on button "Ok" at bounding box center [465, 292] width 58 height 22
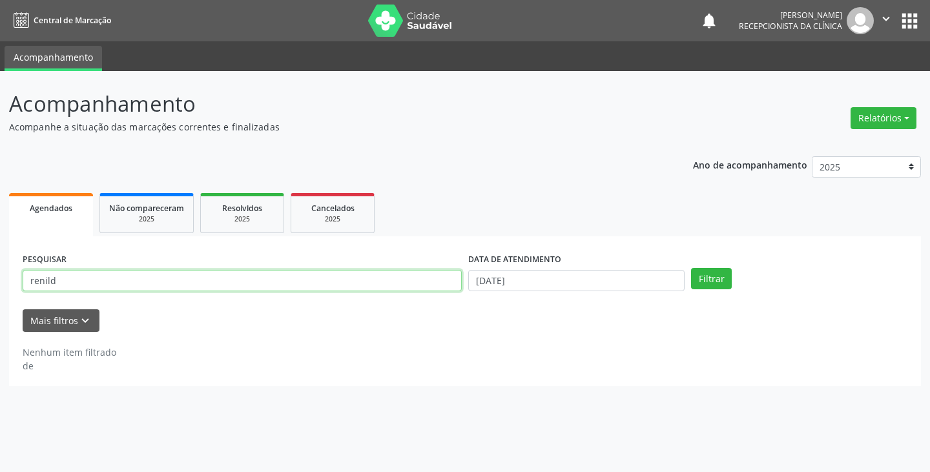
click at [421, 288] on input "renild" at bounding box center [242, 281] width 439 height 22
type input "r"
type input "maria jo"
click at [691, 268] on button "Filtrar" at bounding box center [711, 279] width 41 height 22
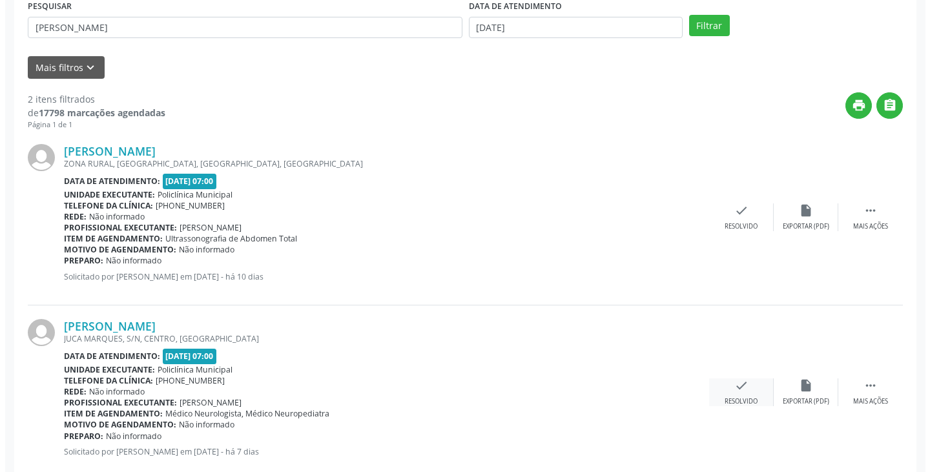
scroll to position [258, 0]
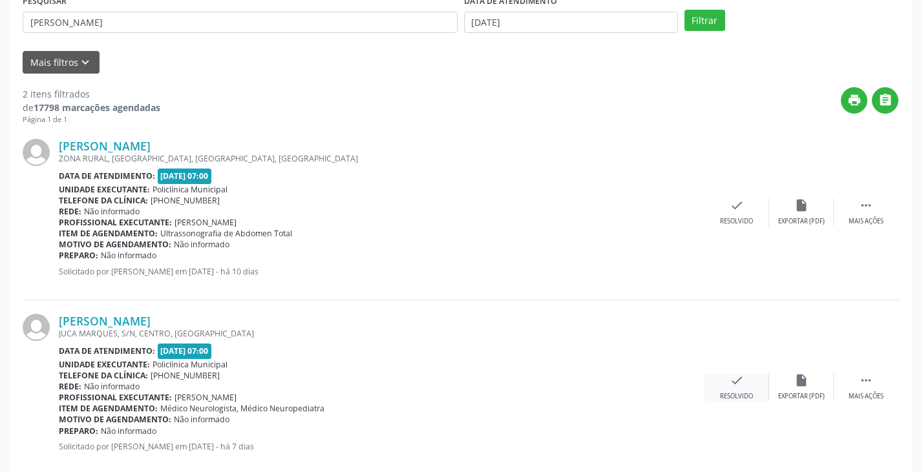
click at [741, 386] on icon "check" at bounding box center [736, 380] width 14 height 14
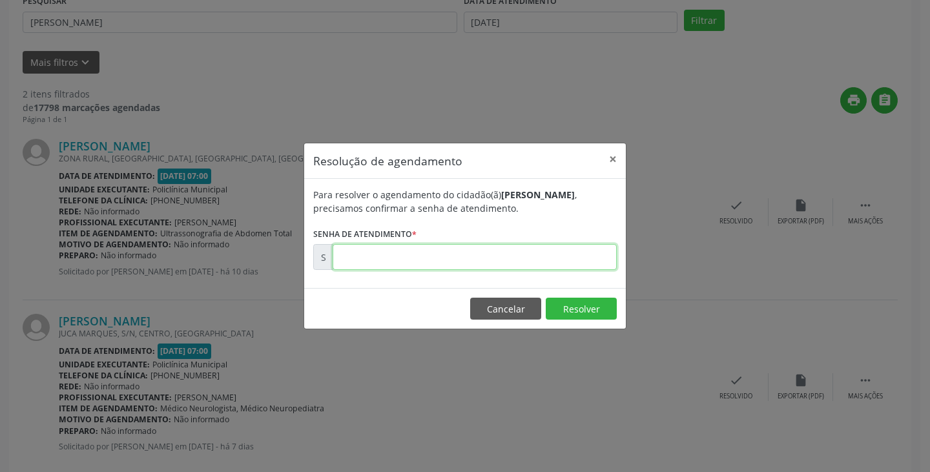
click at [579, 256] on input "text" at bounding box center [475, 257] width 284 height 26
type input "00172413"
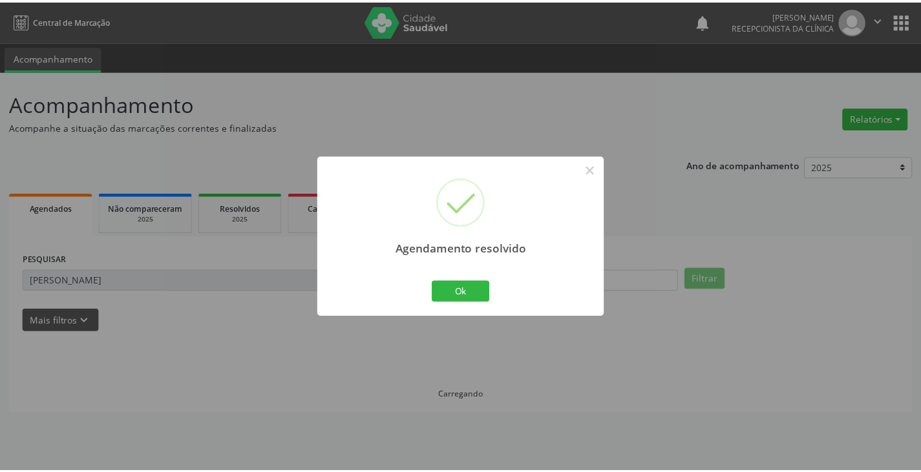
scroll to position [0, 0]
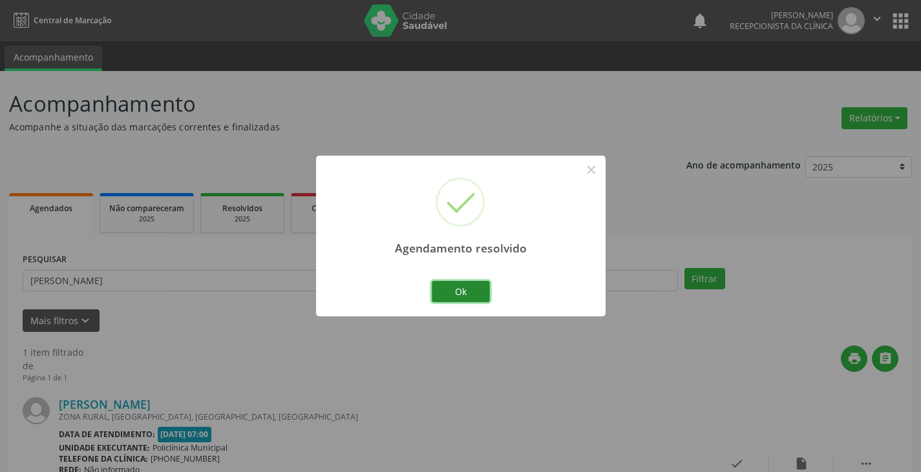
click at [485, 286] on button "Ok" at bounding box center [461, 292] width 58 height 22
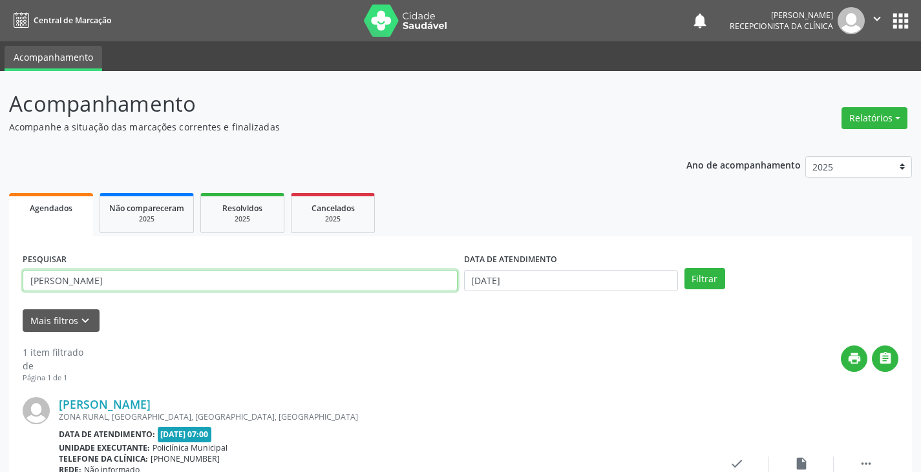
click at [436, 282] on input "maria jo" at bounding box center [240, 281] width 435 height 22
type input "m"
click at [313, 276] on input "text" at bounding box center [240, 281] width 435 height 22
type input "jacile"
click at [684, 268] on button "Filtrar" at bounding box center [704, 279] width 41 height 22
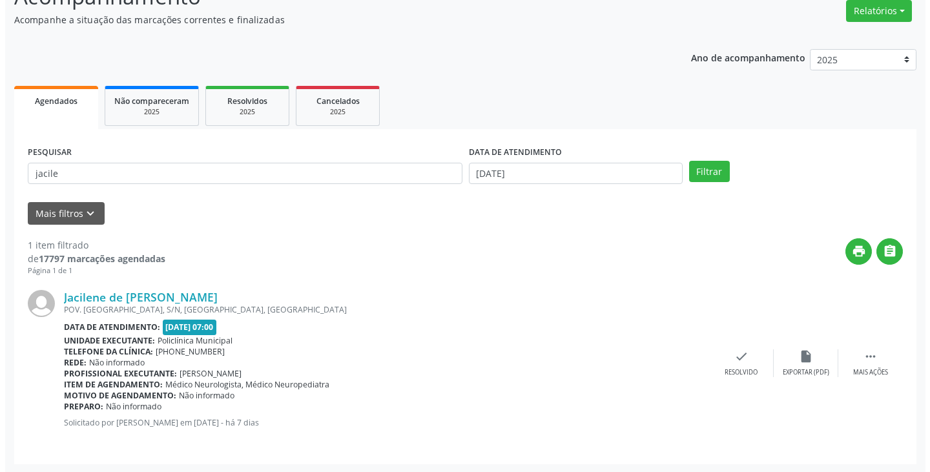
scroll to position [109, 0]
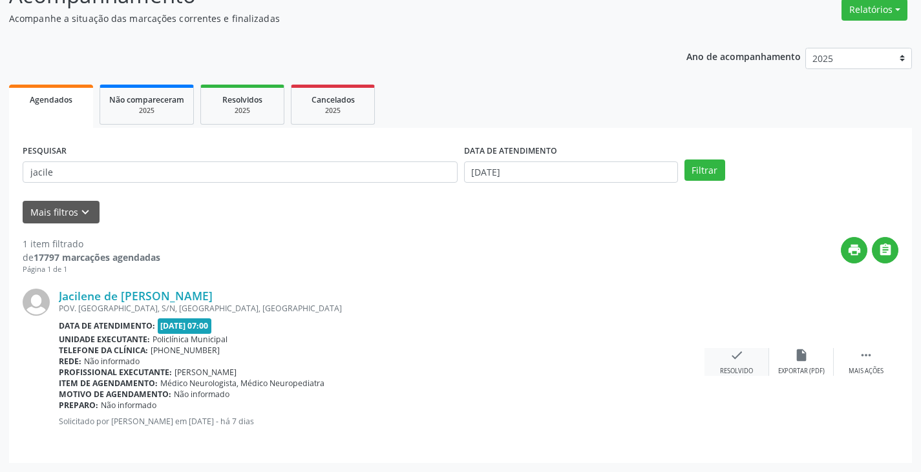
click at [736, 359] on icon "check" at bounding box center [736, 355] width 14 height 14
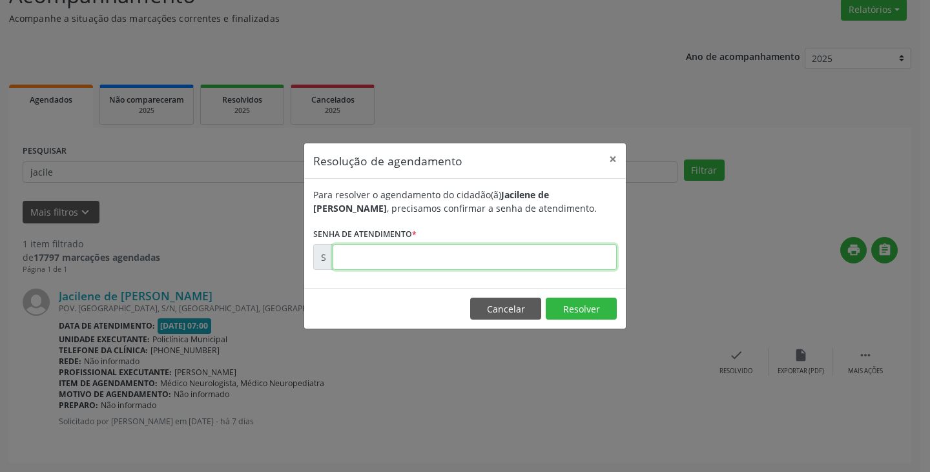
click at [472, 257] on input "text" at bounding box center [475, 257] width 284 height 26
type input "00000017"
click at [512, 309] on button "Cancelar" at bounding box center [505, 309] width 71 height 22
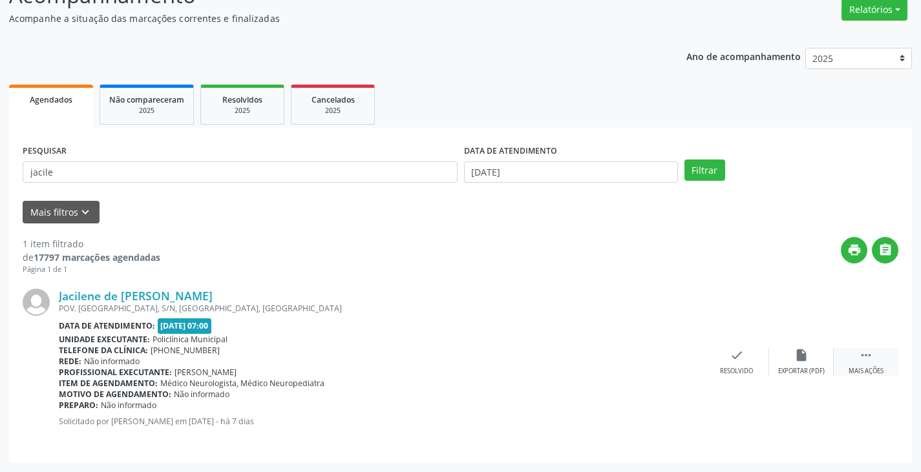
click at [859, 360] on icon "" at bounding box center [866, 355] width 14 height 14
click at [679, 362] on div "print Imprimir" at bounding box center [672, 362] width 65 height 28
click at [544, 359] on icon "check" at bounding box center [543, 355] width 14 height 14
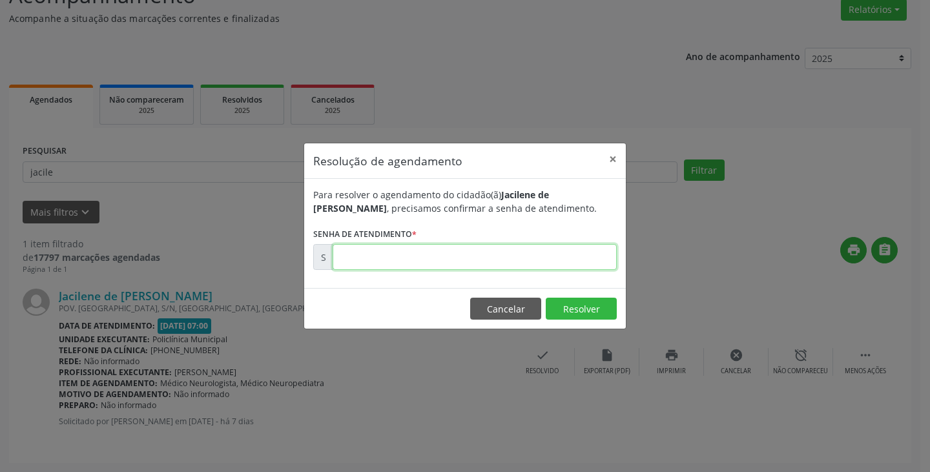
click at [446, 256] on input "text" at bounding box center [475, 257] width 284 height 26
paste input "00172414"
type input "00172414"
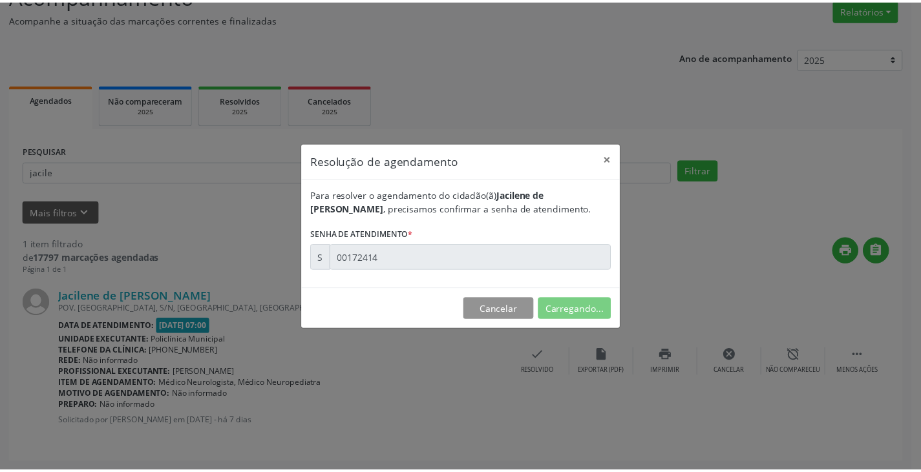
scroll to position [0, 0]
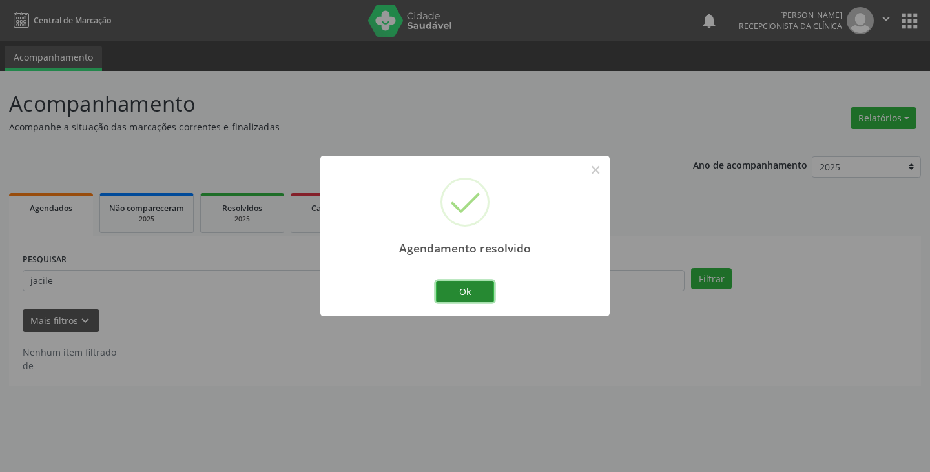
click at [474, 298] on button "Ok" at bounding box center [465, 292] width 58 height 22
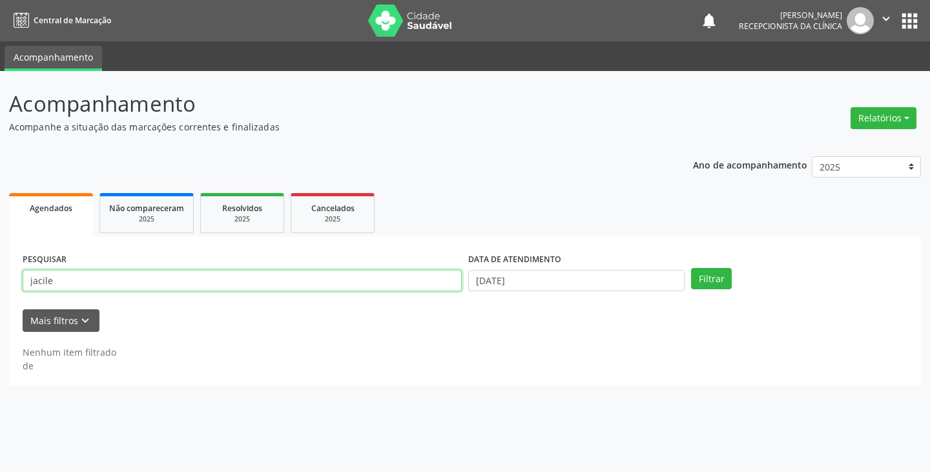
click at [438, 279] on input "jacile" at bounding box center [242, 281] width 439 height 22
type input "j"
type input "f"
type input "rafael"
click at [691, 268] on button "Filtrar" at bounding box center [711, 279] width 41 height 22
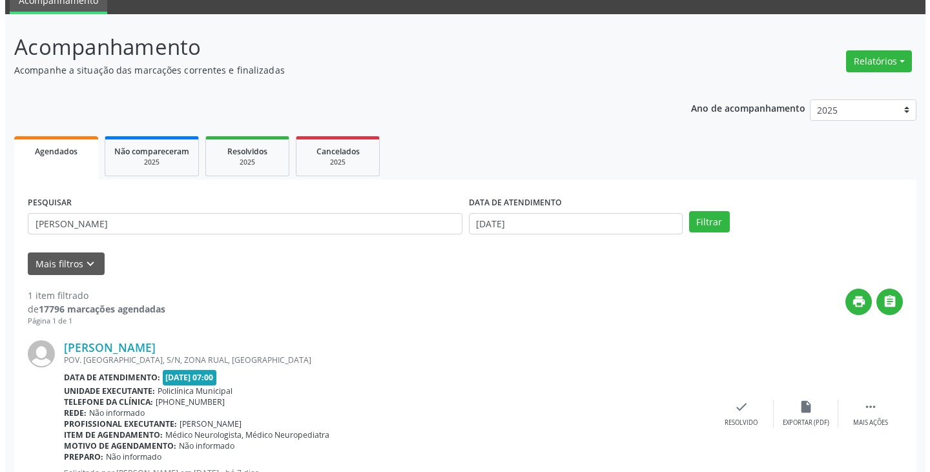
scroll to position [109, 0]
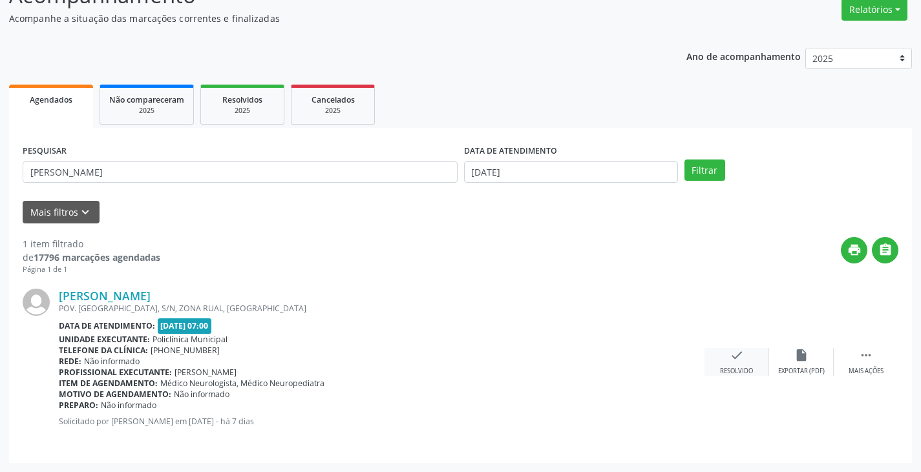
click at [729, 356] on icon "check" at bounding box center [736, 355] width 14 height 14
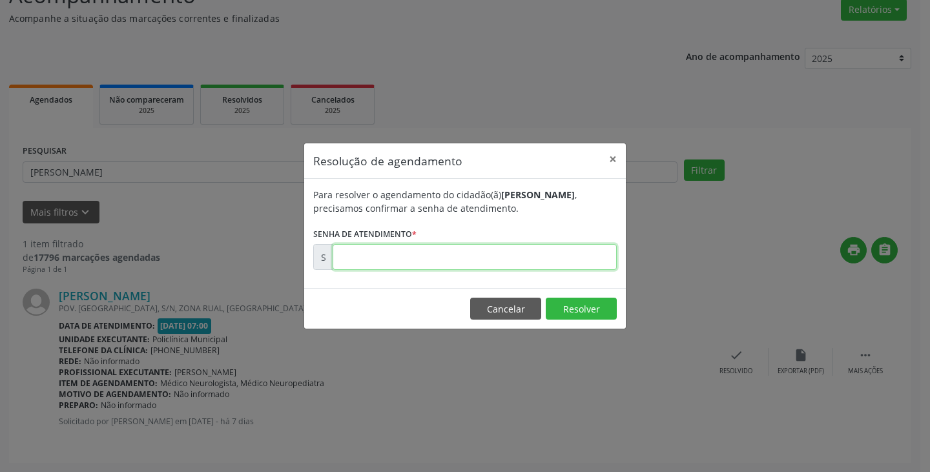
click at [556, 261] on input "text" at bounding box center [475, 257] width 284 height 26
type input "00172411"
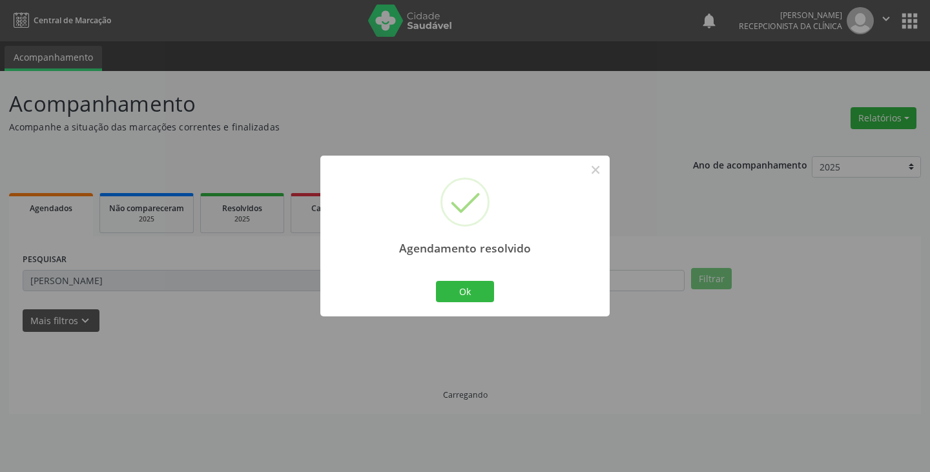
scroll to position [0, 0]
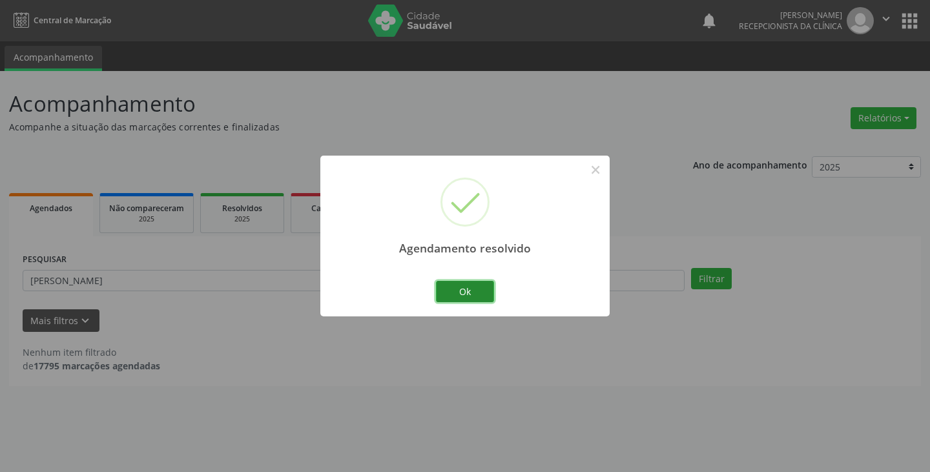
click at [459, 289] on button "Ok" at bounding box center [465, 292] width 58 height 22
